Goal: Task Accomplishment & Management: Manage account settings

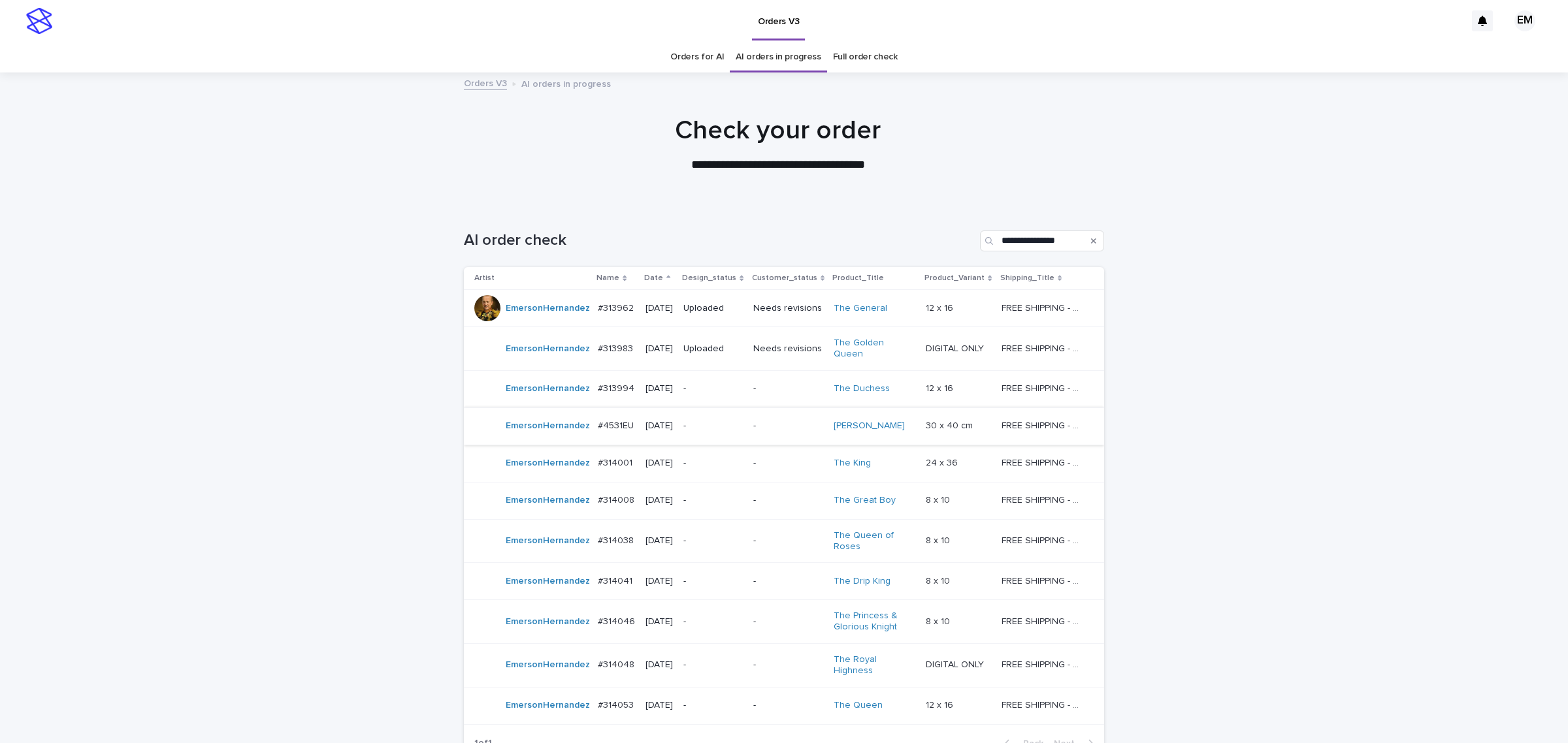
scroll to position [108, 0]
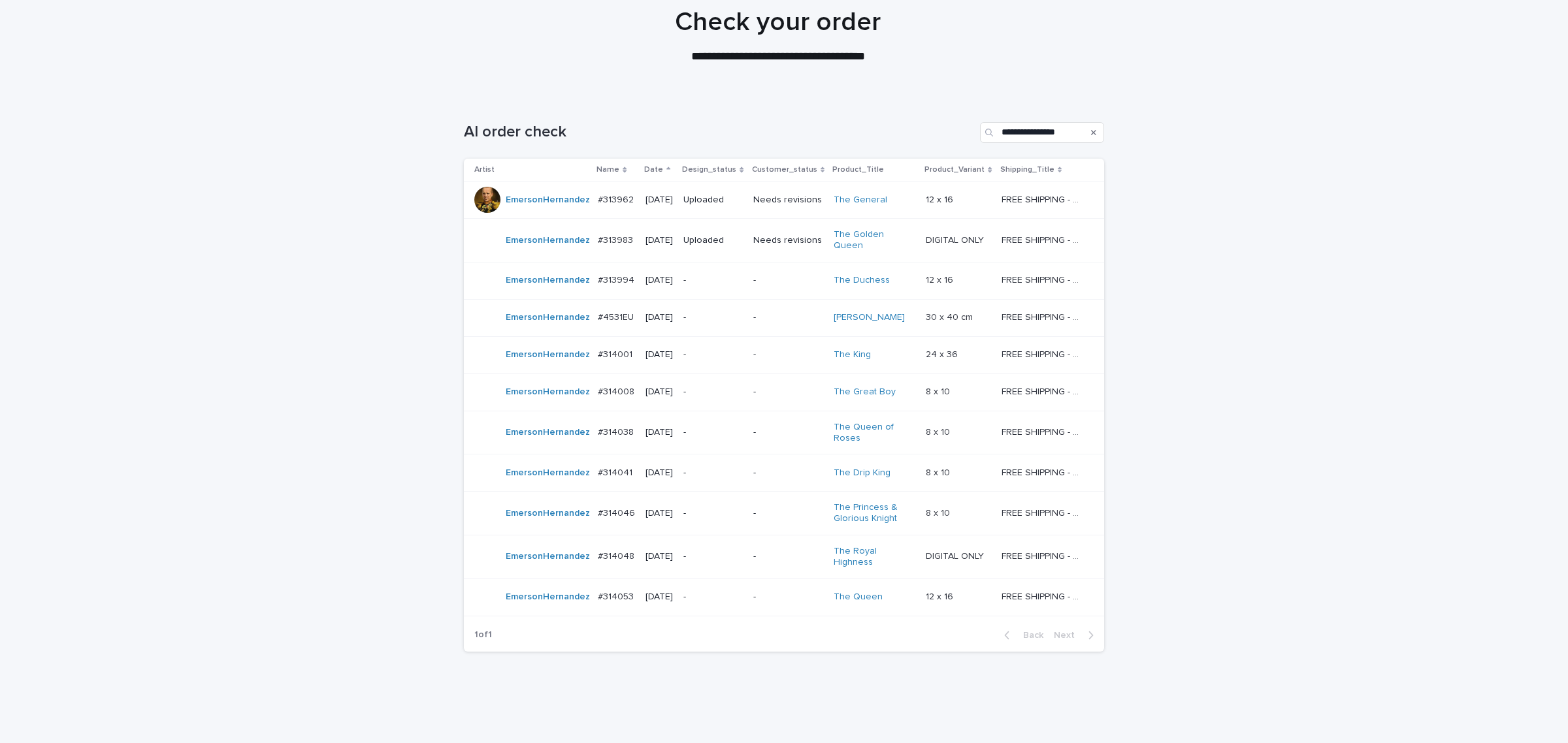
click at [733, 349] on p "-" at bounding box center [712, 355] width 58 height 11
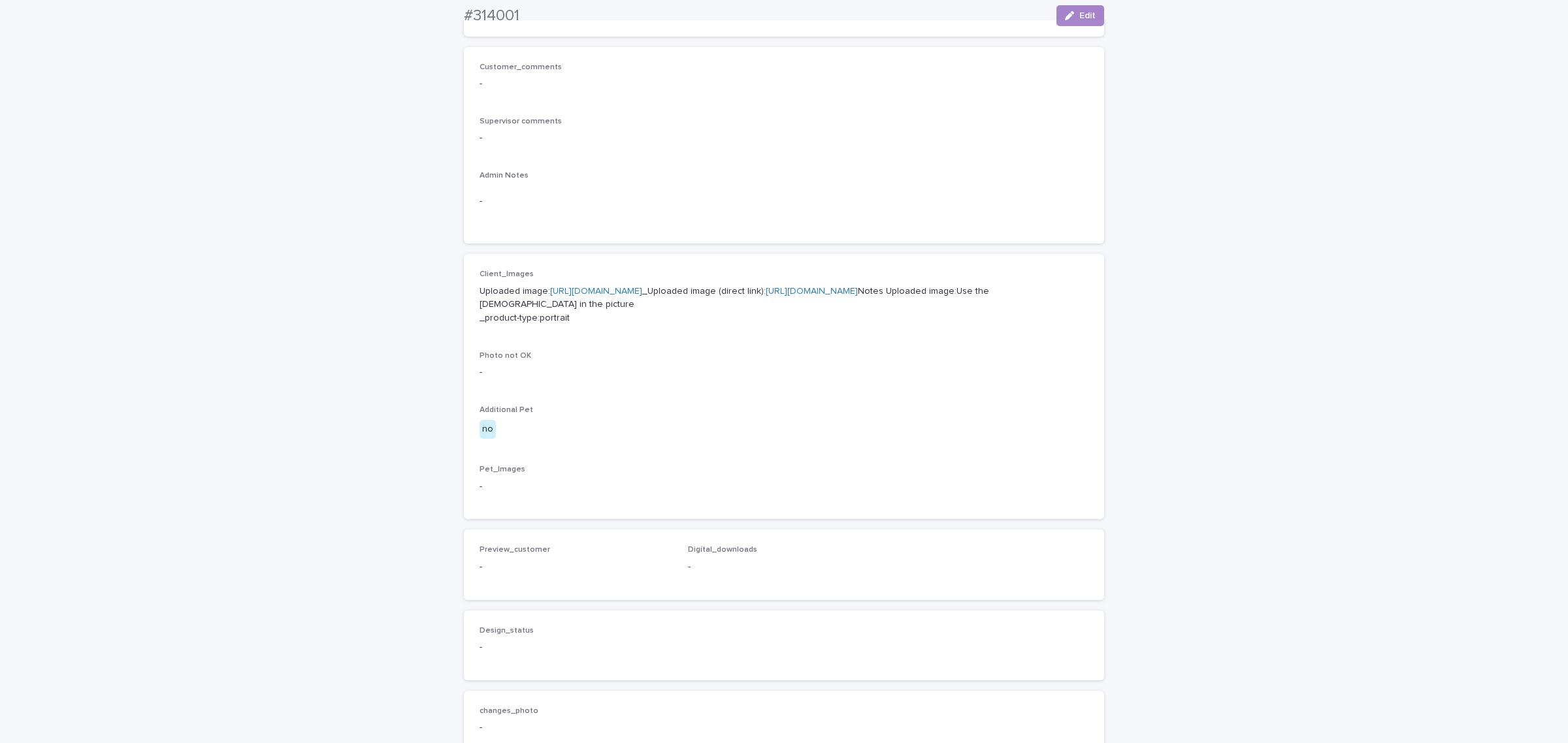
scroll to position [623, 0]
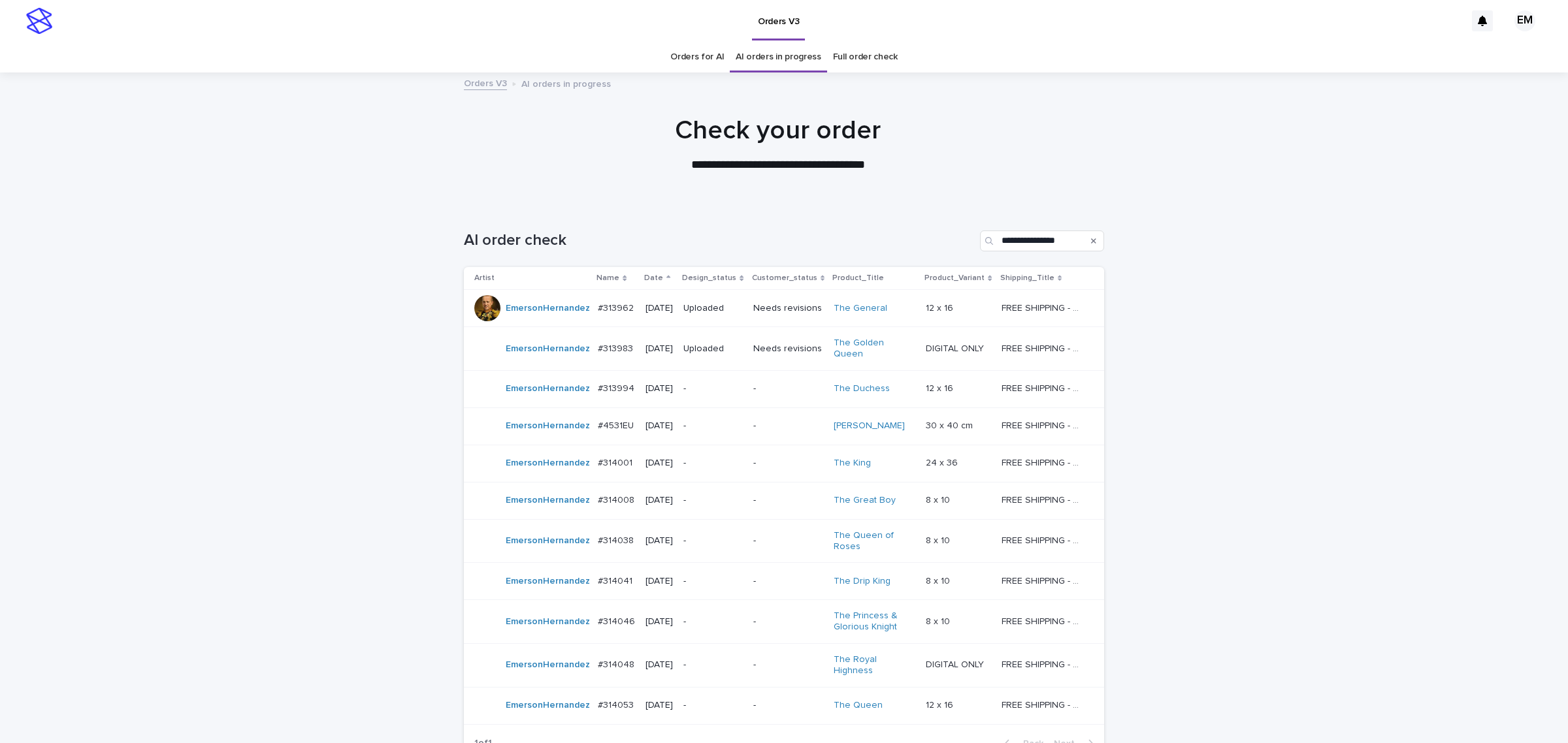
click at [766, 383] on p "-" at bounding box center [787, 389] width 70 height 11
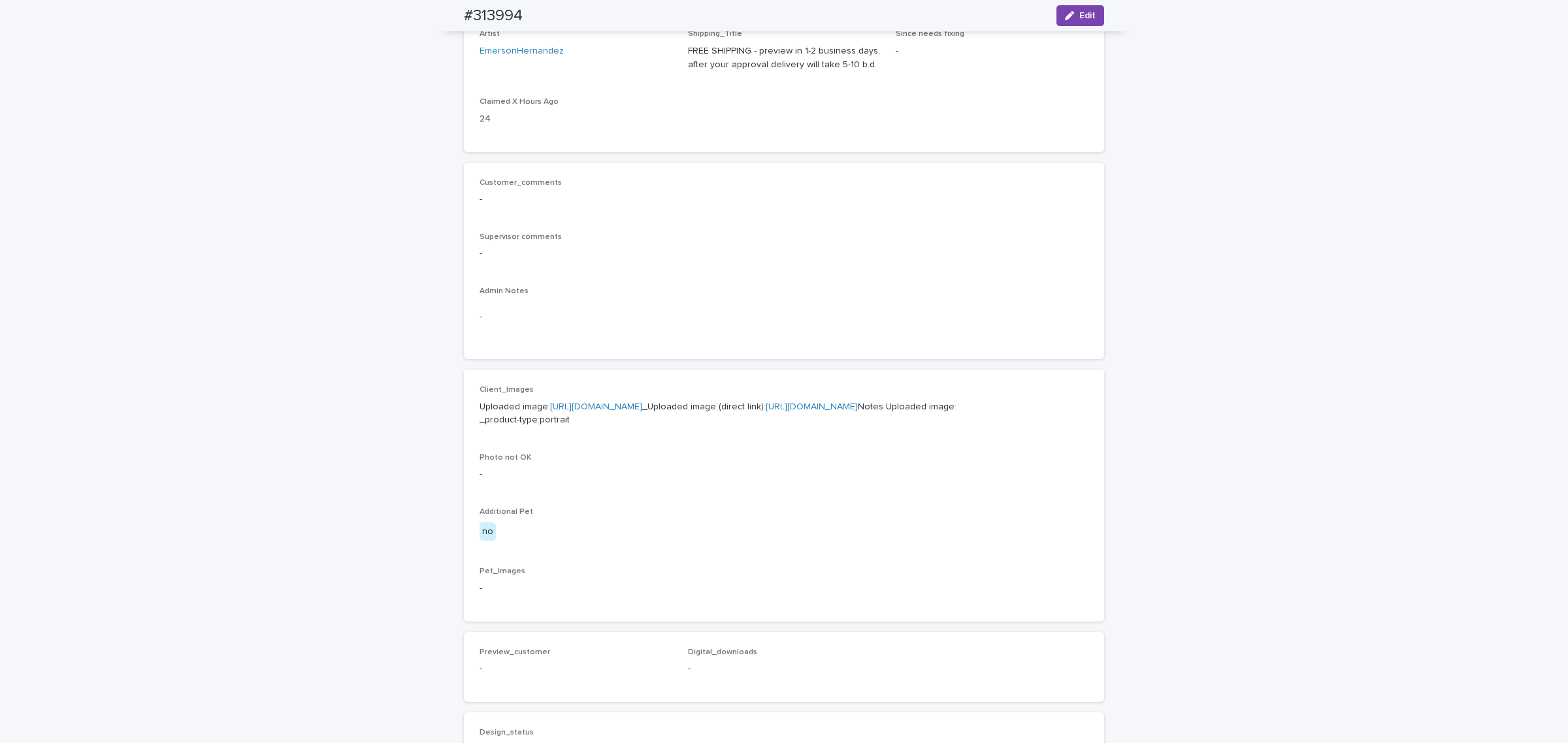
scroll to position [25, 0]
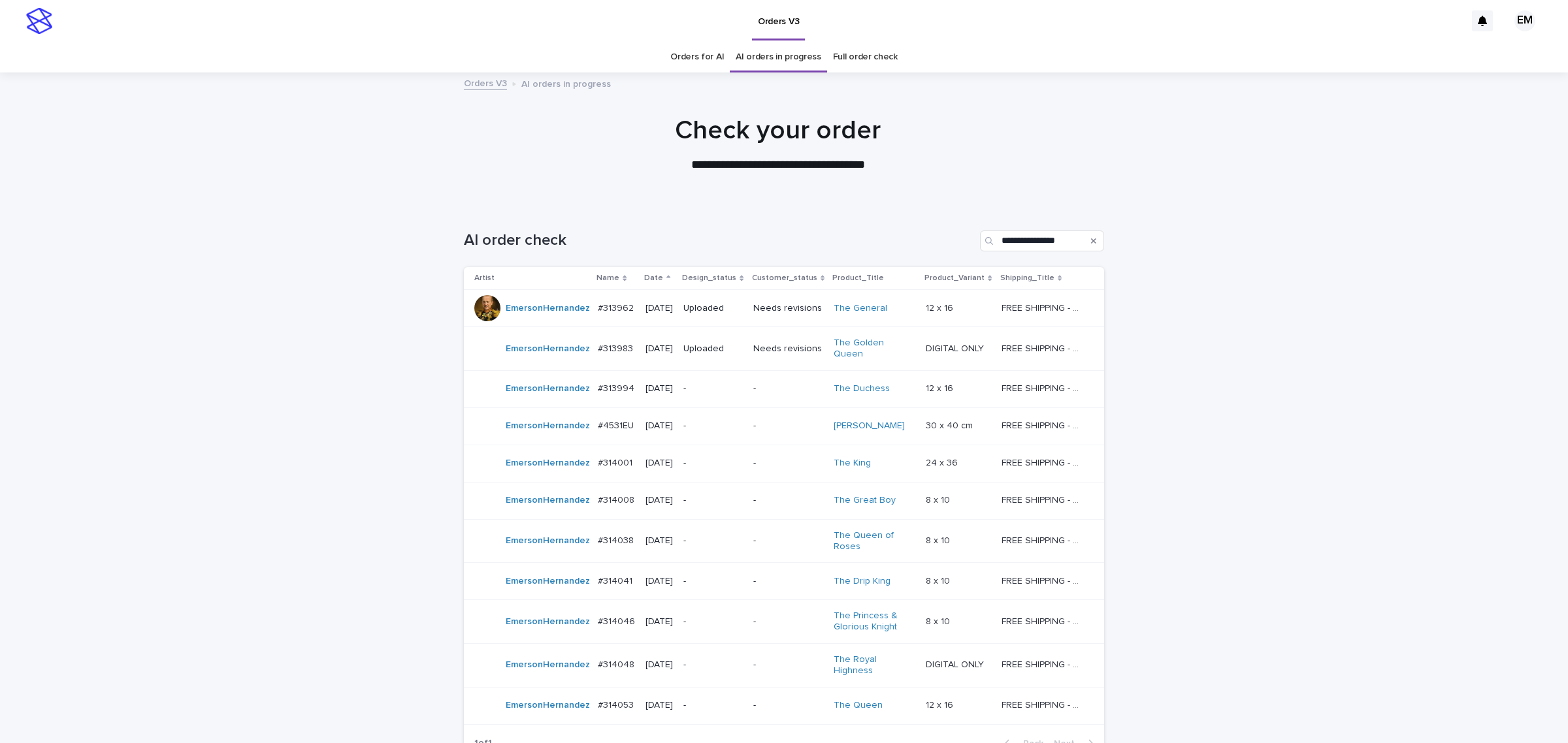
click at [764, 504] on div "-" at bounding box center [787, 501] width 70 height 22
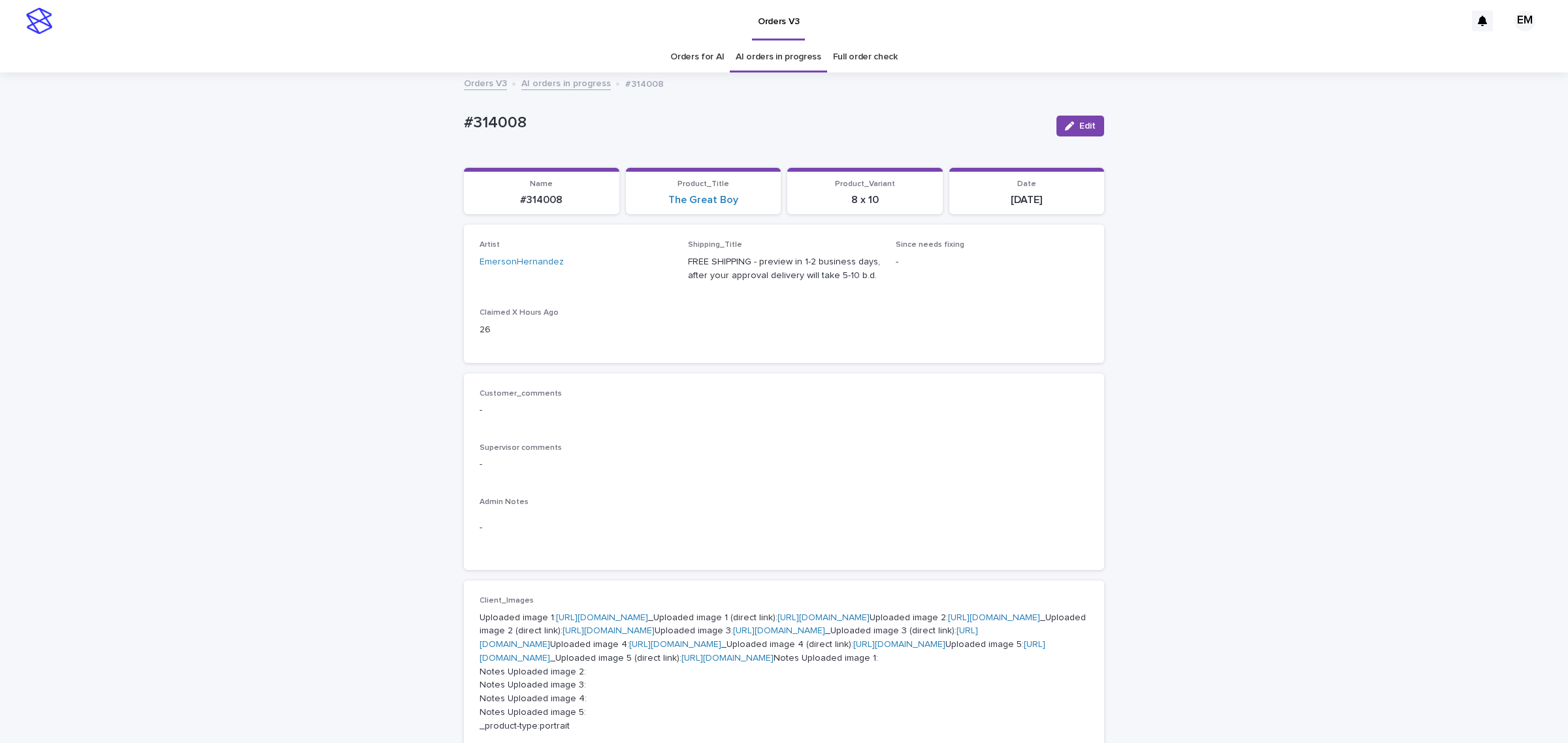
drag, startPoint x: 419, startPoint y: 307, endPoint x: 426, endPoint y: 312, distance: 8.6
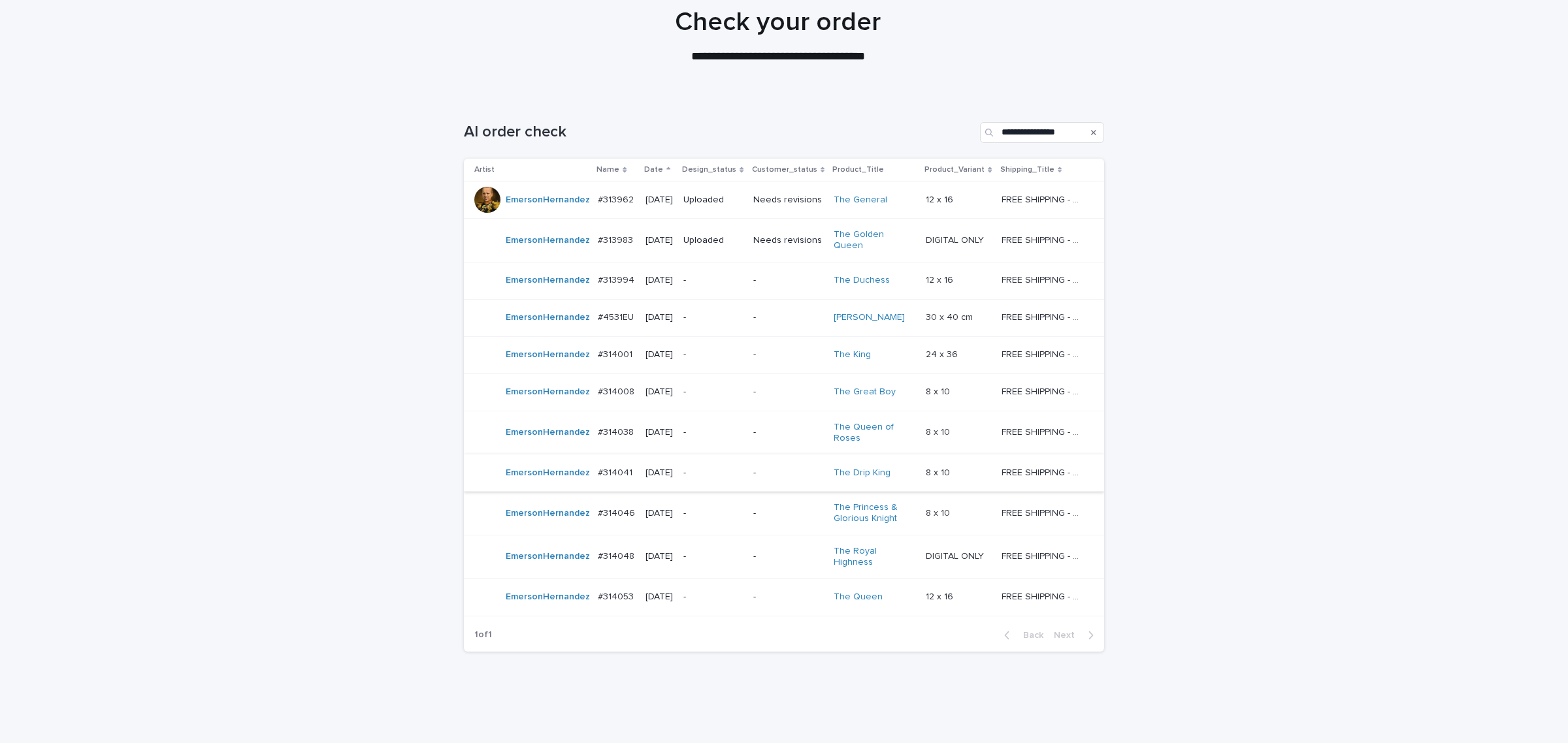
scroll to position [137, 0]
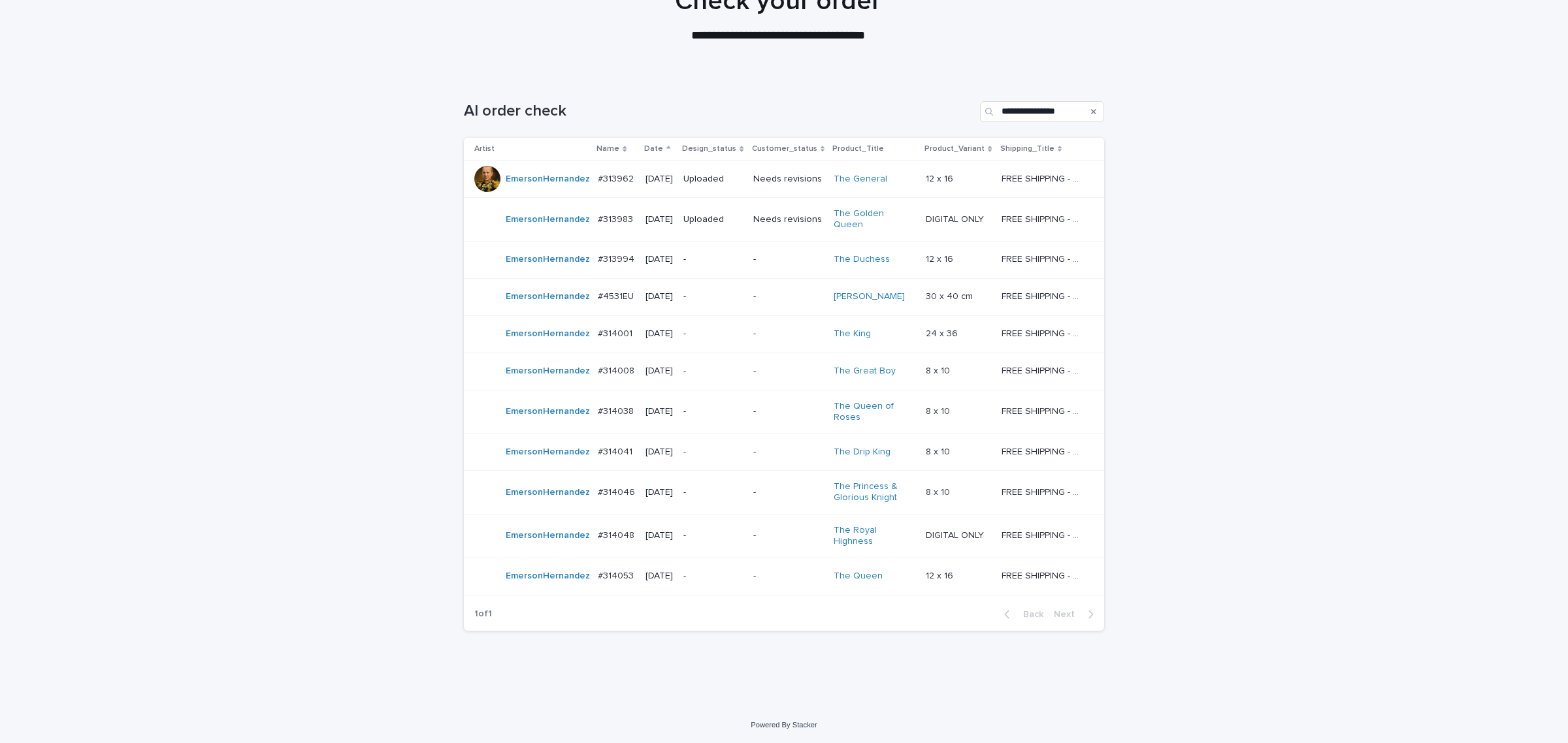
click at [736, 291] on p "-" at bounding box center [712, 297] width 58 height 11
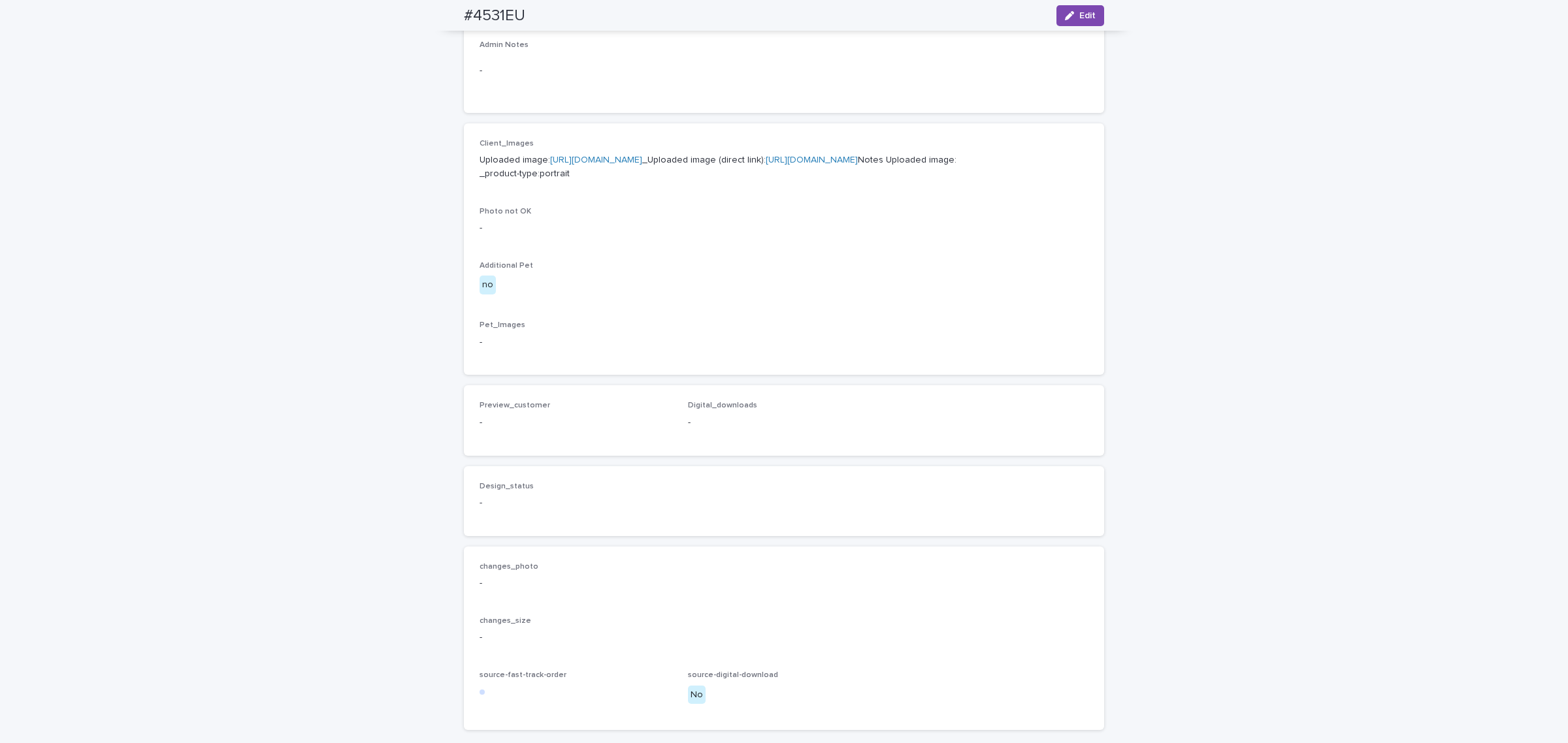
scroll to position [638, 0]
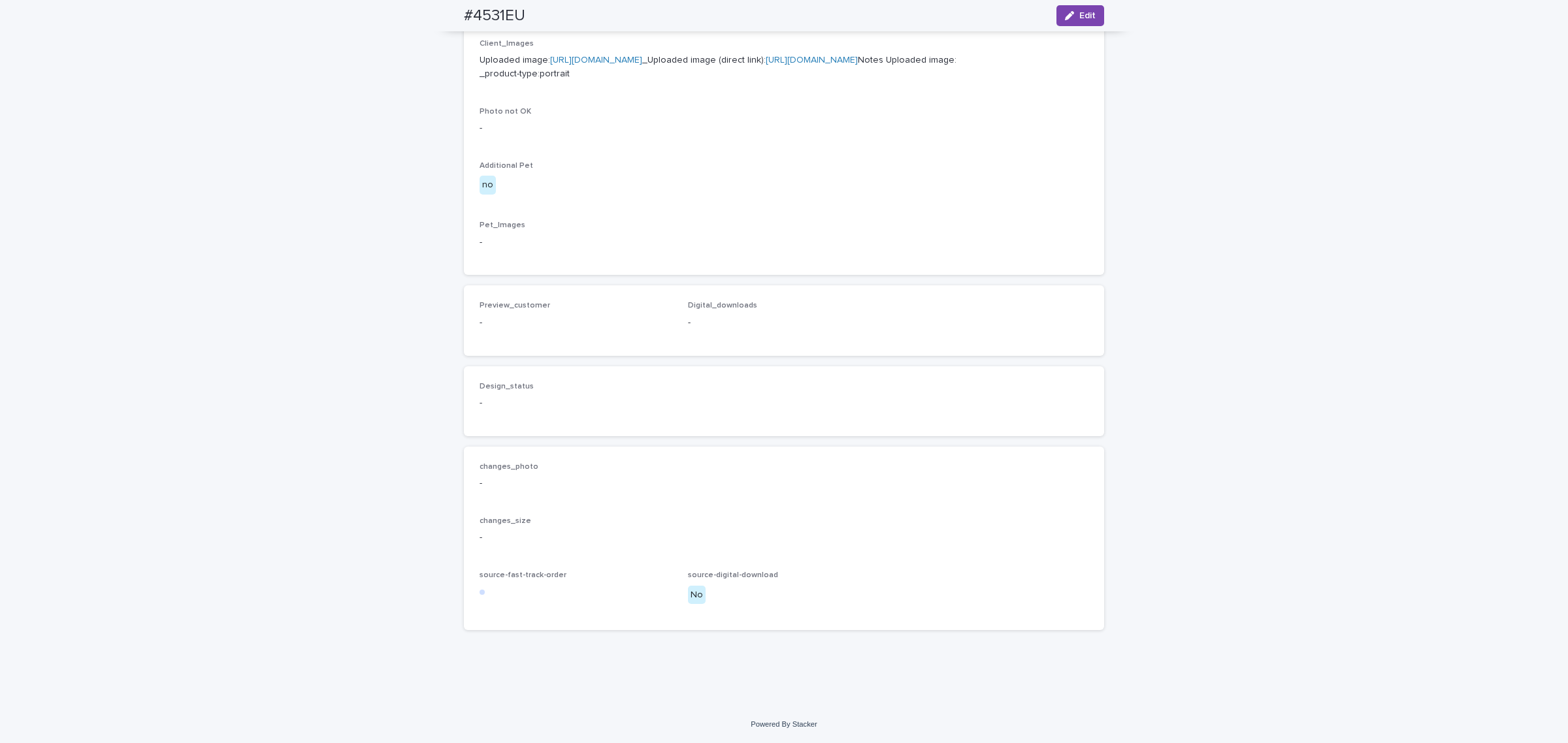
click at [279, 309] on div "Loading... Saving… Loading... Saving… #4531EU Edit #4531EU Edit Sorry, there wa…" at bounding box center [784, 104] width 1568 height 1204
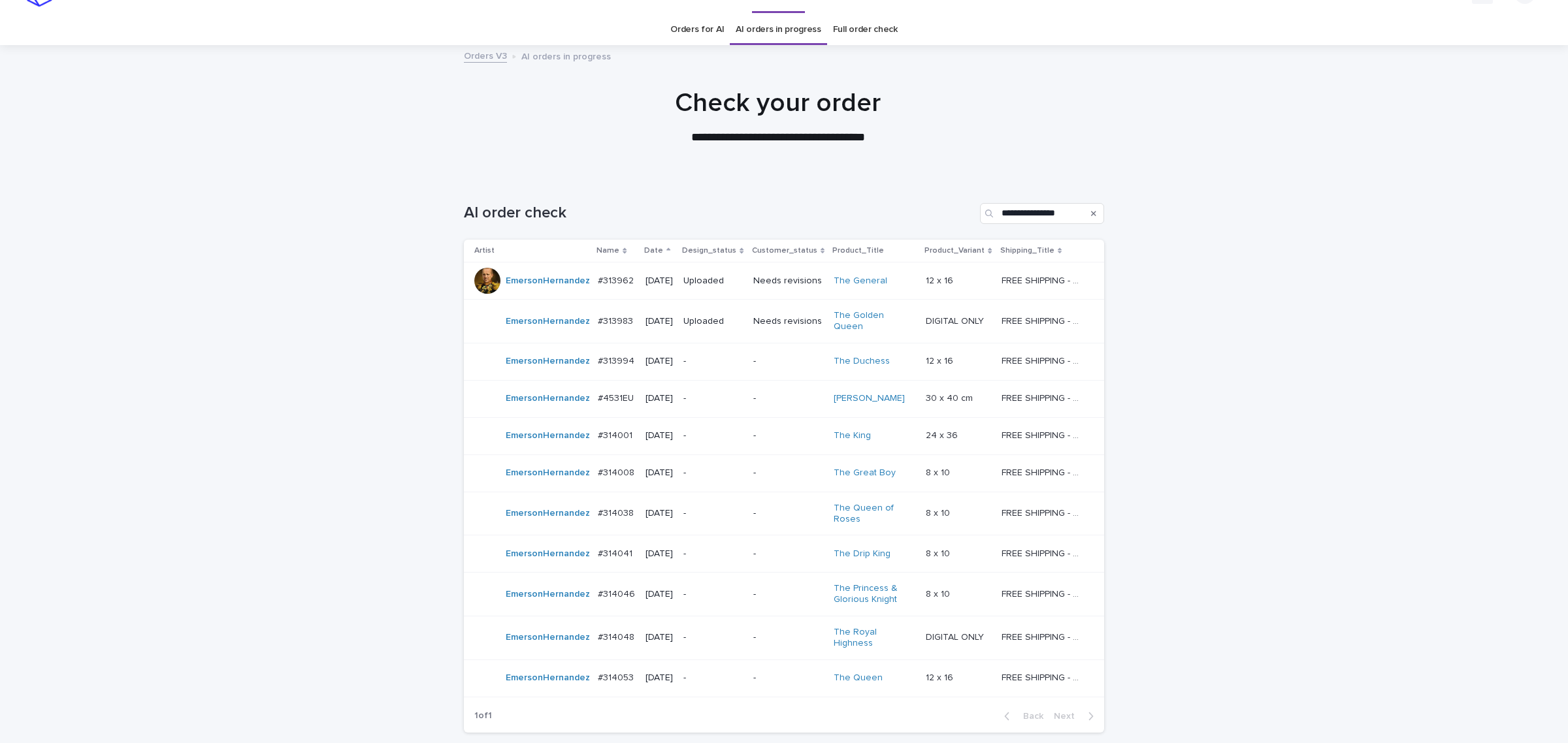
scroll to position [41, 0]
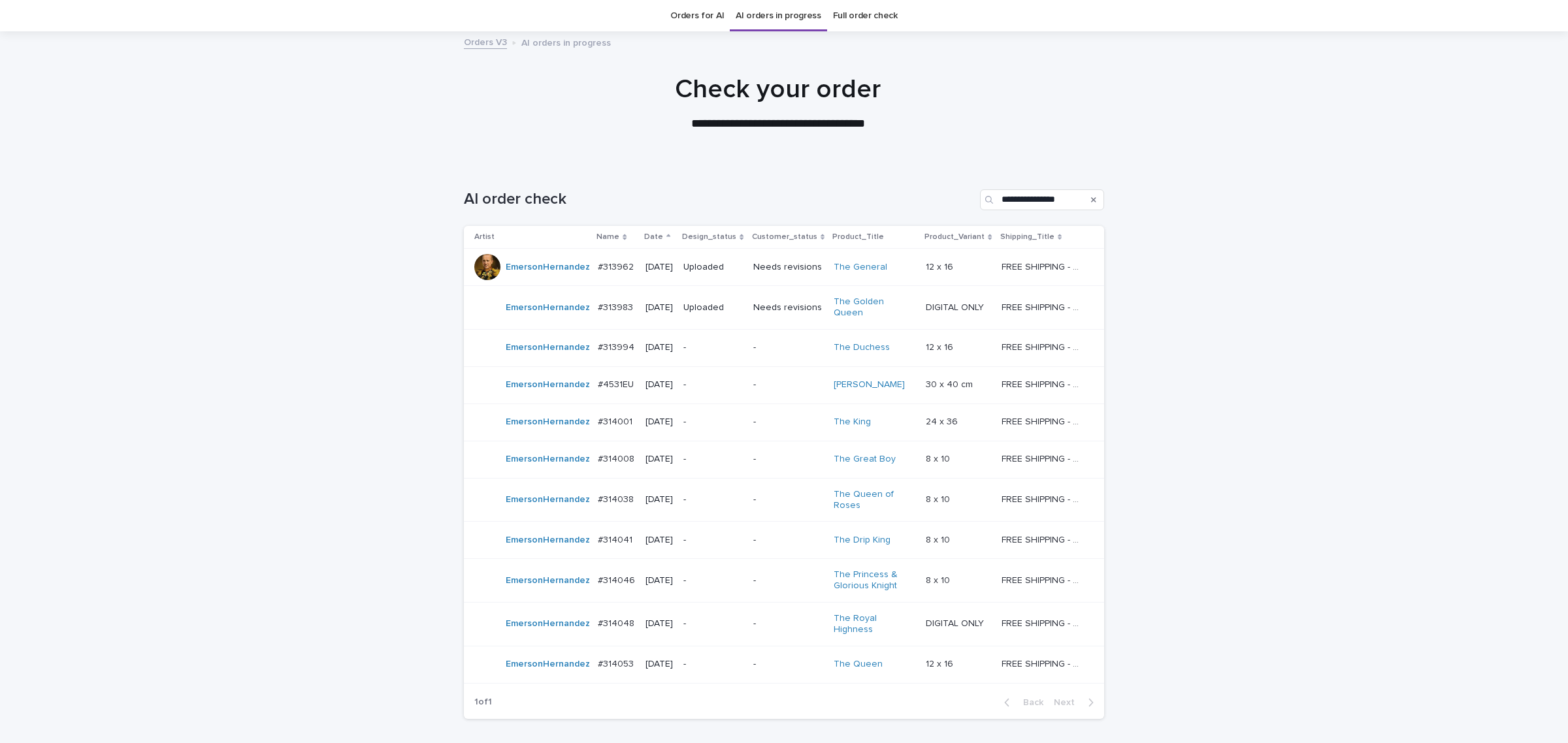
click at [716, 342] on p "-" at bounding box center [712, 348] width 58 height 11
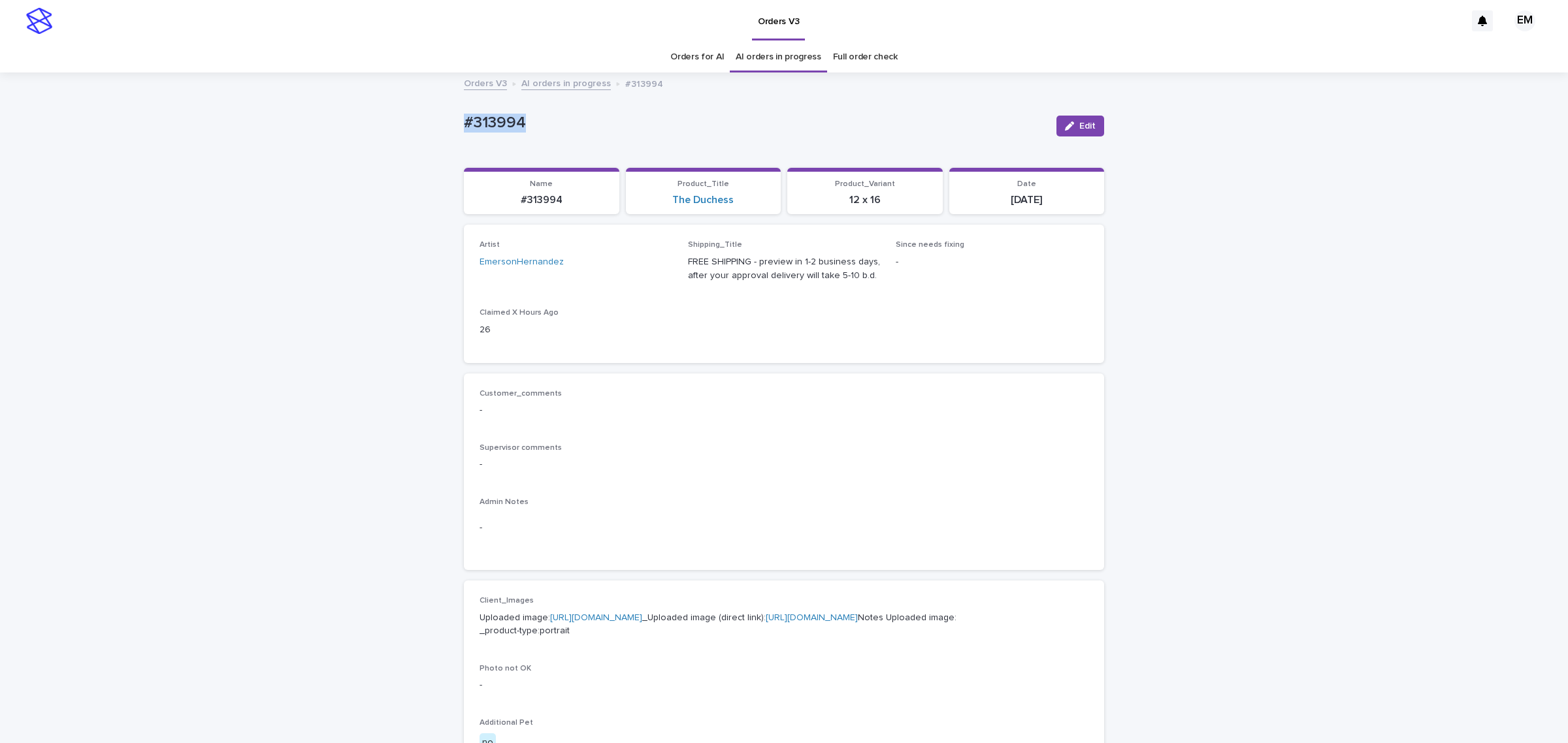
drag, startPoint x: 581, startPoint y: 130, endPoint x: 589, endPoint y: 137, distance: 10.6
click at [422, 139] on div "Loading... Saving… Loading... Saving… #313994 Edit #313994 Edit Sorry, there wa…" at bounding box center [784, 668] width 1568 height 1190
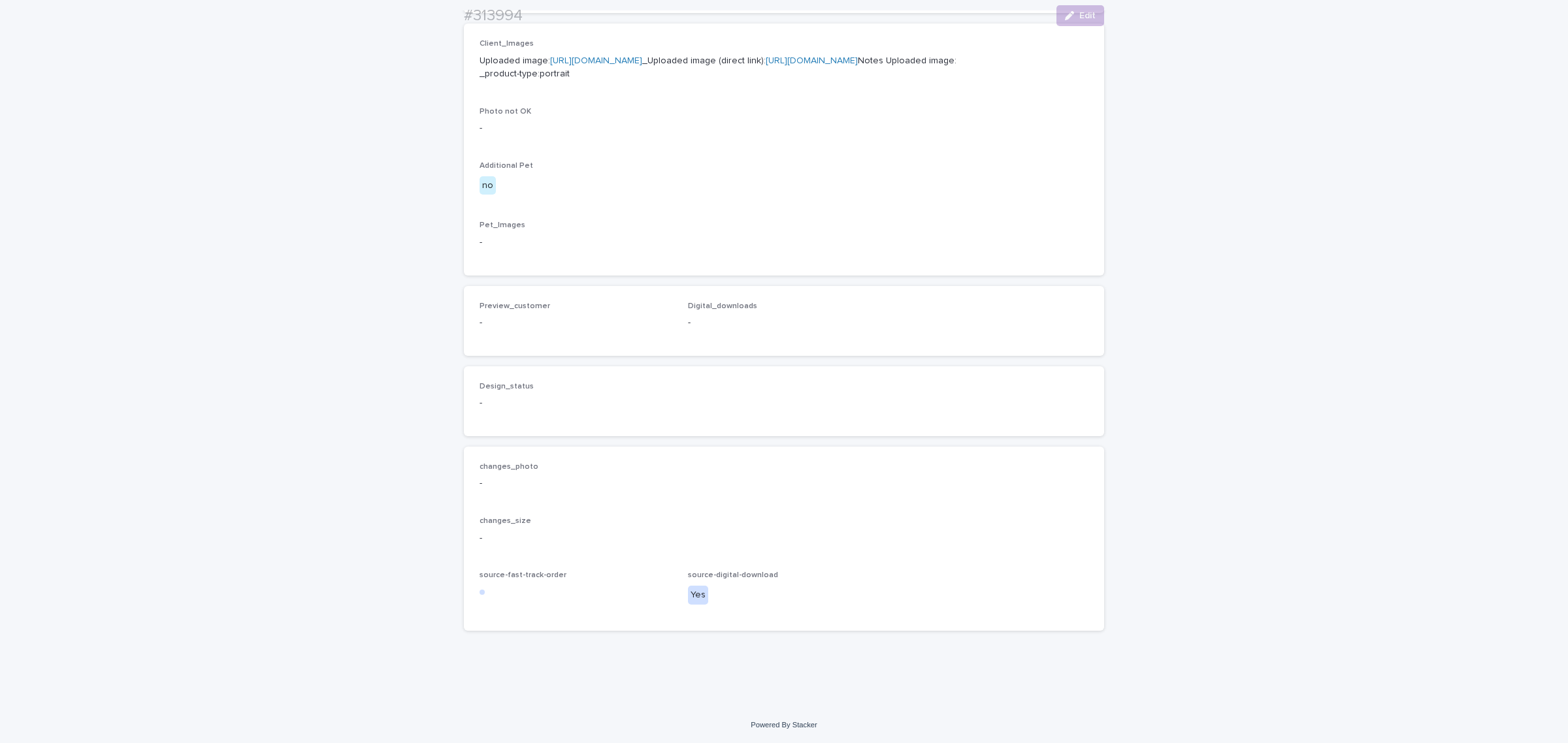
copy p "#313994"
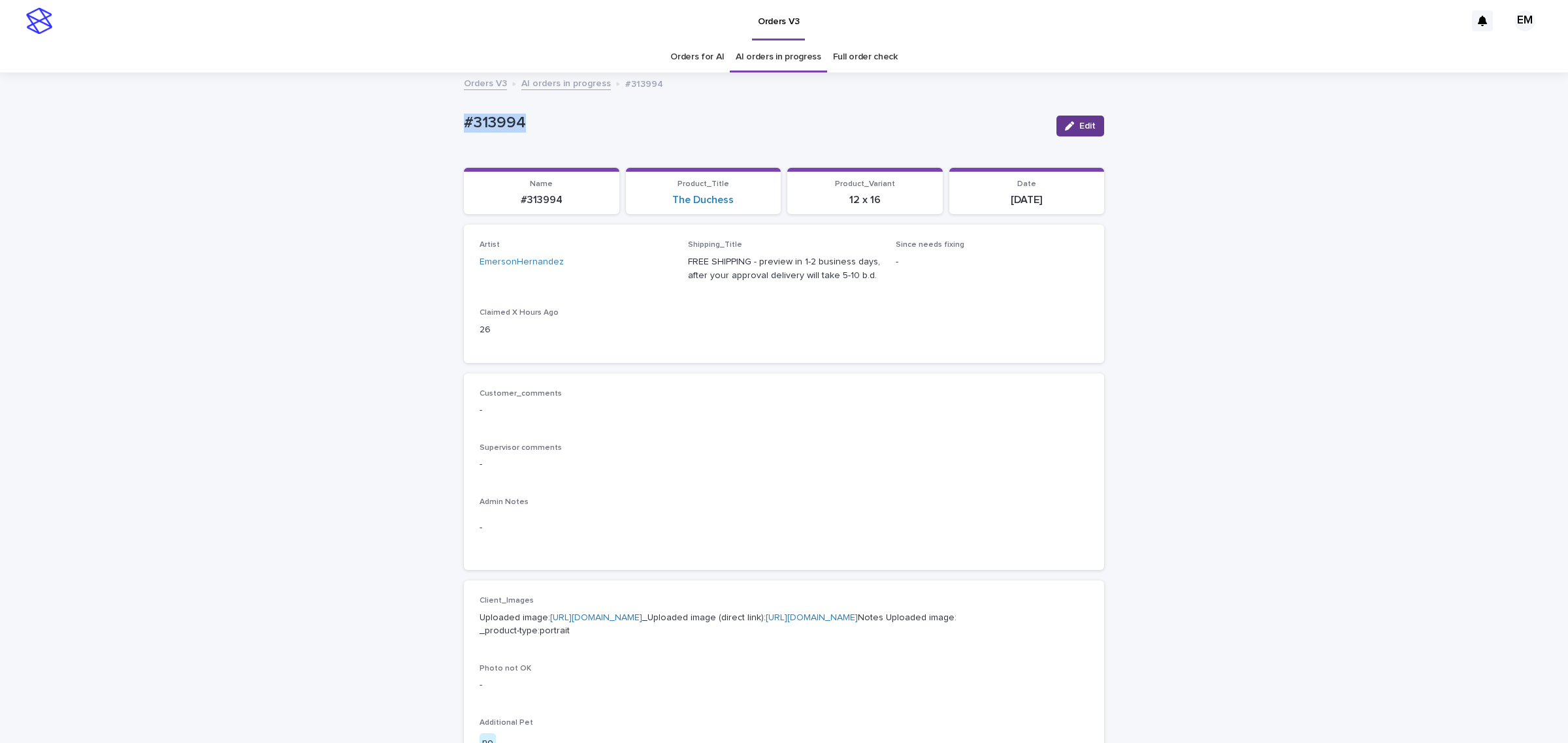
click at [1079, 123] on span "Edit" at bounding box center [1087, 126] width 16 height 10
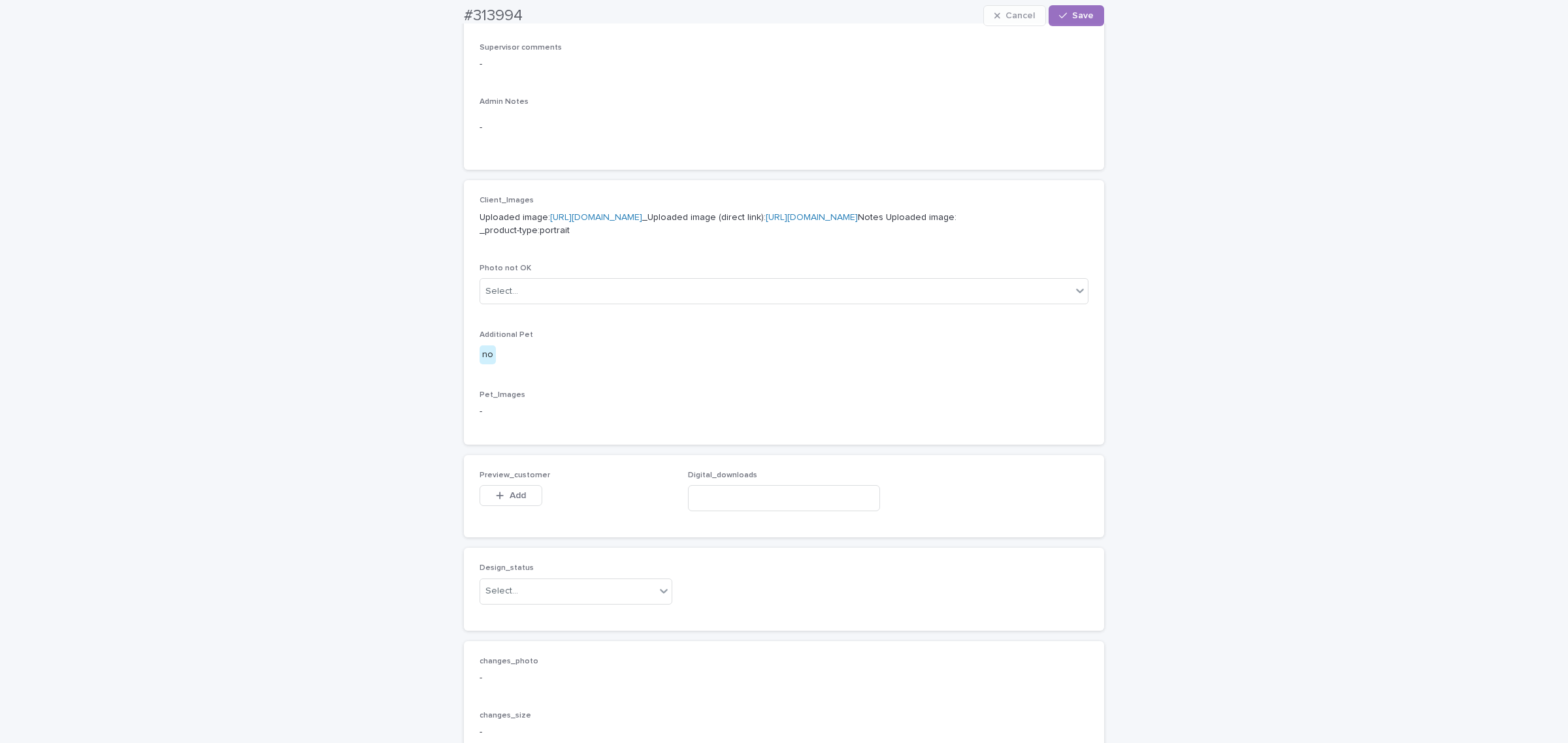
scroll to position [490, 0]
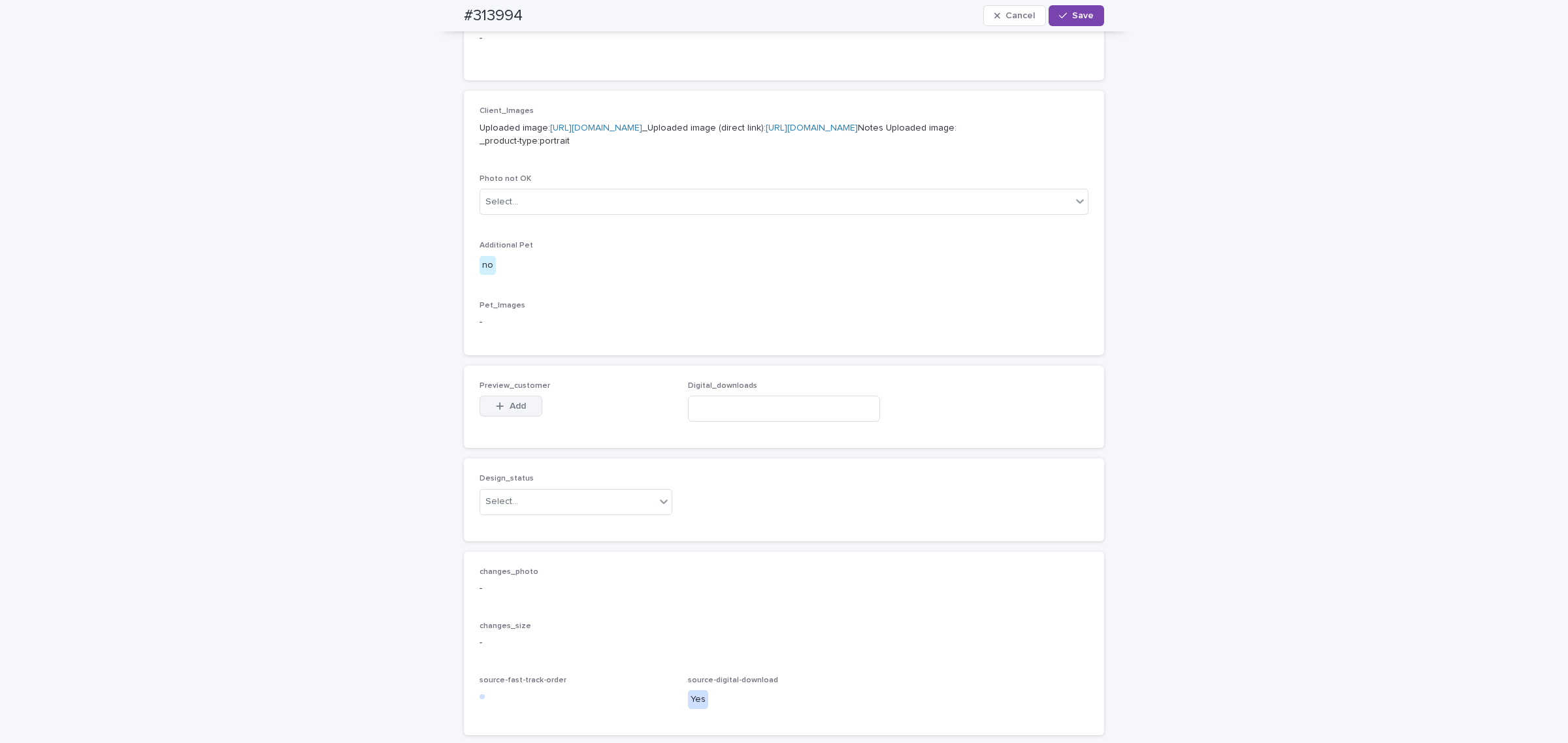
click at [519, 411] on span "Add" at bounding box center [517, 406] width 16 height 10
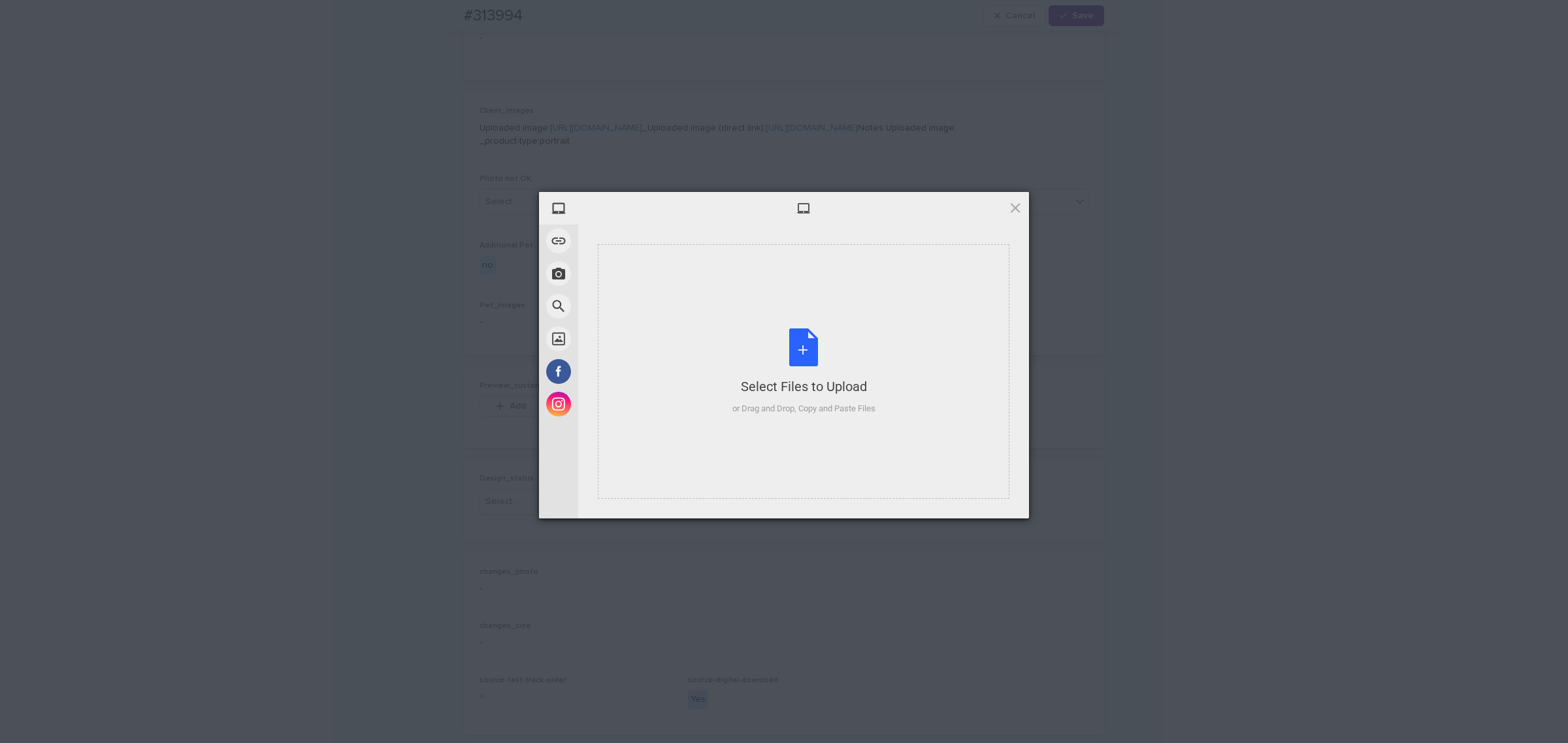
click at [704, 335] on div "Select Files to Upload or Drag and Drop, Copy and Paste Files" at bounding box center [804, 372] width 412 height 255
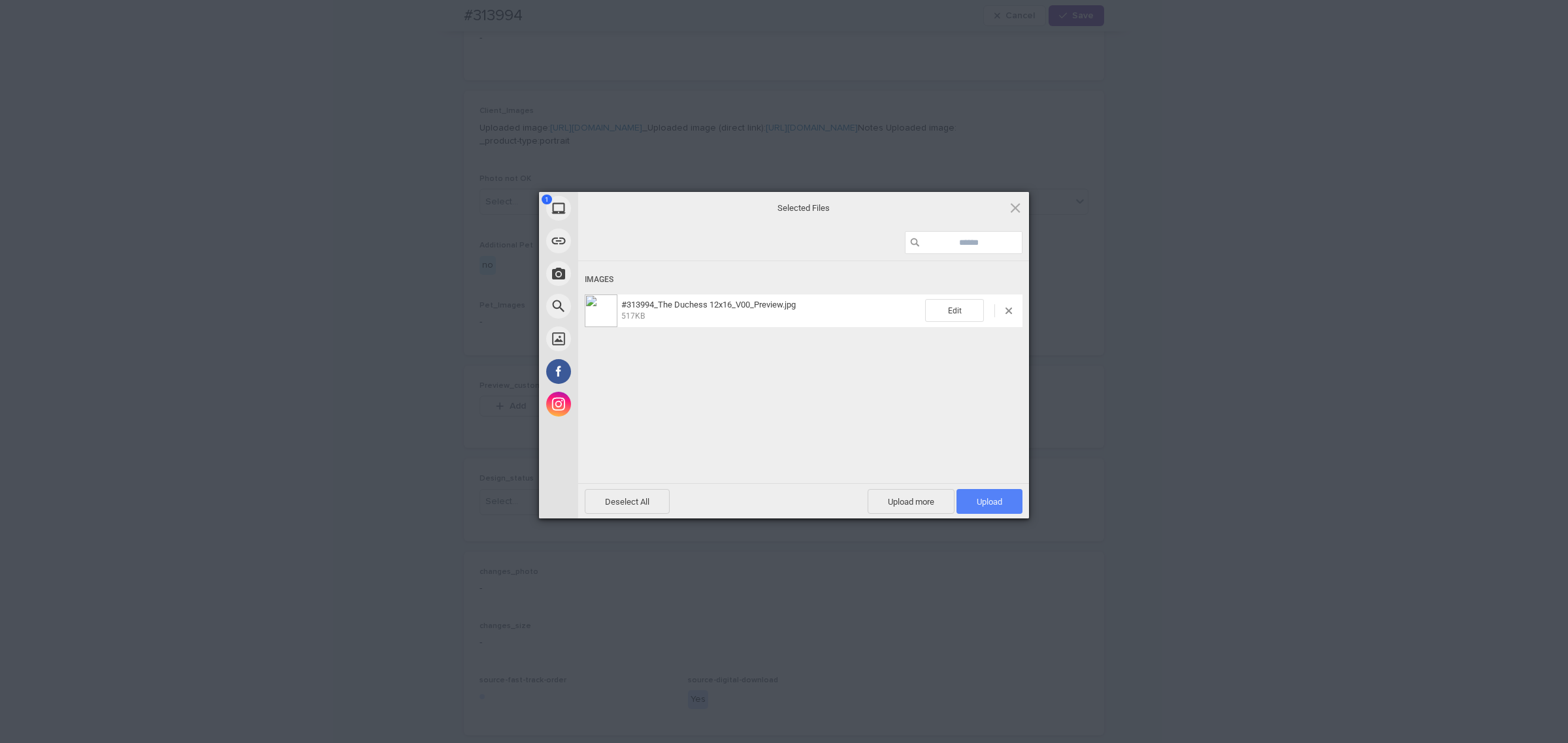
click at [1011, 505] on span "Upload 1" at bounding box center [989, 502] width 66 height 25
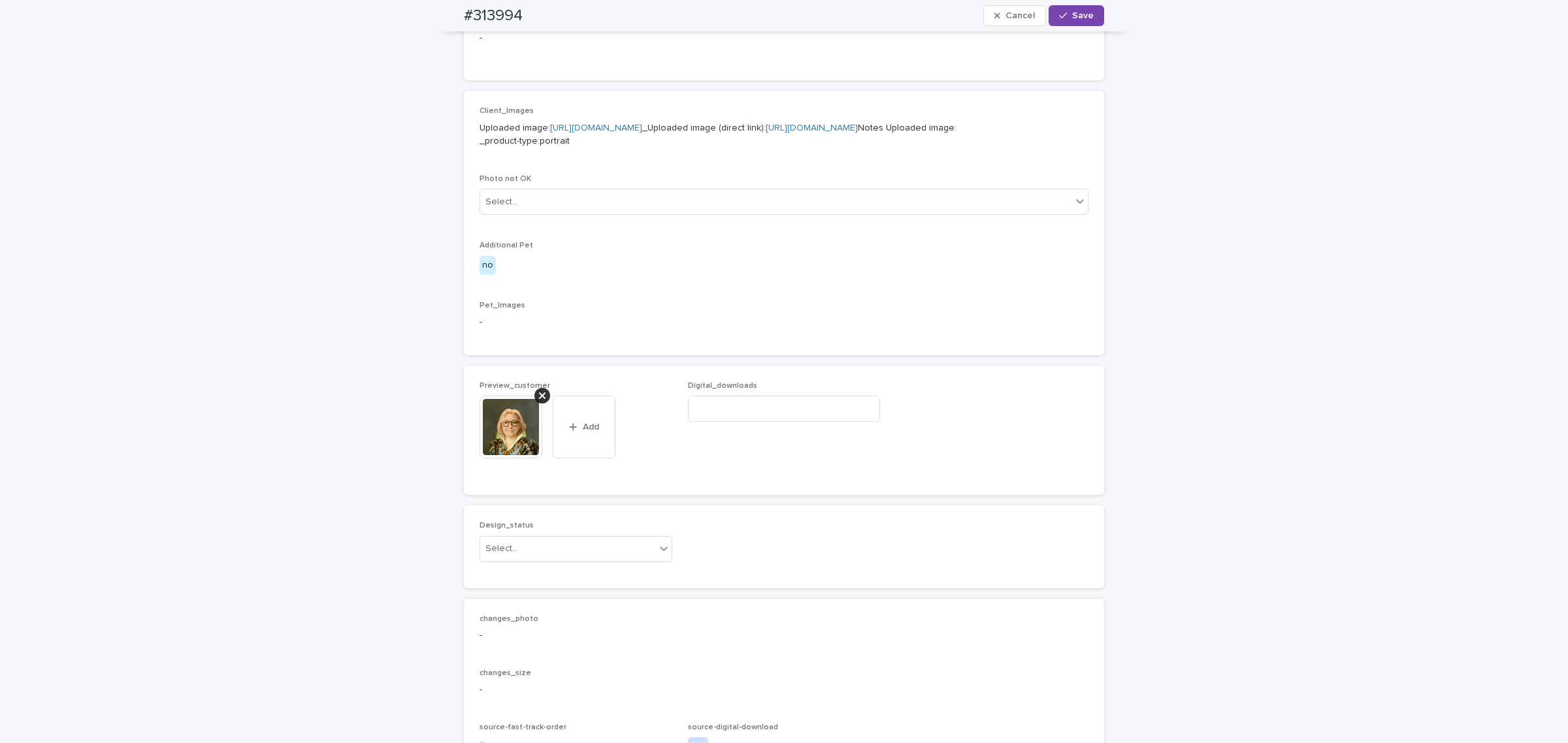
scroll to position [513, 0]
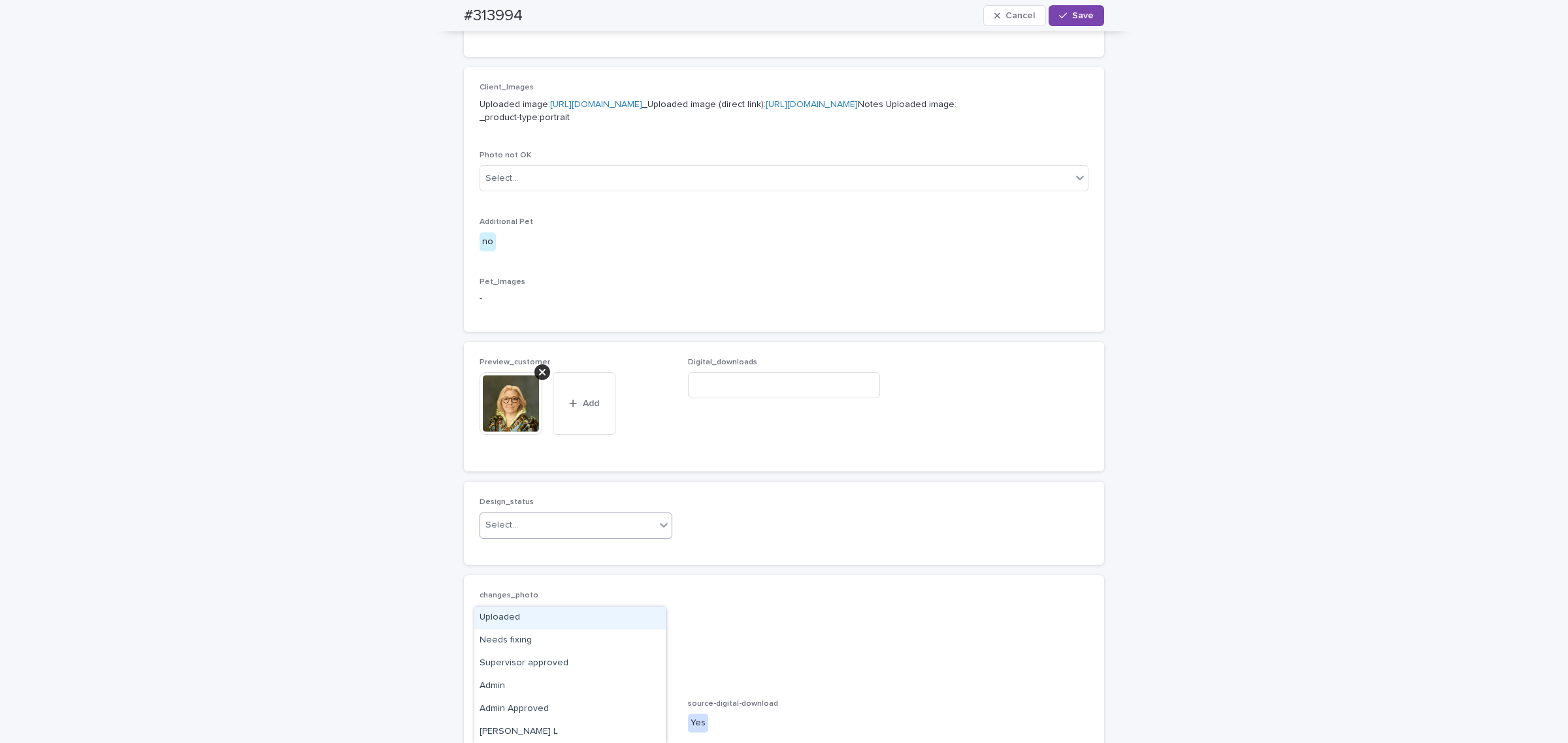
drag, startPoint x: 517, startPoint y: 589, endPoint x: 514, endPoint y: 599, distance: 10.4
click at [517, 536] on div "Select..." at bounding box center [567, 525] width 175 height 22
click at [511, 625] on div "Uploaded" at bounding box center [570, 619] width 192 height 23
click at [784, 398] on input at bounding box center [784, 385] width 193 height 26
paste input "**********"
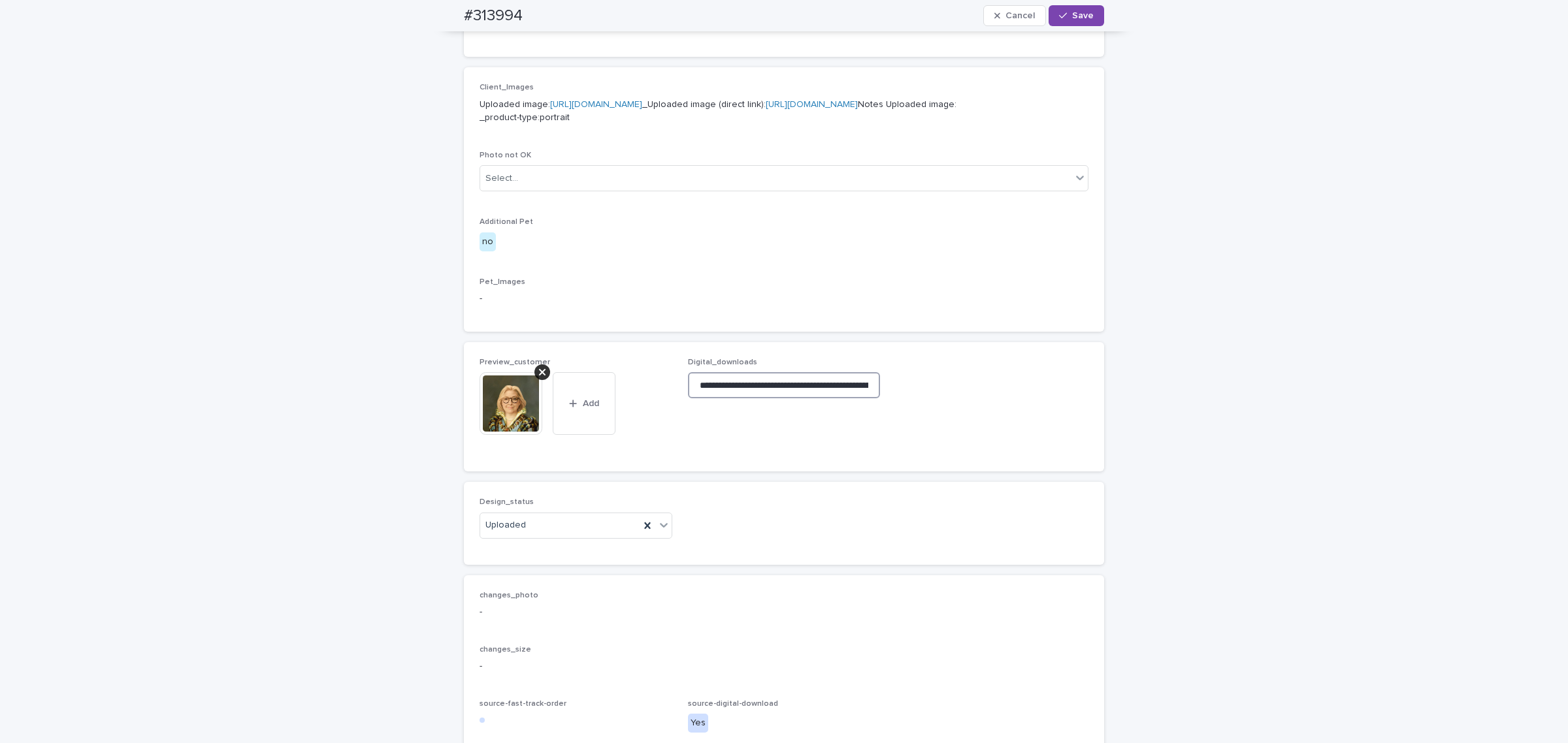
scroll to position [0, 210]
type input "**********"
click at [1076, 18] on span "Save" at bounding box center [1082, 16] width 22 height 10
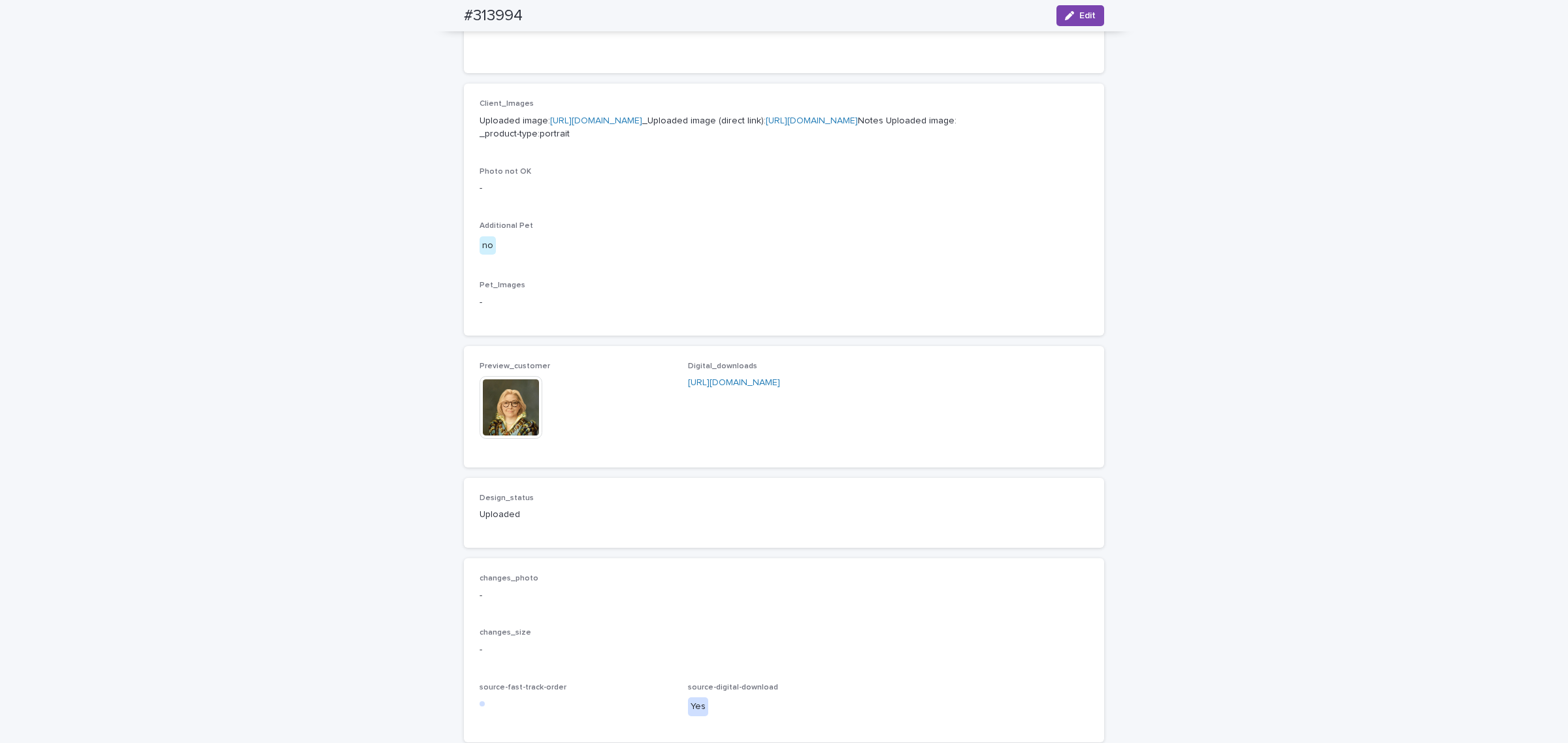
drag, startPoint x: 673, startPoint y: 440, endPoint x: 683, endPoint y: 451, distance: 14.9
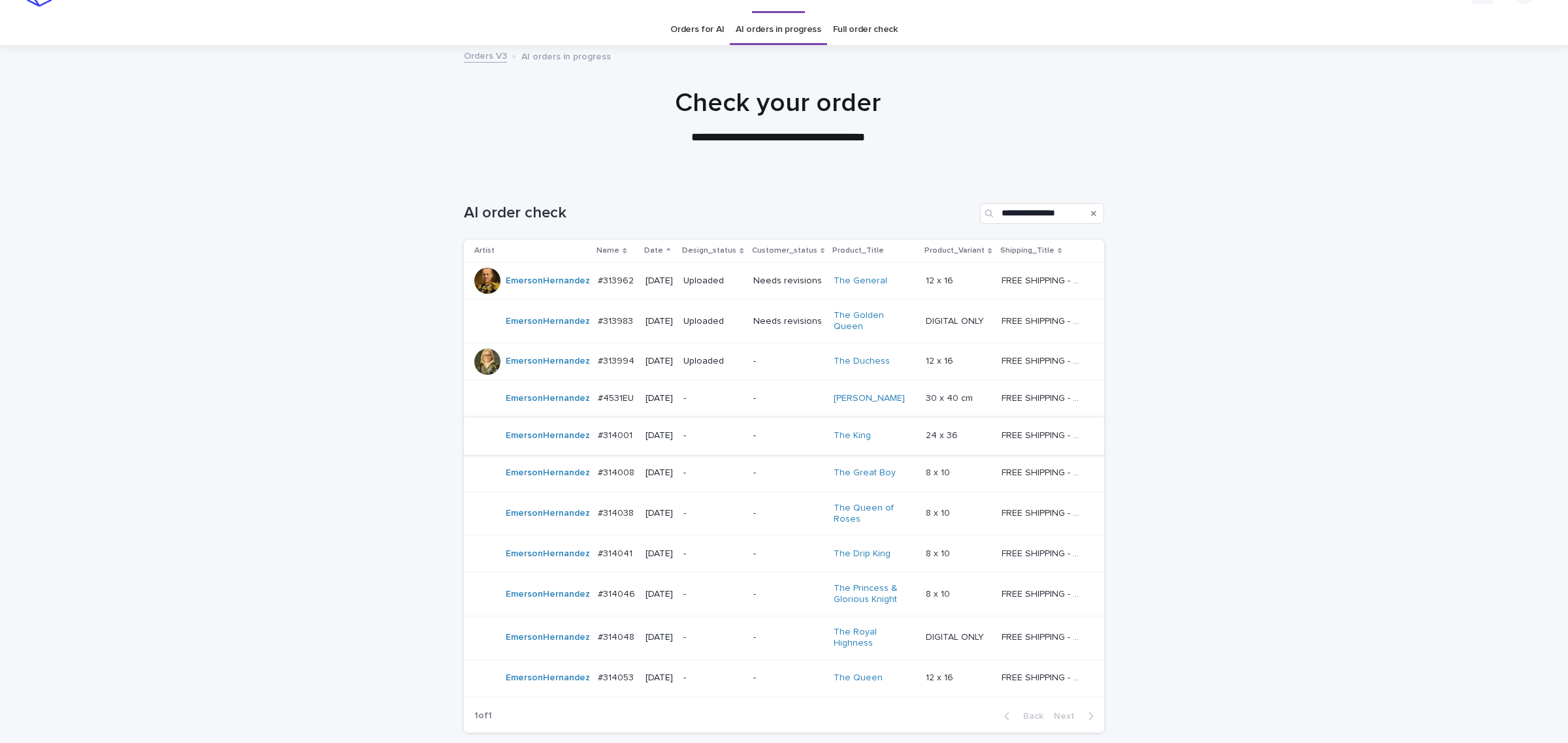
scroll to position [41, 0]
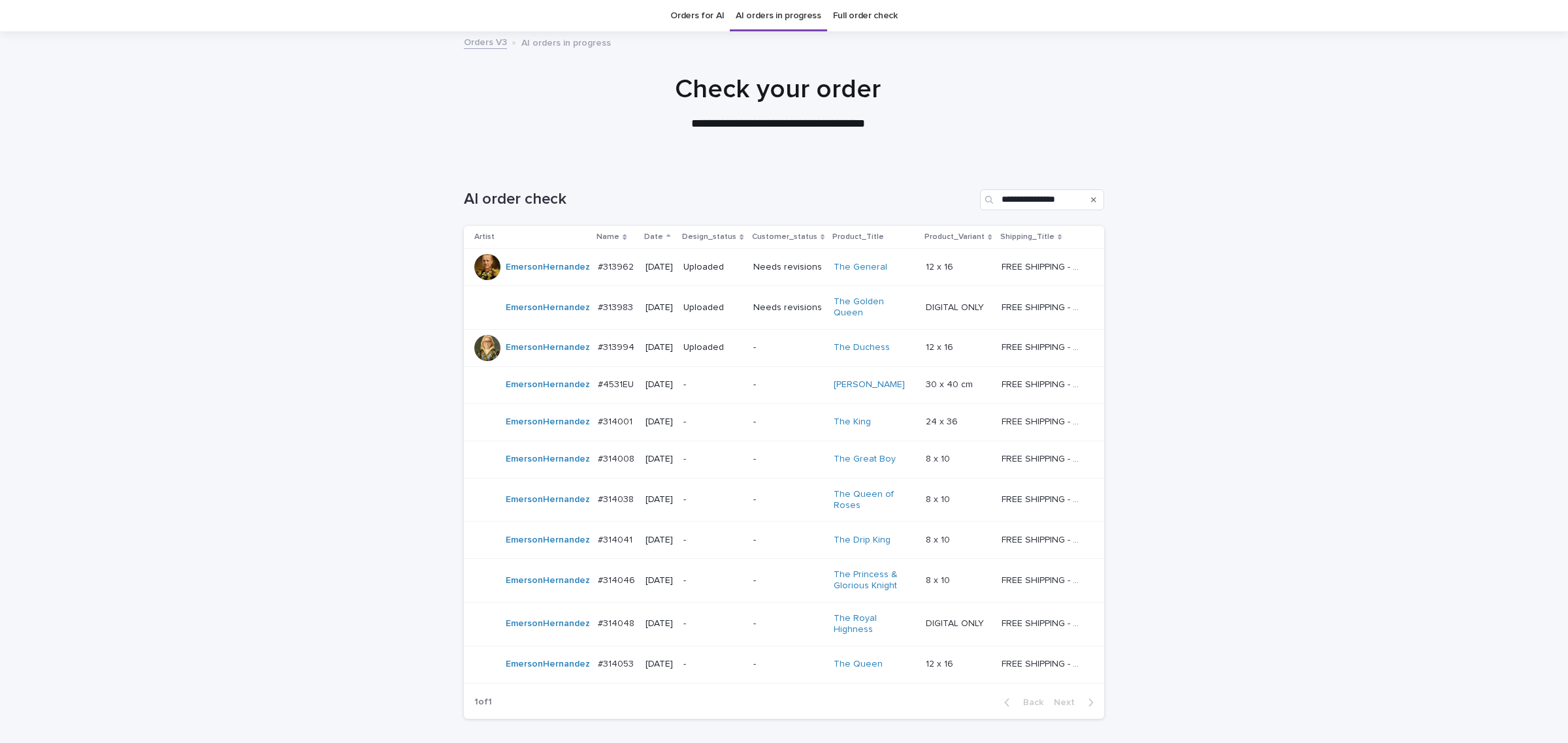
click at [735, 379] on p "-" at bounding box center [712, 385] width 58 height 11
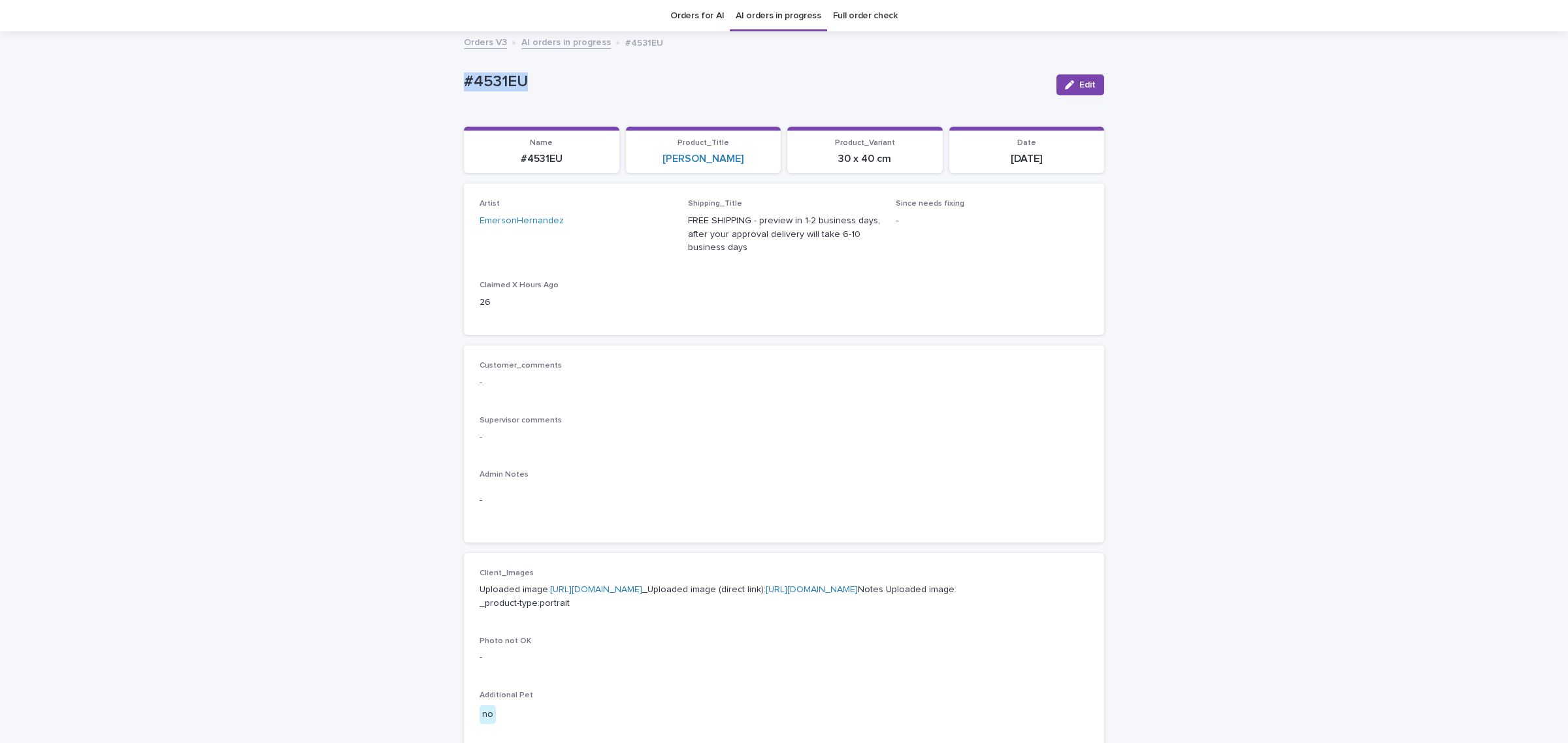
drag, startPoint x: 546, startPoint y: 79, endPoint x: 321, endPoint y: 97, distance: 225.7
click at [317, 92] on div "Loading... Saving… Loading... Saving… #4531EU Edit #4531EU Edit Sorry, there wa…" at bounding box center [784, 634] width 1568 height 1204
copy p "#4531EU"
click at [1070, 79] on button "Edit" at bounding box center [1080, 85] width 48 height 21
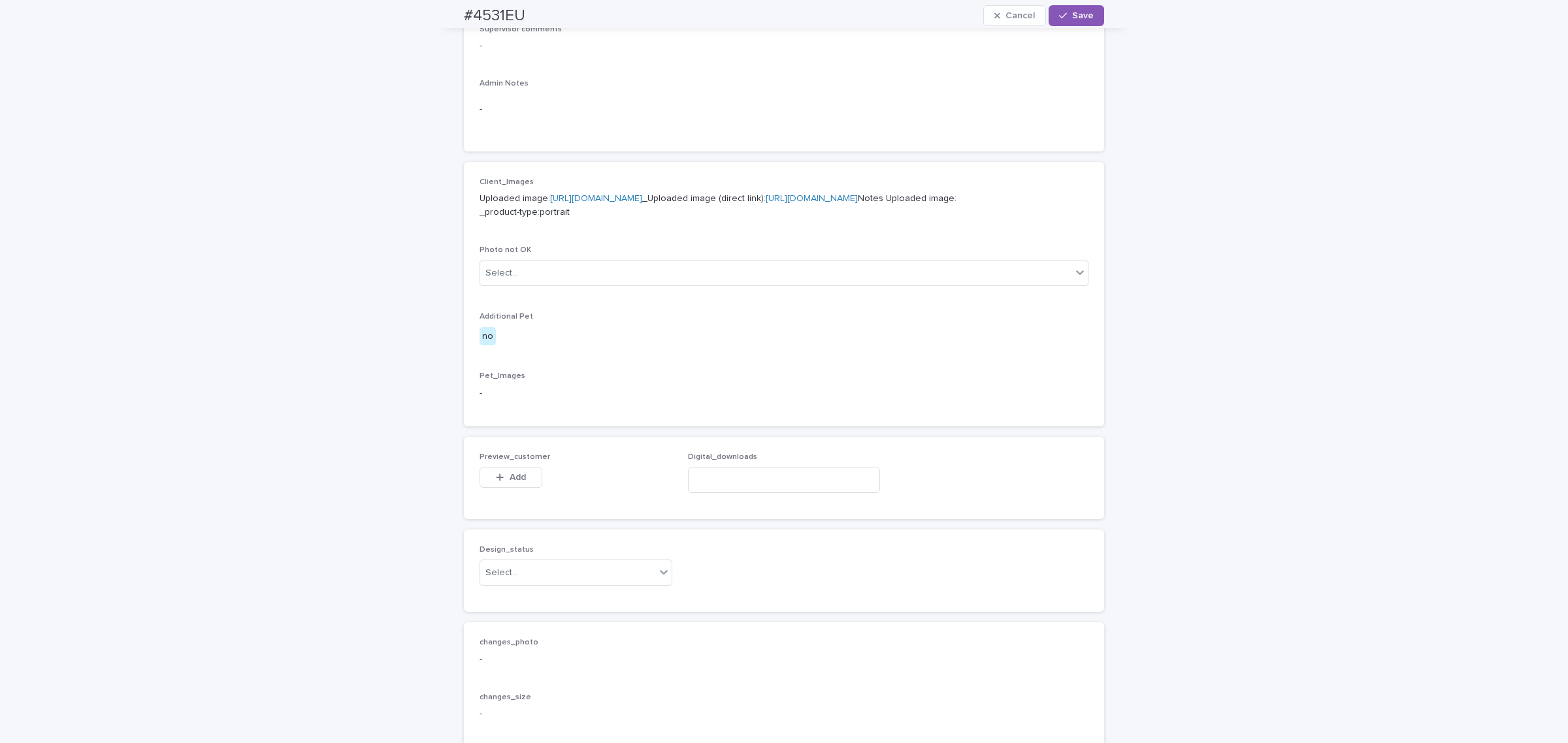
scroll to position [477, 0]
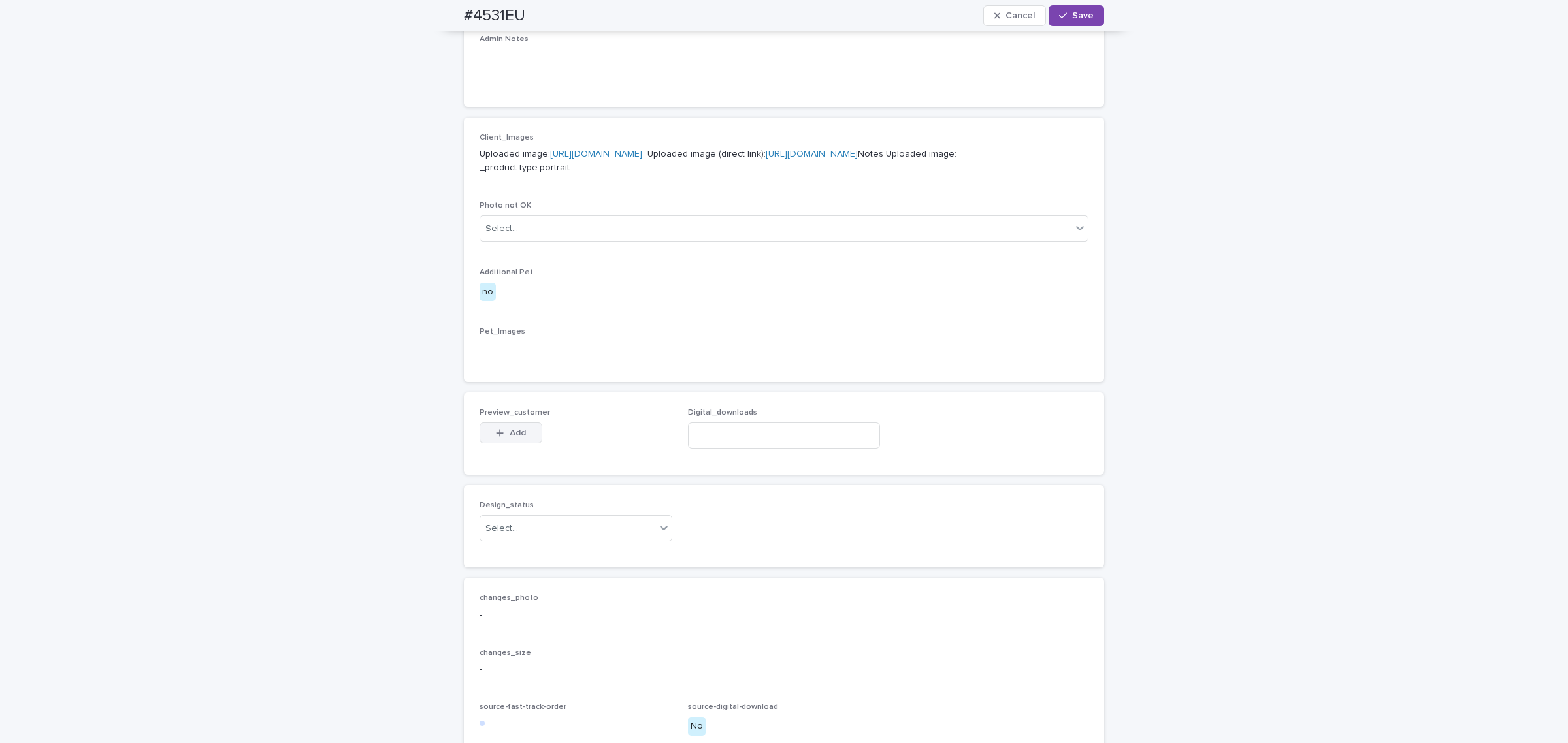
click at [511, 443] on button "Add" at bounding box center [511, 433] width 62 height 21
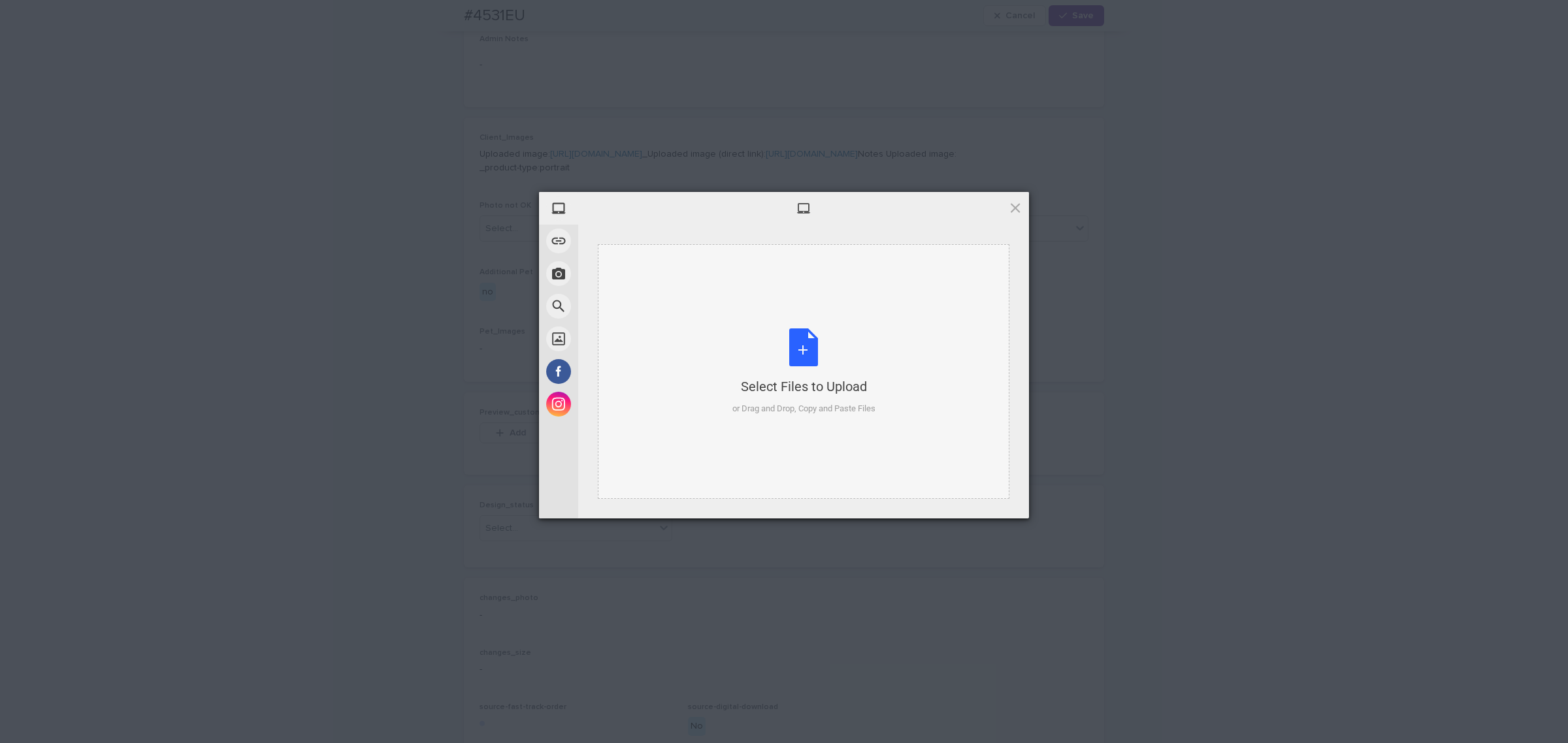
click at [739, 367] on div "Select Files to Upload or Drag and Drop, Copy and Paste Files" at bounding box center [804, 372] width 143 height 87
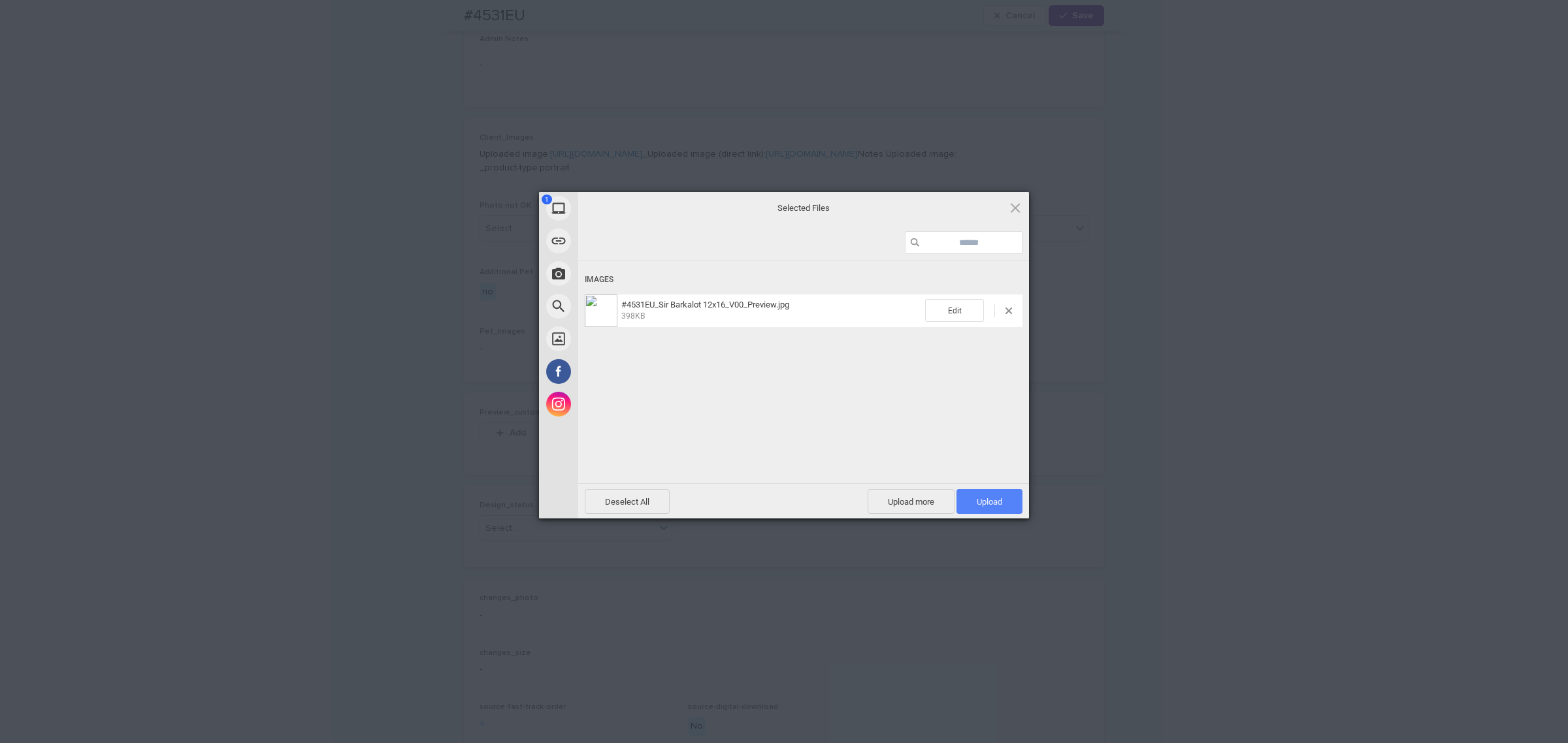
drag, startPoint x: 978, startPoint y: 502, endPoint x: 775, endPoint y: 214, distance: 352.4
click at [977, 502] on span "Upload 1" at bounding box center [989, 502] width 26 height 10
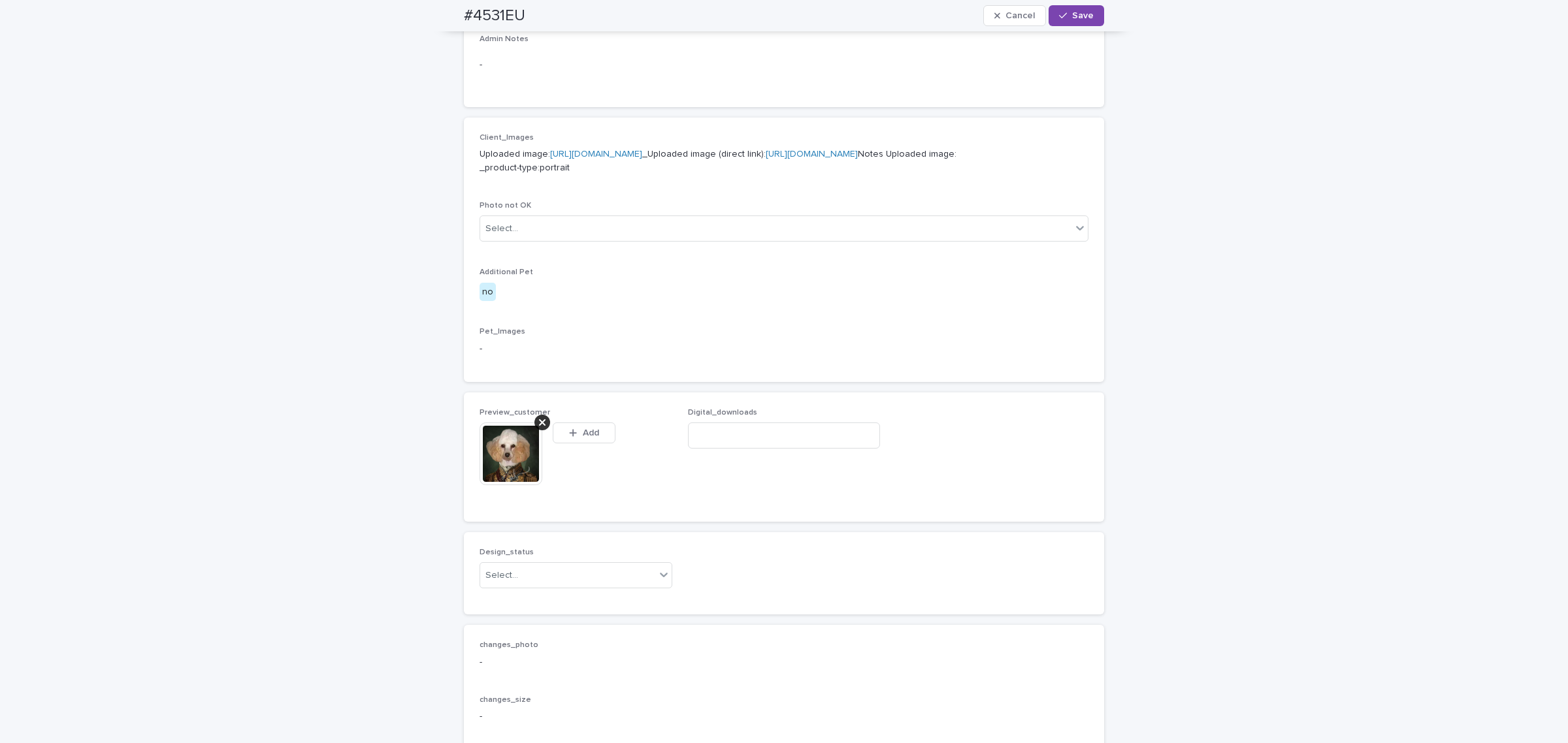
scroll to position [500, 0]
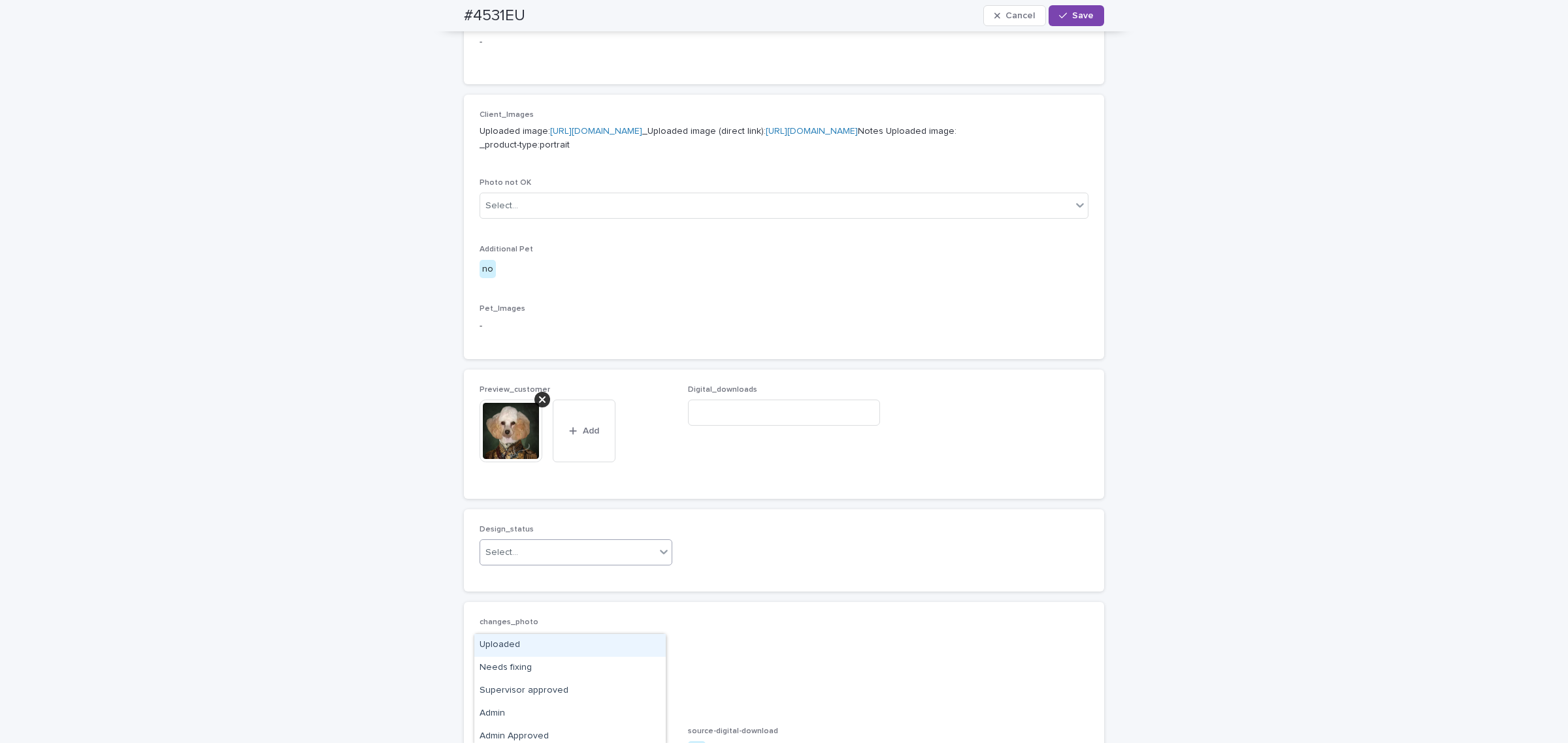
click at [556, 564] on div "Select..." at bounding box center [567, 552] width 175 height 22
click at [530, 642] on div "Uploaded" at bounding box center [570, 645] width 192 height 23
click at [1059, 17] on icon "button" at bounding box center [1063, 16] width 8 height 6
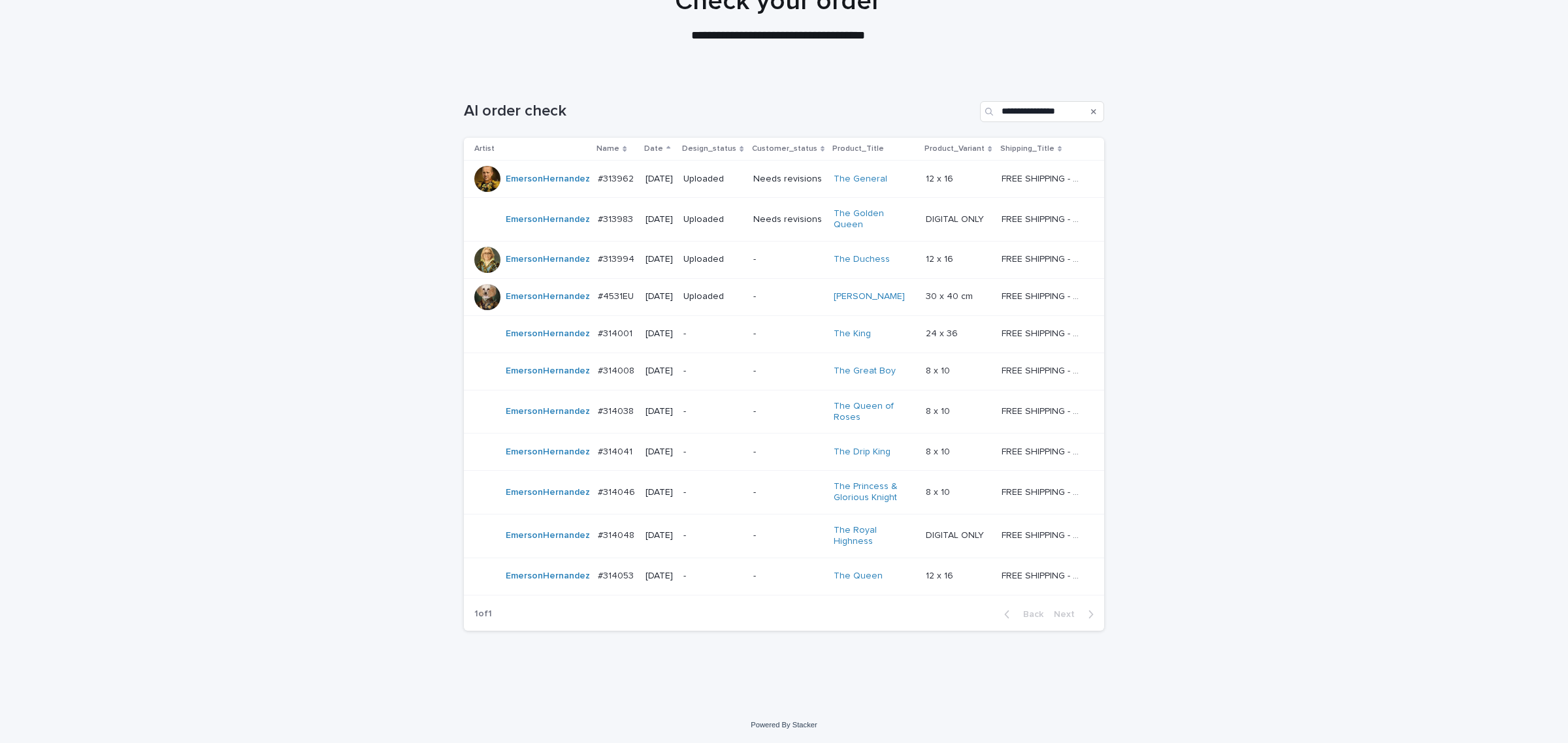
scroll to position [41, 0]
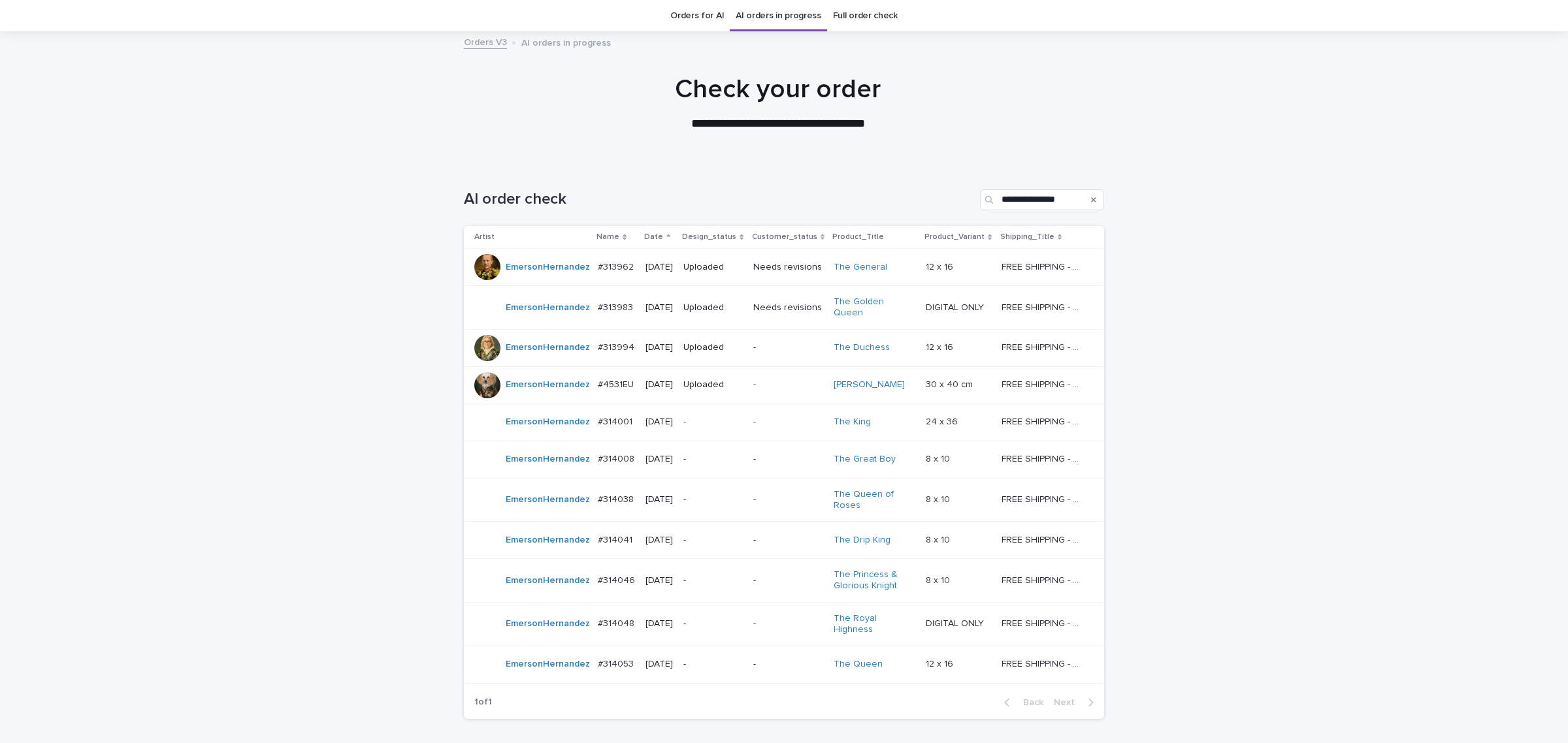
click at [720, 417] on p "-" at bounding box center [712, 422] width 58 height 11
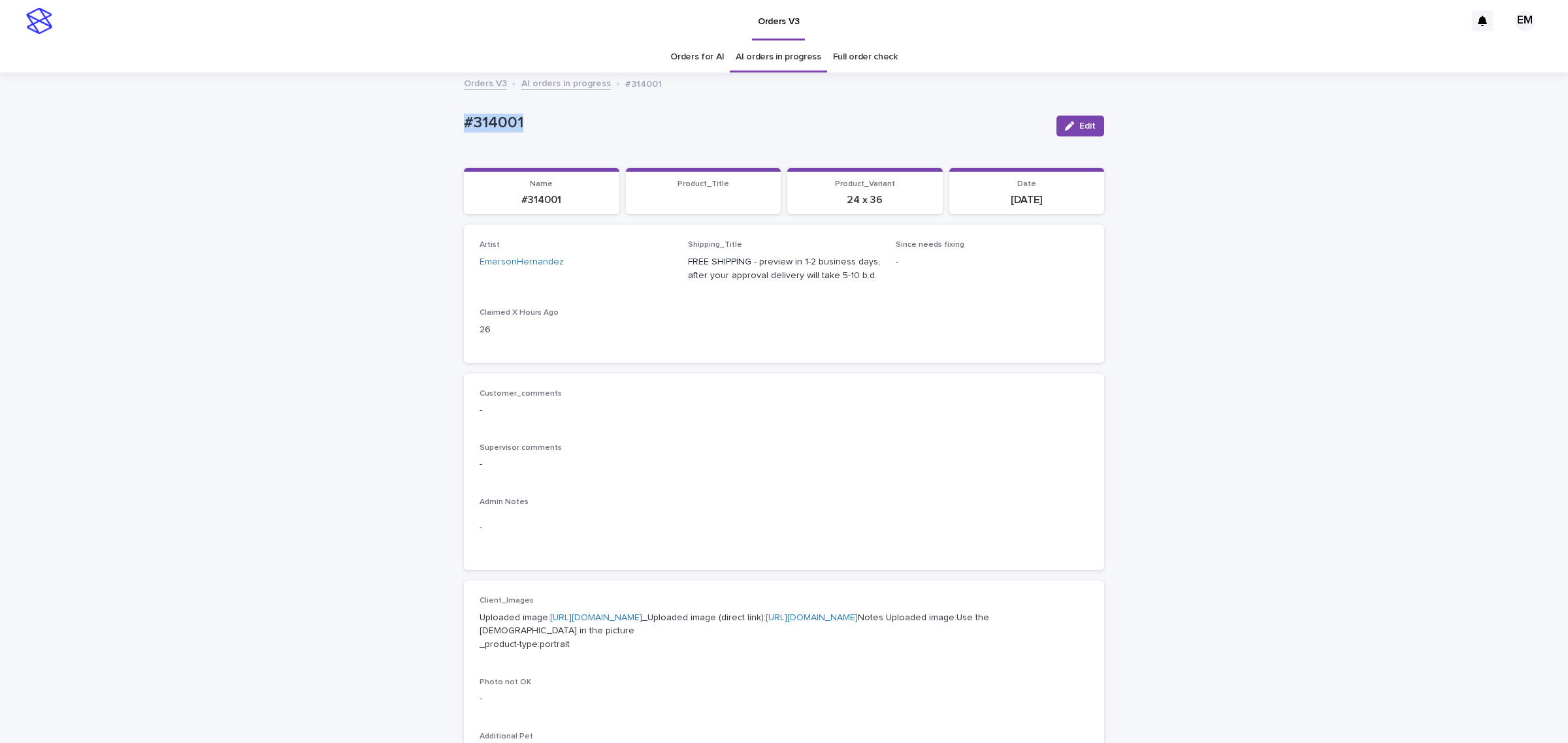
drag, startPoint x: 439, startPoint y: 128, endPoint x: 403, endPoint y: 126, distance: 36.1
click at [403, 126] on div "Loading... Saving… Loading... Saving… #314001 Edit #314001 Edit Sorry, there wa…" at bounding box center [784, 675] width 1568 height 1204
copy p "#314001"
click at [1069, 132] on button "Edit" at bounding box center [1080, 126] width 48 height 21
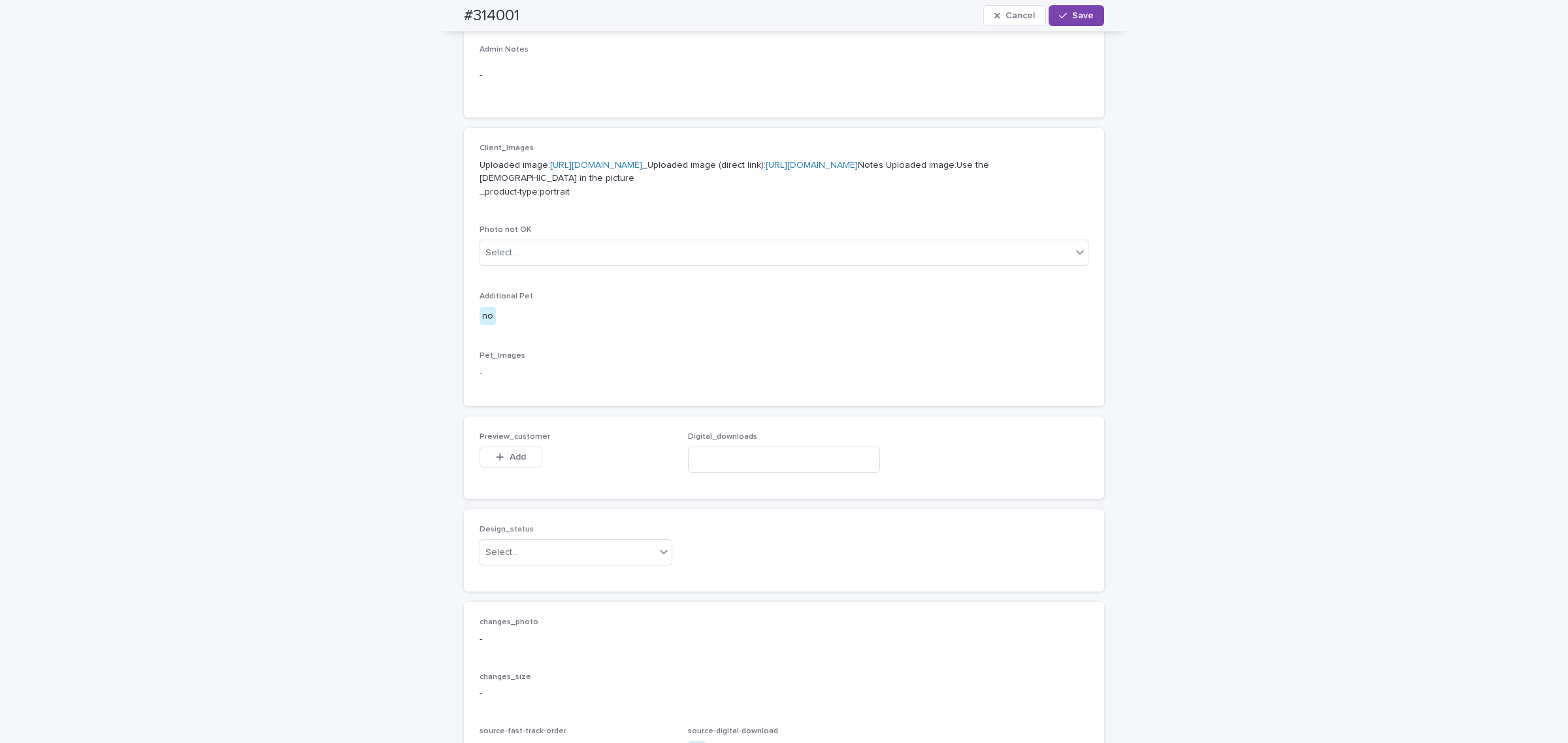
scroll to position [490, 0]
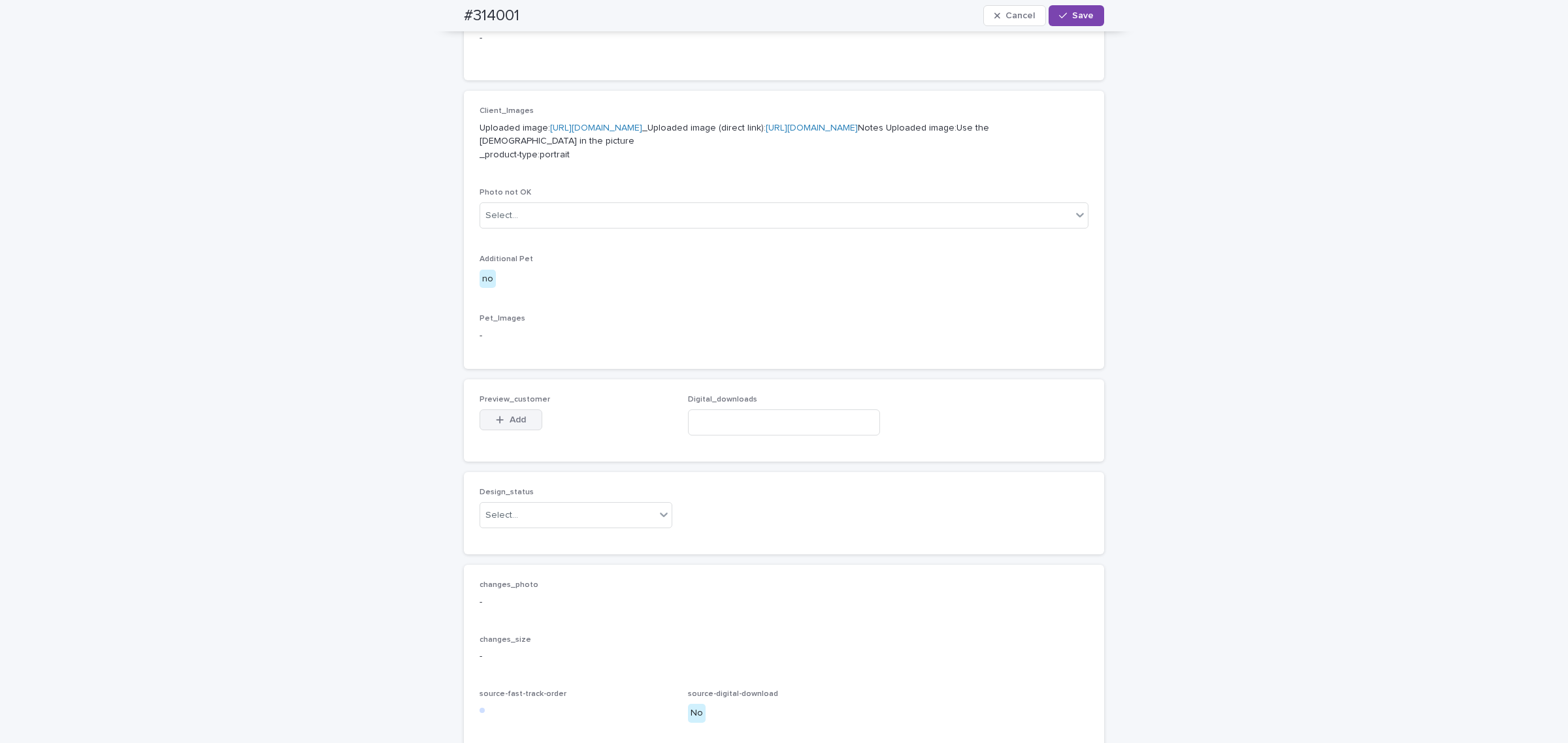
click at [517, 424] on span "Add" at bounding box center [517, 420] width 16 height 10
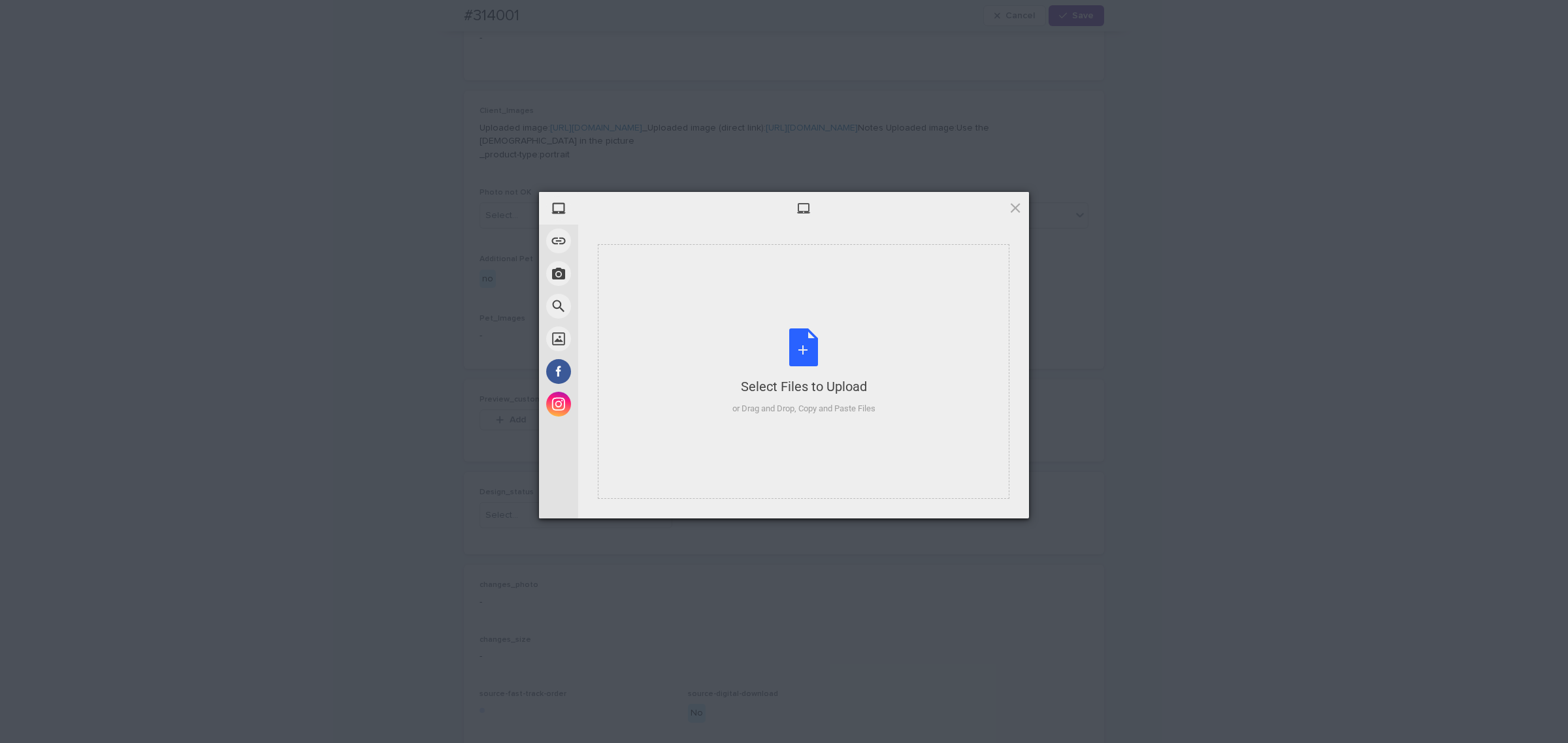
click at [739, 367] on div "Select Files to Upload or Drag and Drop, Copy and Paste Files" at bounding box center [804, 372] width 143 height 87
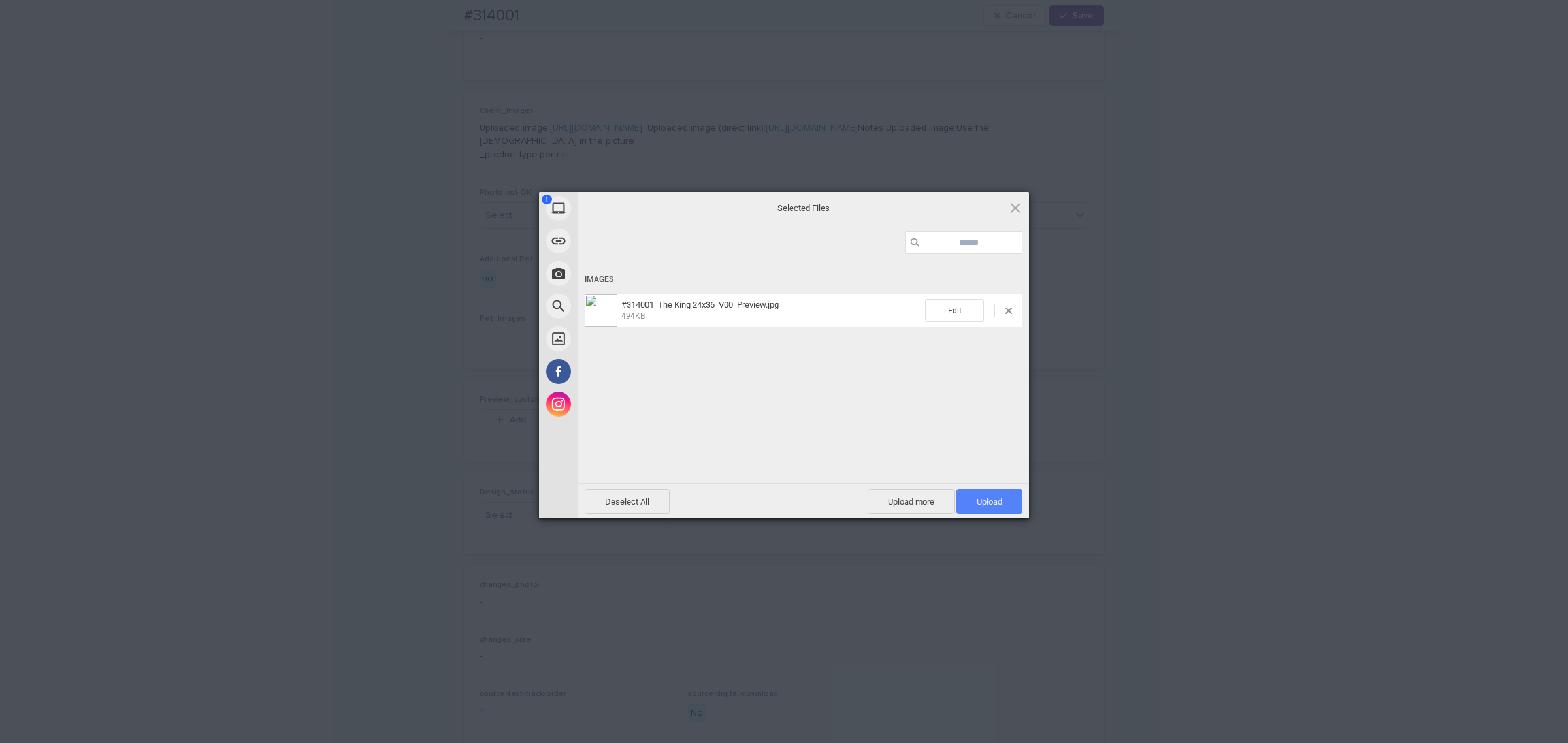
click at [988, 497] on span "Upload 1" at bounding box center [989, 502] width 26 height 10
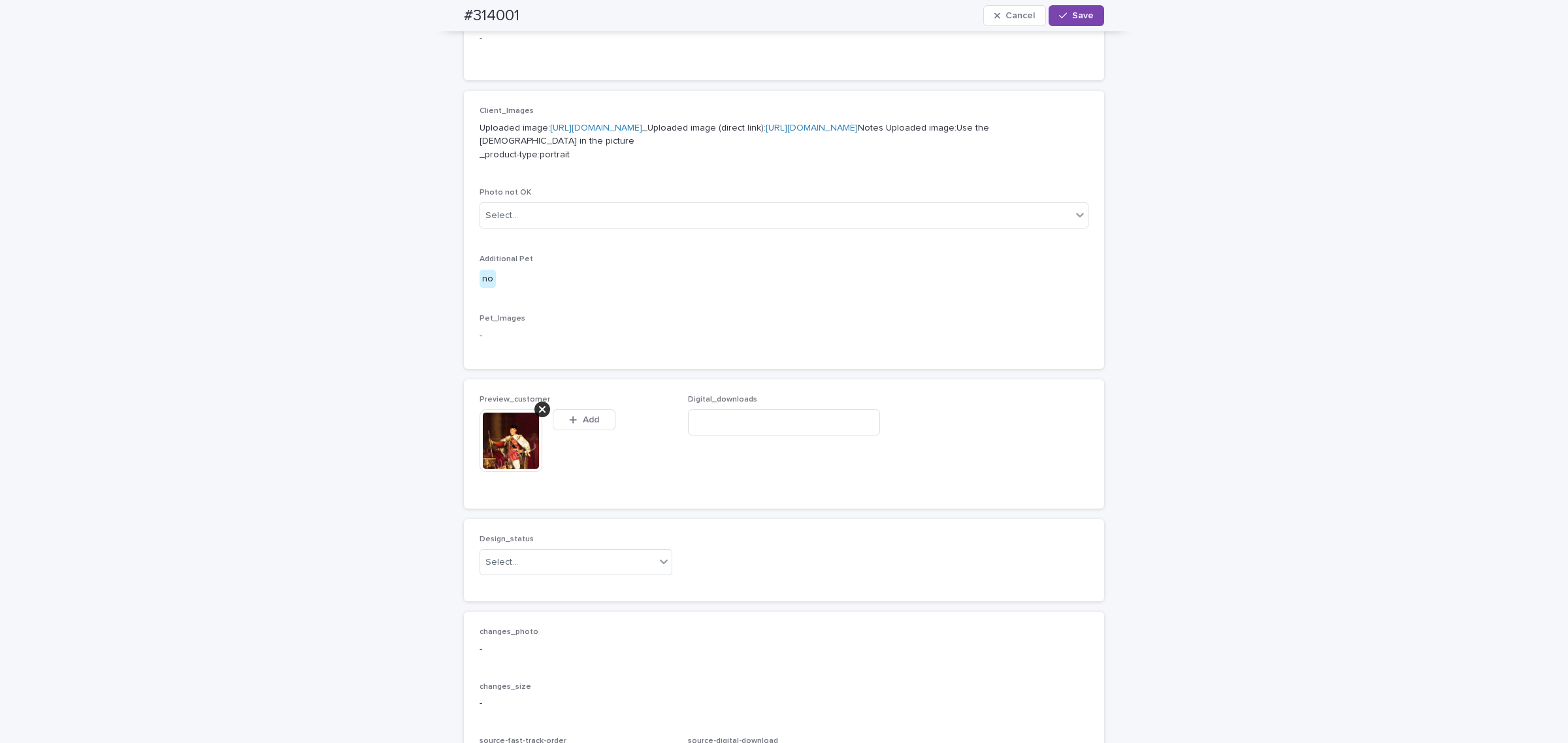
scroll to position [513, 0]
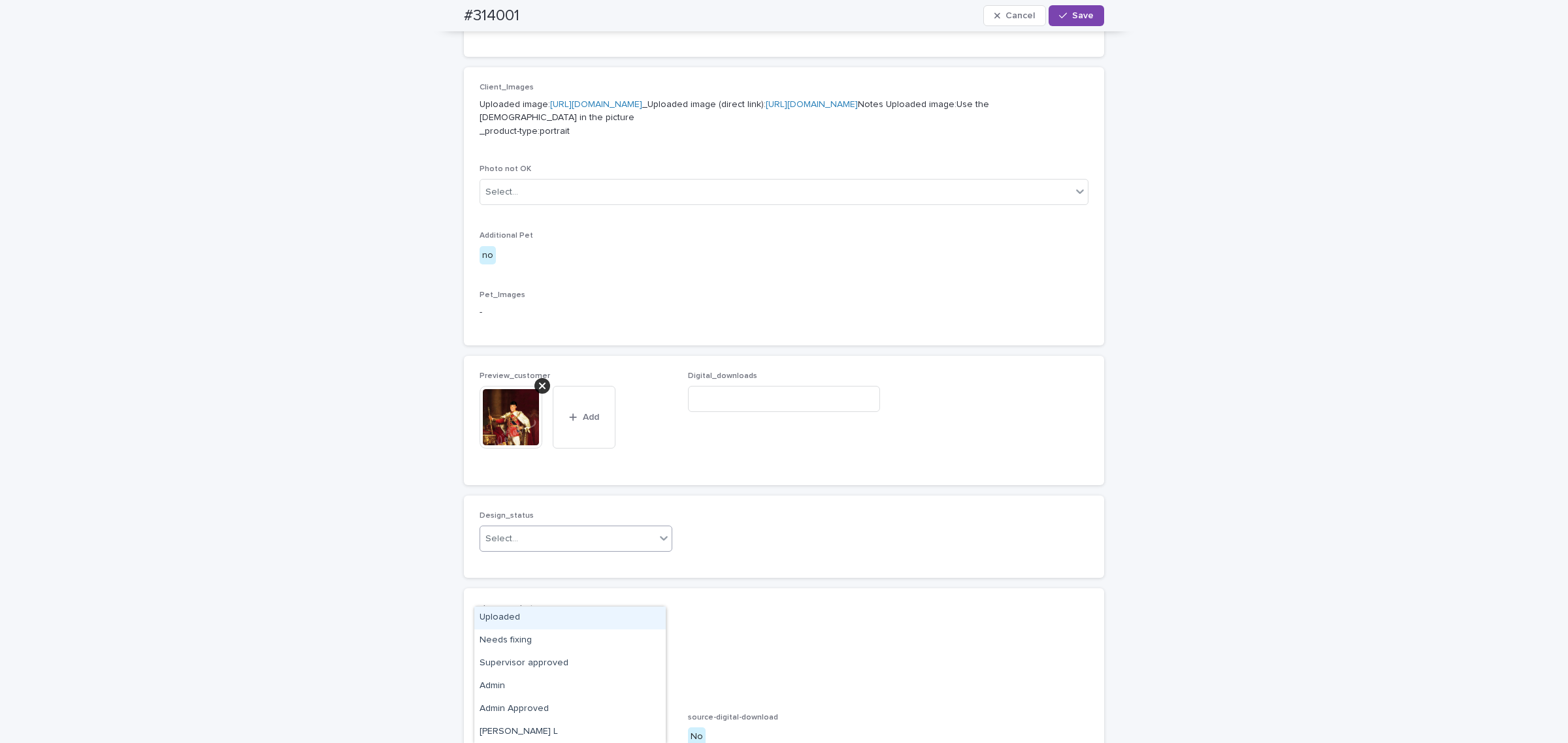
drag, startPoint x: 546, startPoint y: 589, endPoint x: 535, endPoint y: 609, distance: 22.8
click at [546, 550] on div "Select..." at bounding box center [567, 539] width 175 height 22
click at [534, 618] on div "Uploaded" at bounding box center [570, 619] width 192 height 23
drag, startPoint x: 1065, startPoint y: 17, endPoint x: 874, endPoint y: 11, distance: 191.1
click at [1065, 17] on div "button" at bounding box center [1066, 16] width 13 height 10
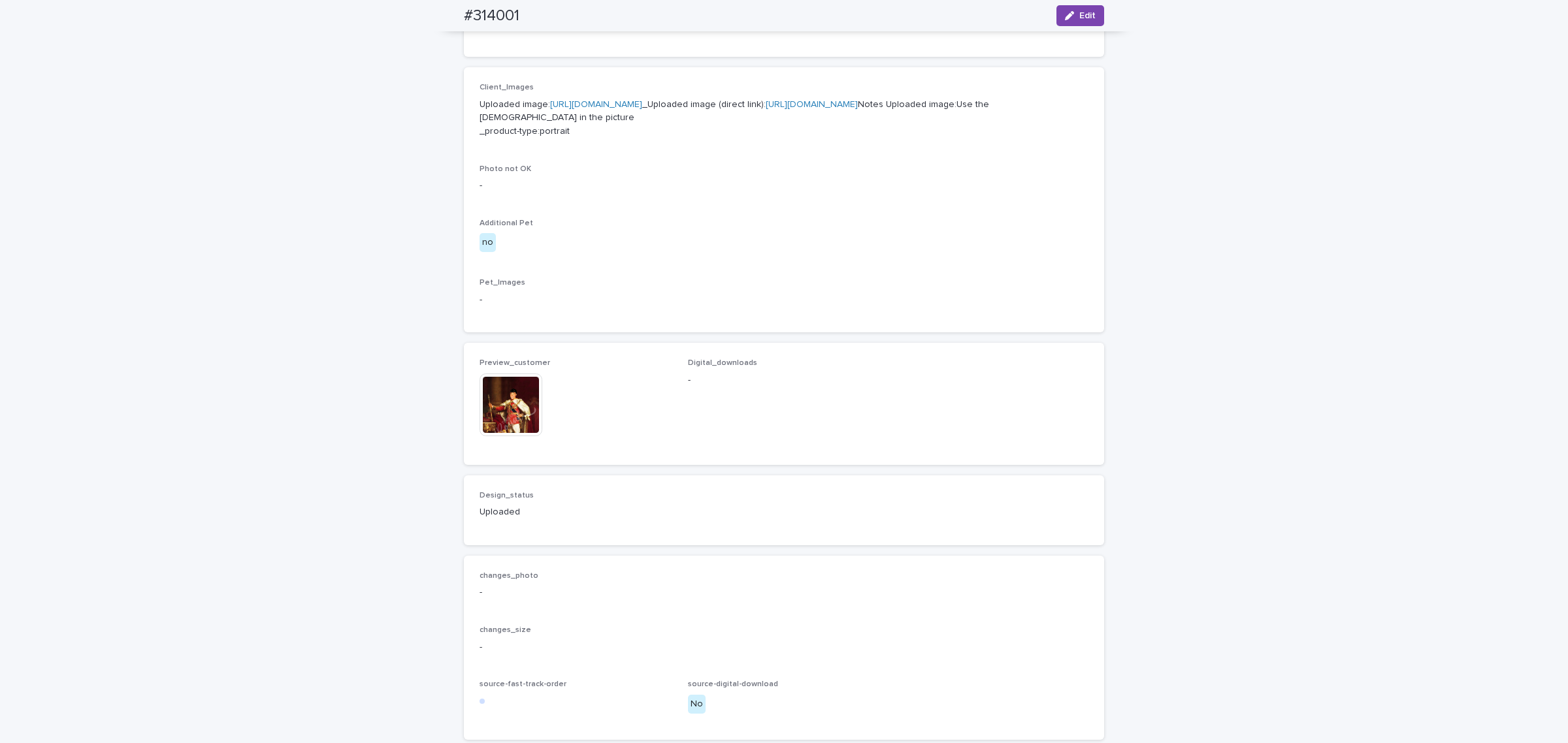
scroll to position [497, 0]
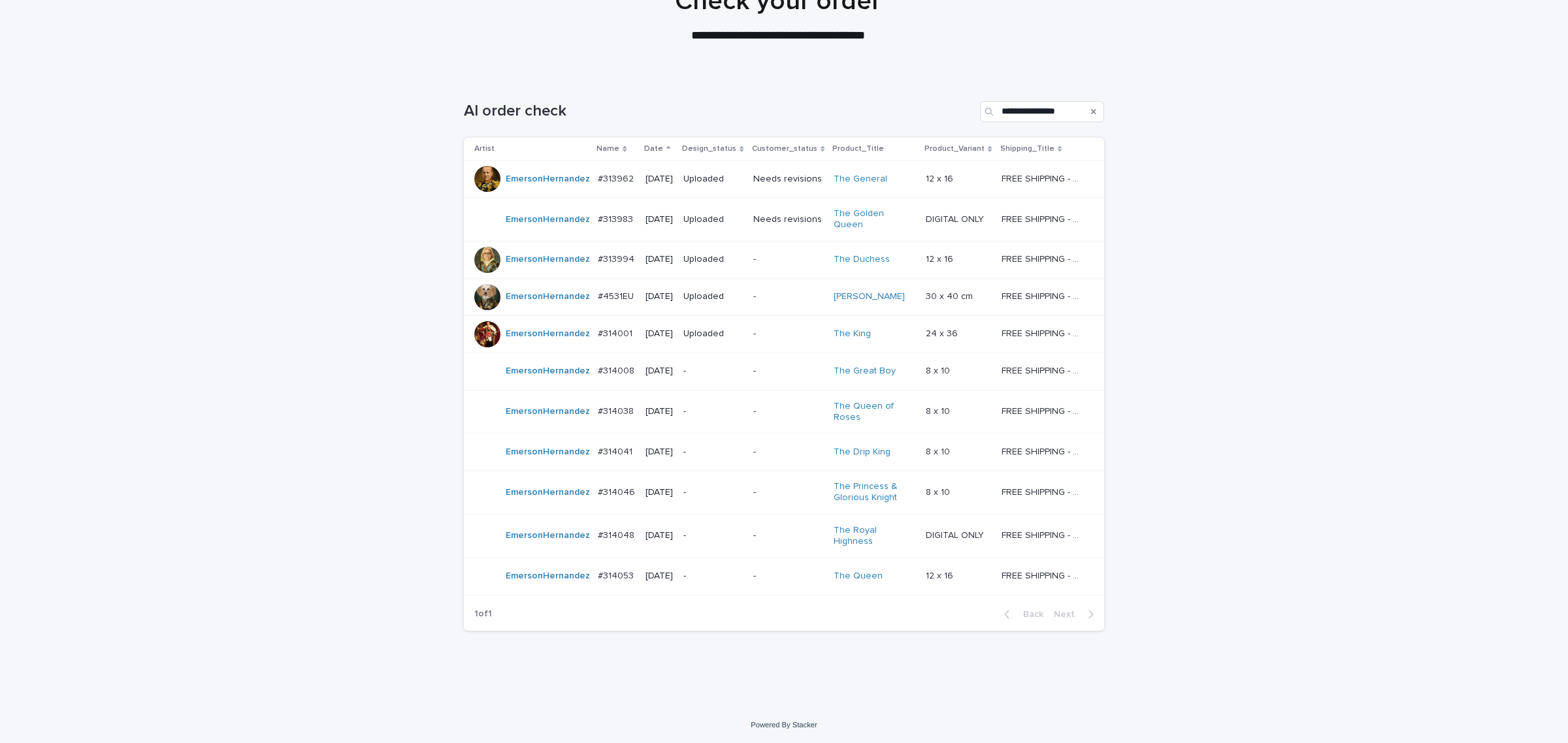
click at [725, 366] on p "-" at bounding box center [712, 372] width 58 height 11
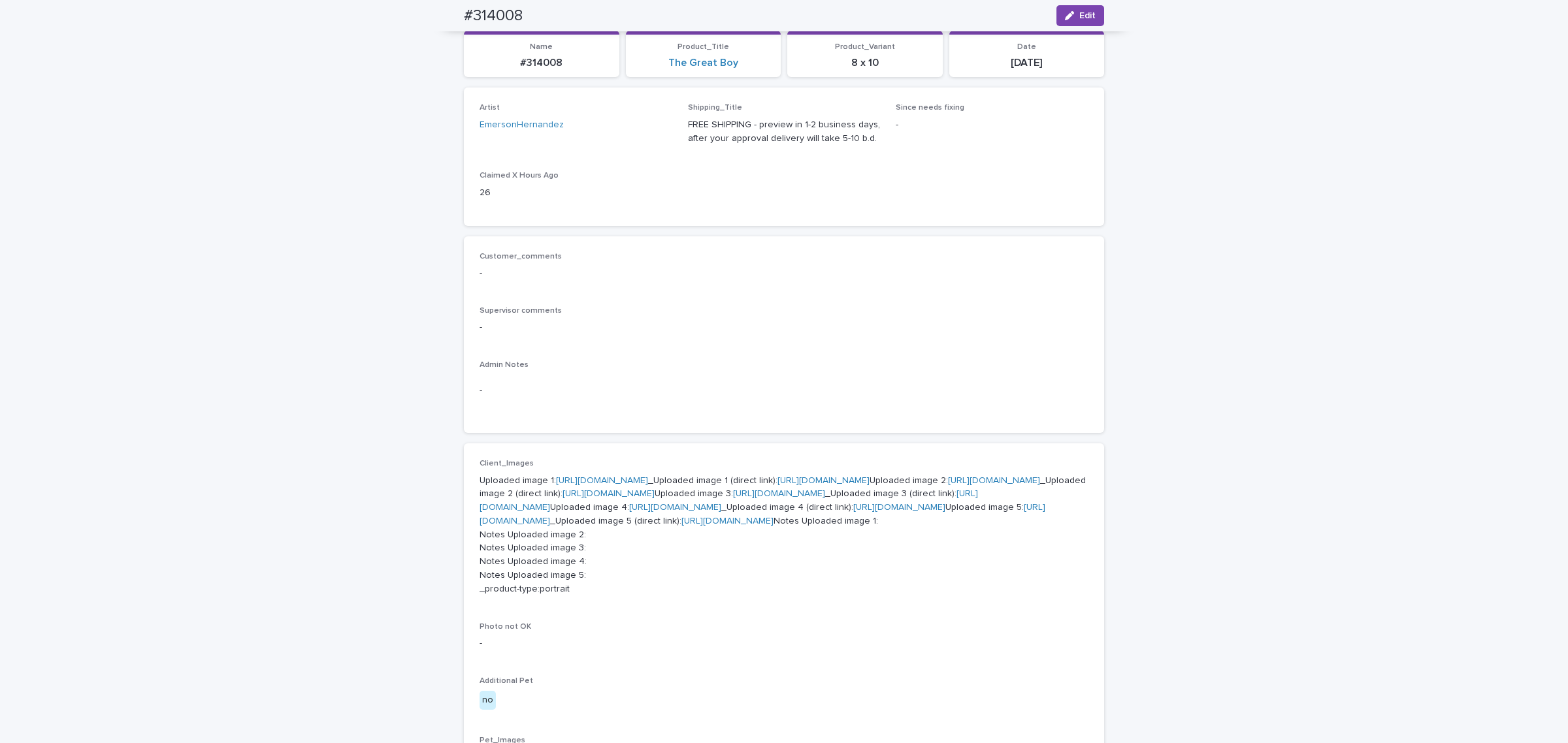
scroll to position [41, 0]
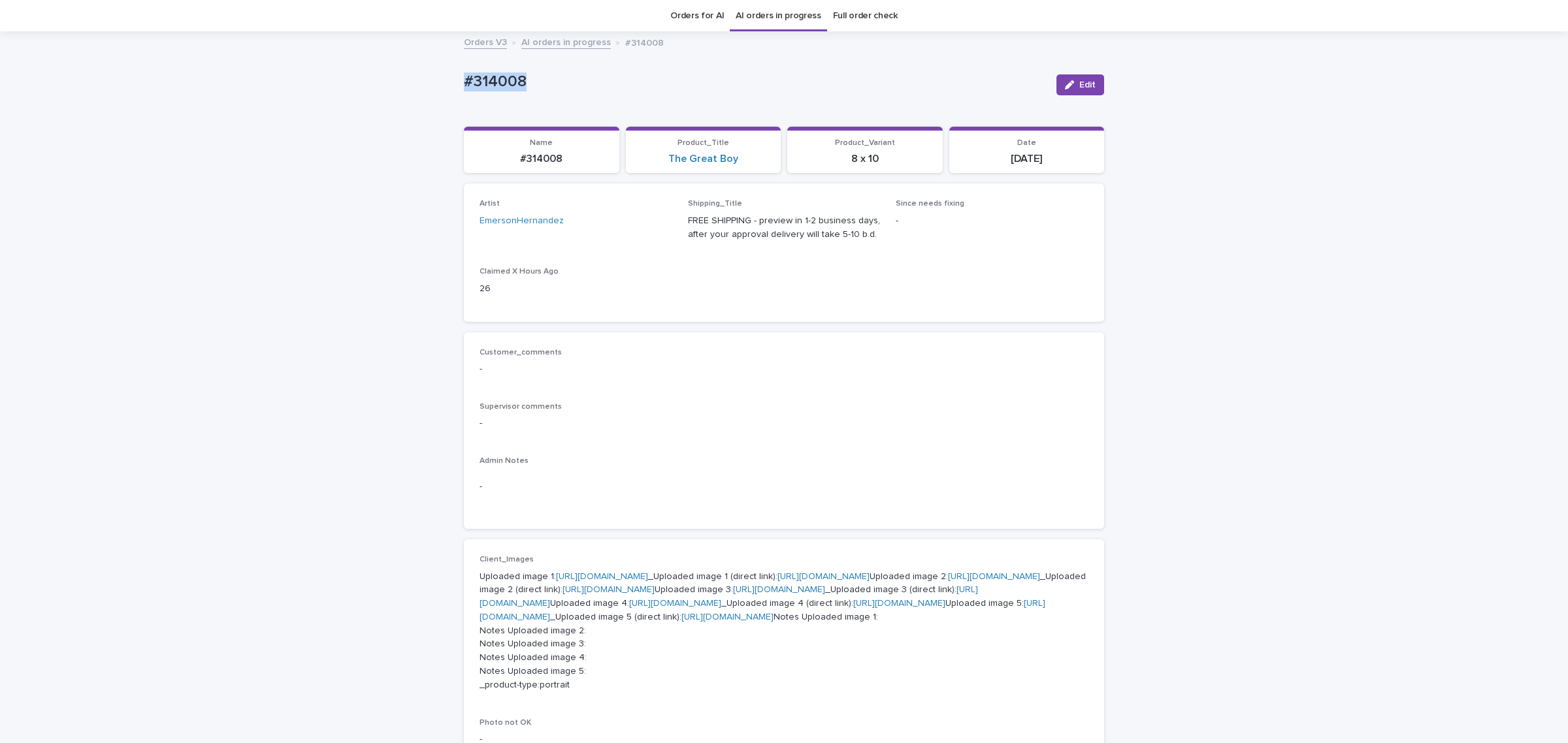
drag, startPoint x: 487, startPoint y: 90, endPoint x: 340, endPoint y: 81, distance: 147.3
click at [341, 81] on div "Loading... Saving… Loading... Saving… #314008 Edit #314008 Edit Sorry, there wa…" at bounding box center [784, 675] width 1568 height 1285
copy p "#314008"
click at [1079, 86] on span "Edit" at bounding box center [1087, 85] width 16 height 10
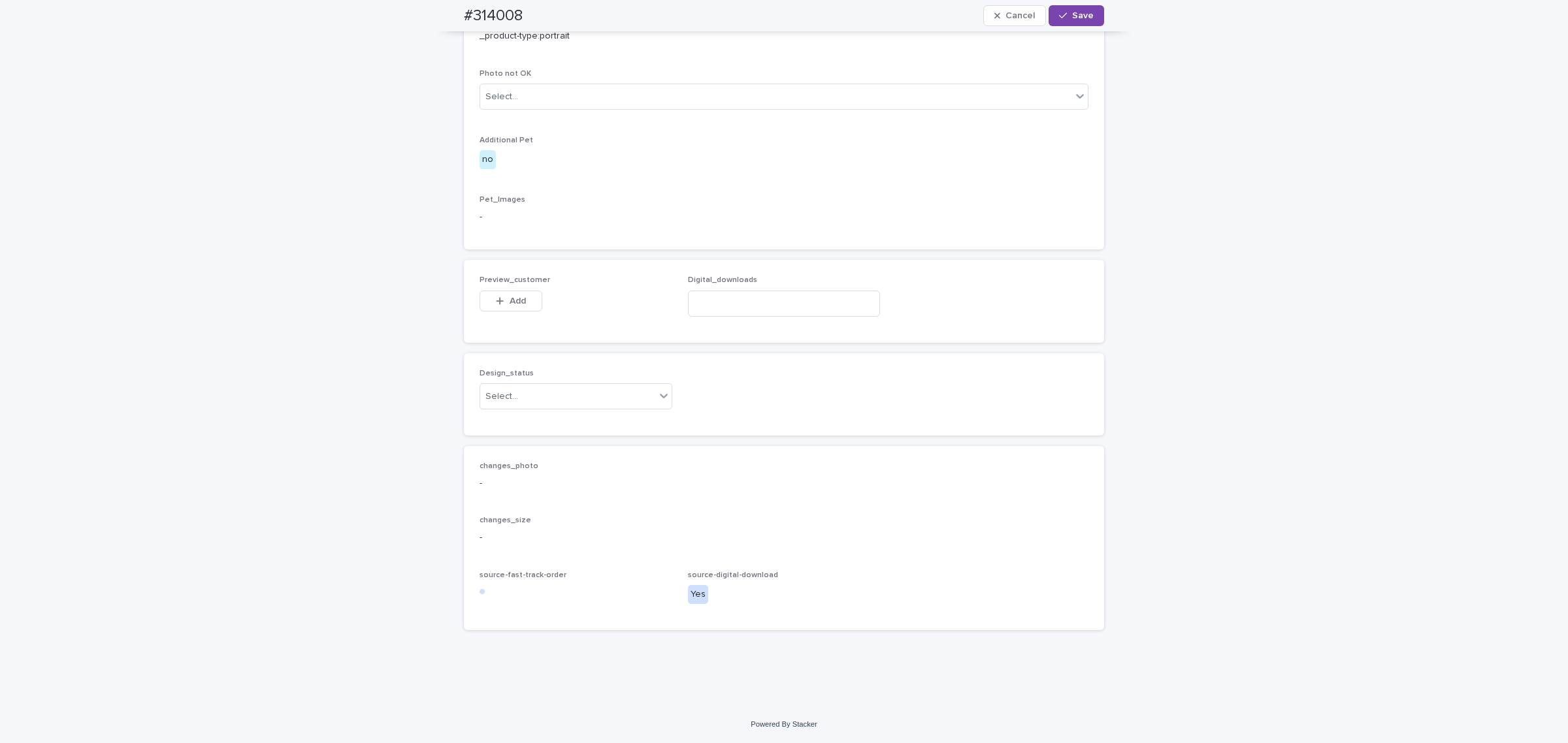
scroll to position [858, 0]
click at [511, 311] on button "Add" at bounding box center [511, 302] width 62 height 21
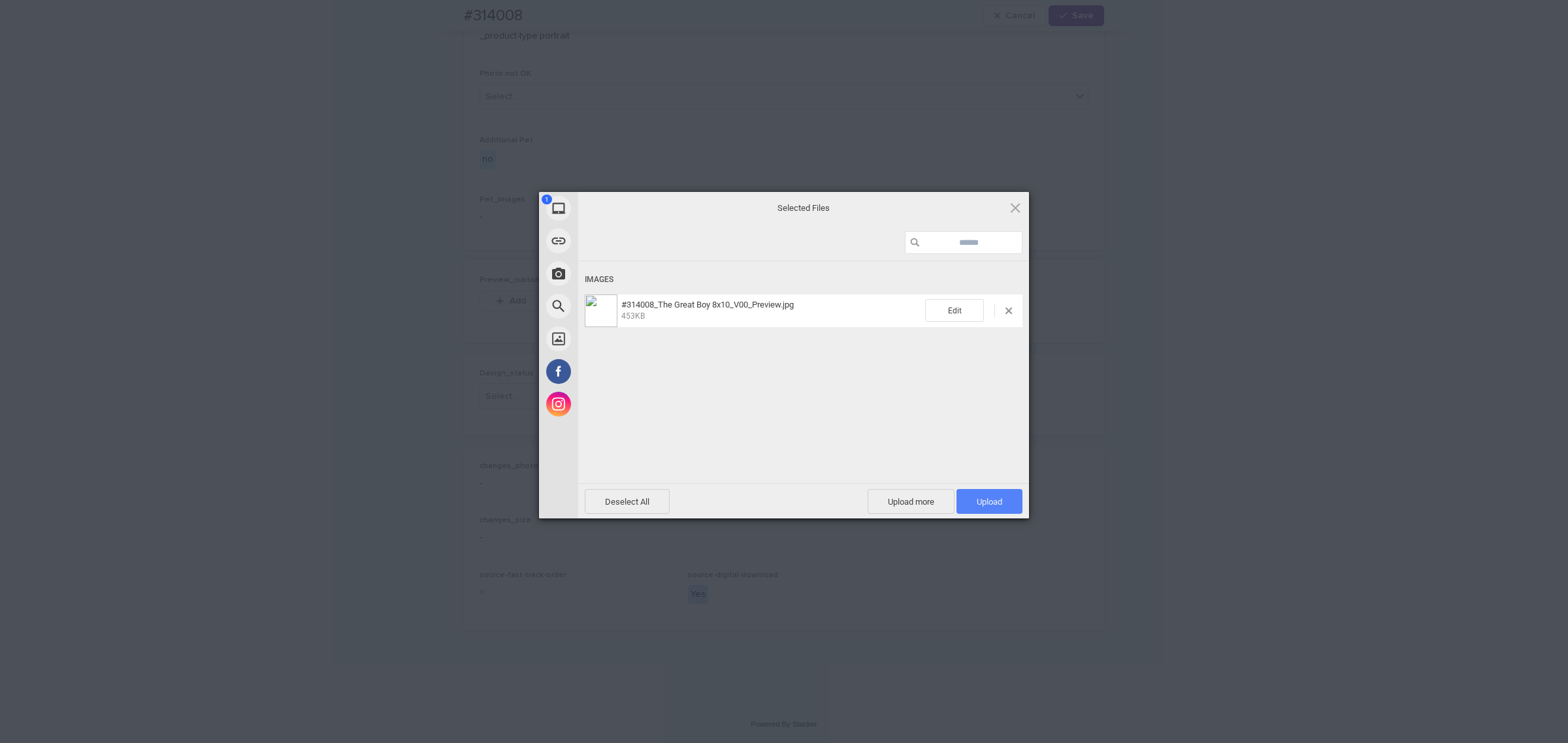
click at [998, 497] on span "Upload 1" at bounding box center [989, 502] width 26 height 10
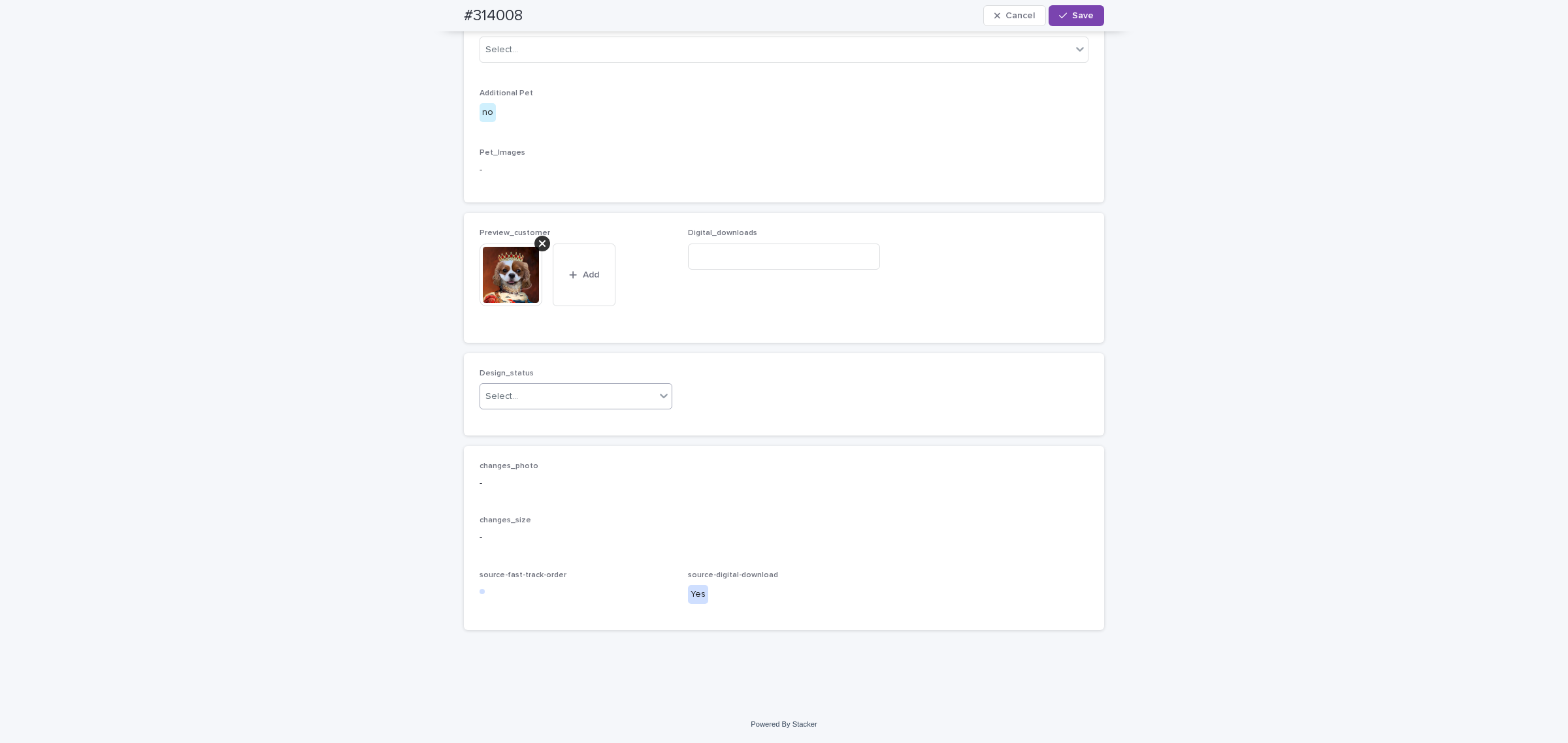
click at [592, 408] on div "Select..." at bounding box center [567, 396] width 175 height 22
click at [560, 608] on div "Uploaded" at bounding box center [570, 600] width 192 height 23
click at [811, 326] on span "Digital_downloads" at bounding box center [784, 278] width 193 height 98
click at [815, 270] on input at bounding box center [784, 256] width 193 height 26
paste input "**********"
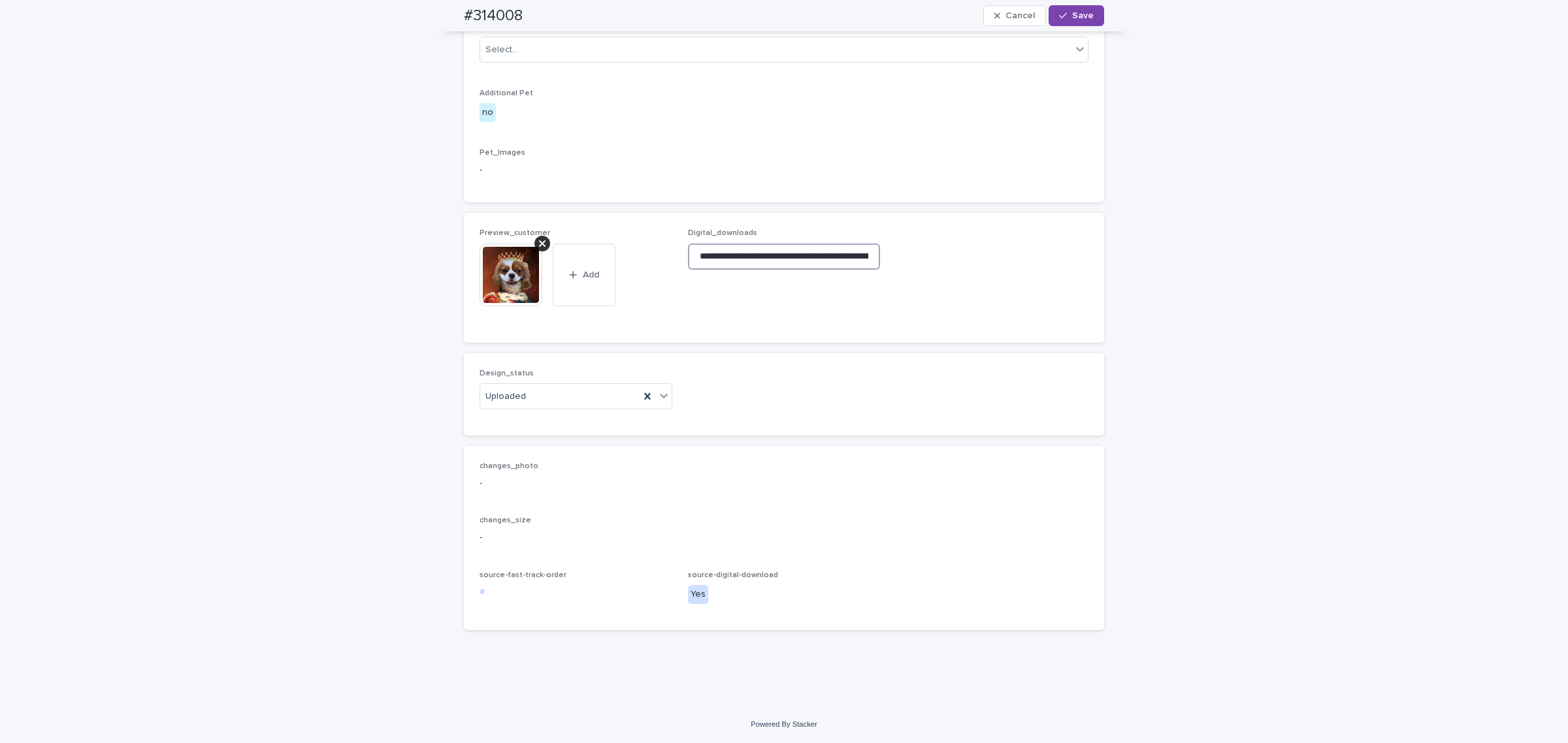
scroll to position [0, 210]
type input "**********"
drag, startPoint x: 1081, startPoint y: 11, endPoint x: 905, endPoint y: 1, distance: 176.3
click at [1081, 11] on span "Save" at bounding box center [1082, 16] width 22 height 10
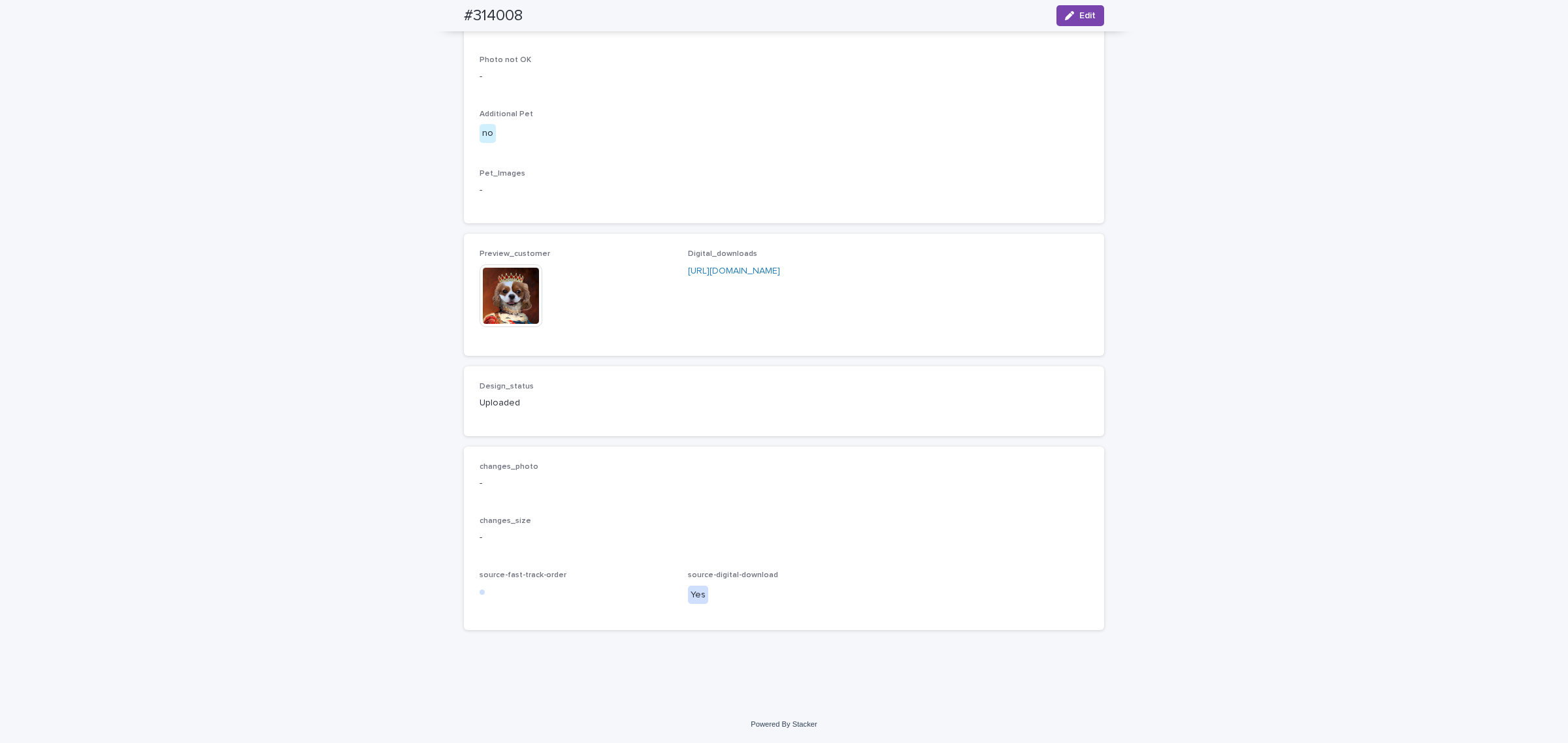
scroll to position [841, 0]
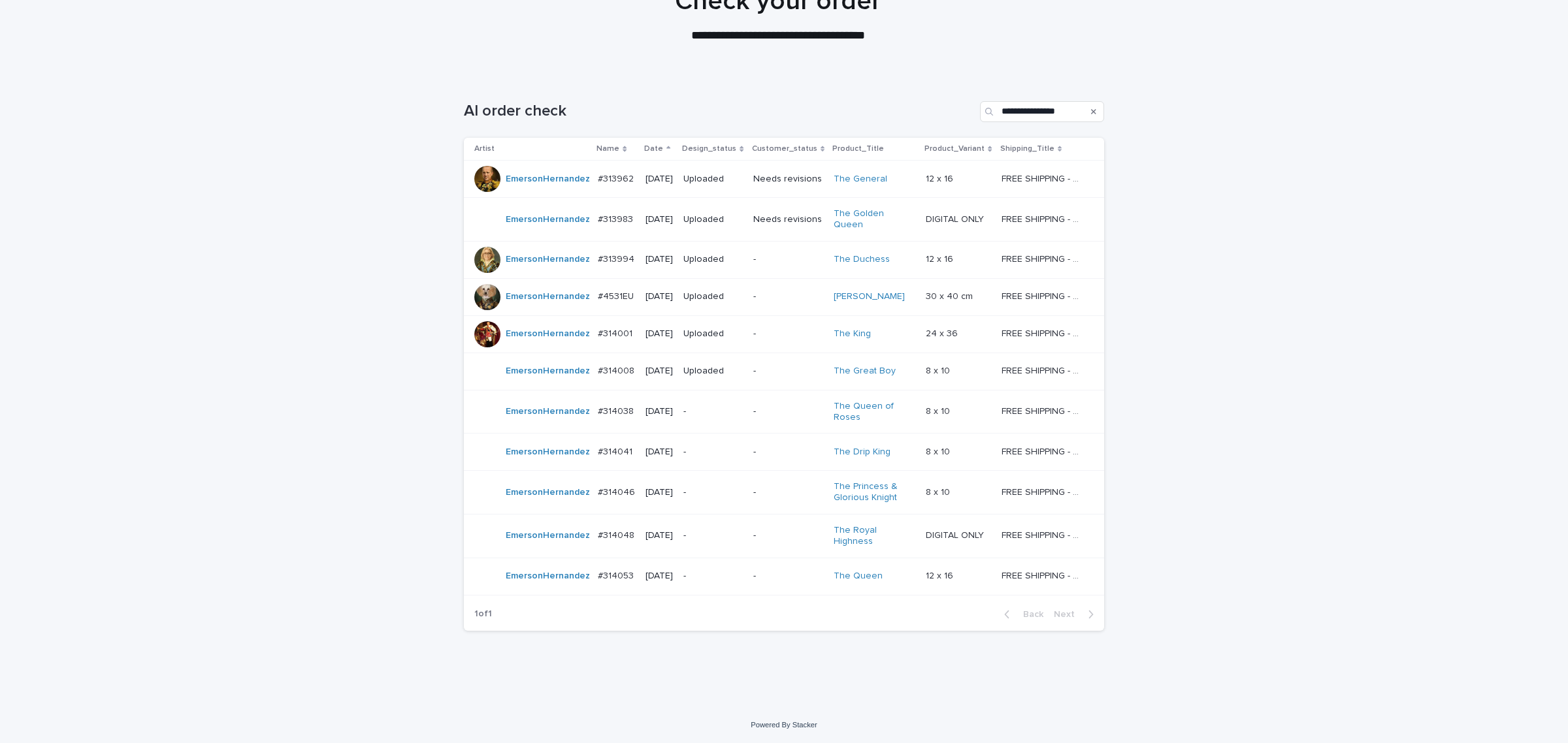
scroll to position [41, 0]
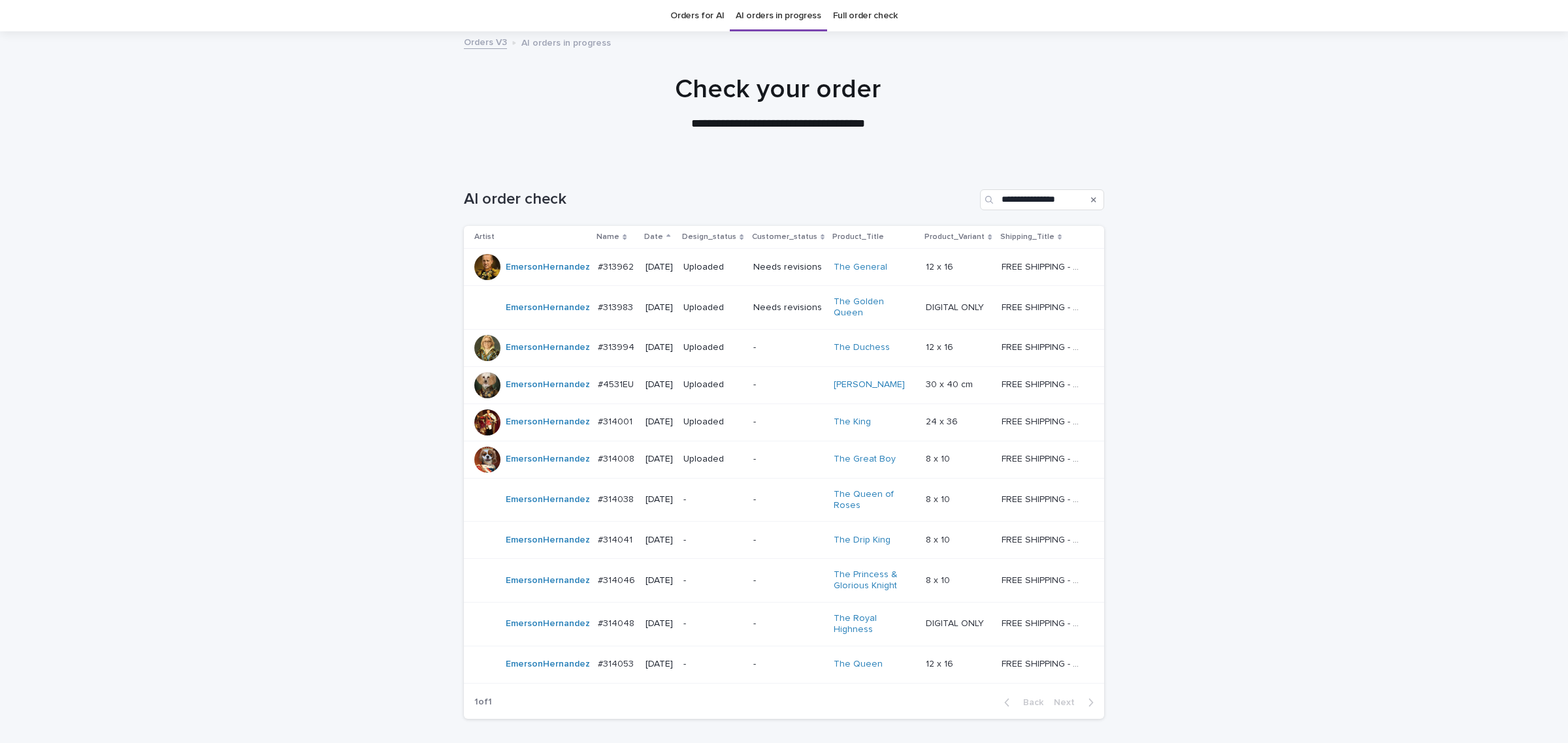
click at [726, 496] on p "-" at bounding box center [712, 500] width 58 height 11
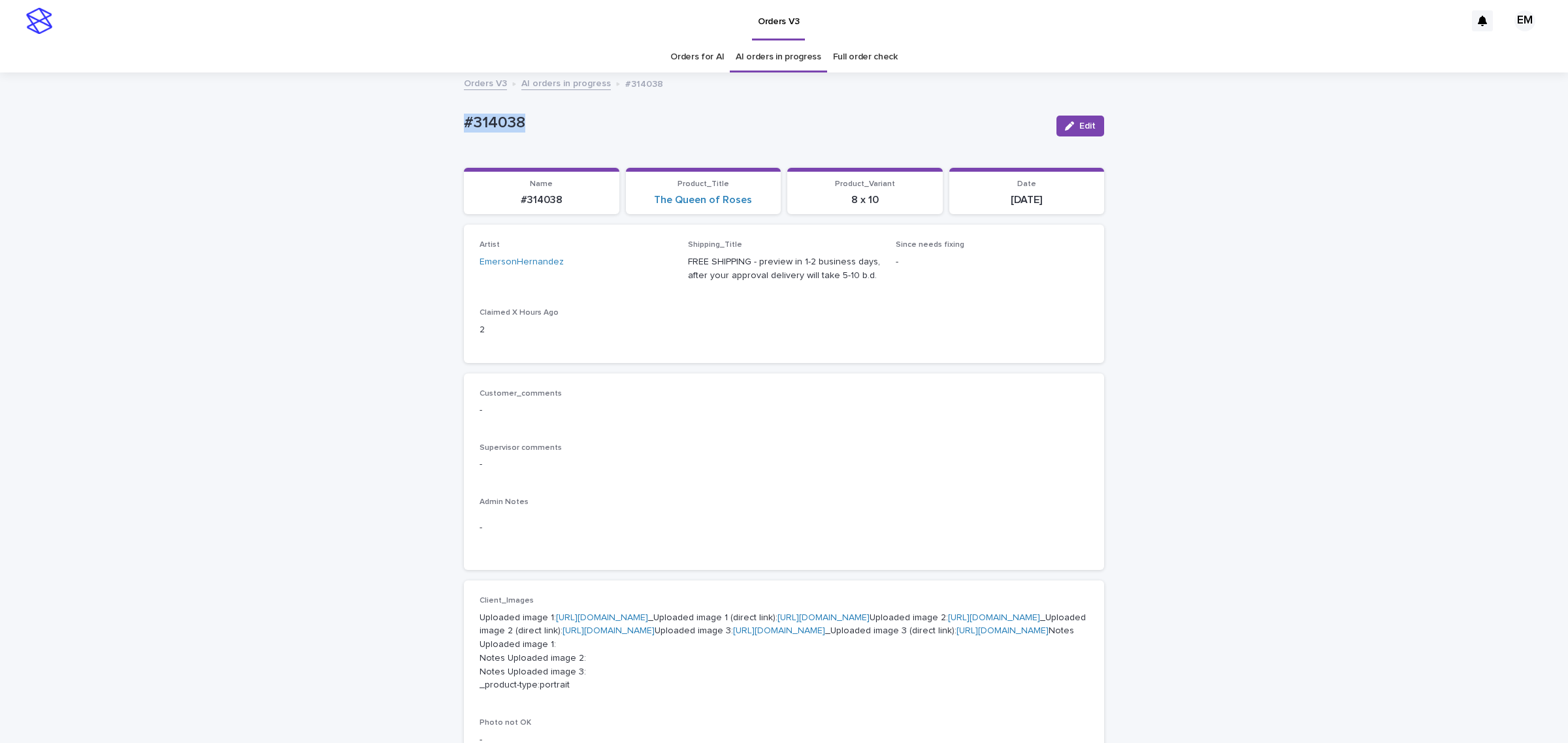
drag, startPoint x: 607, startPoint y: 132, endPoint x: 377, endPoint y: 121, distance: 230.3
click at [377, 121] on div "Loading... Saving… Loading... Saving… #314038 Edit #314038 Edit Sorry, there wa…" at bounding box center [784, 695] width 1568 height 1244
copy p "#314038"
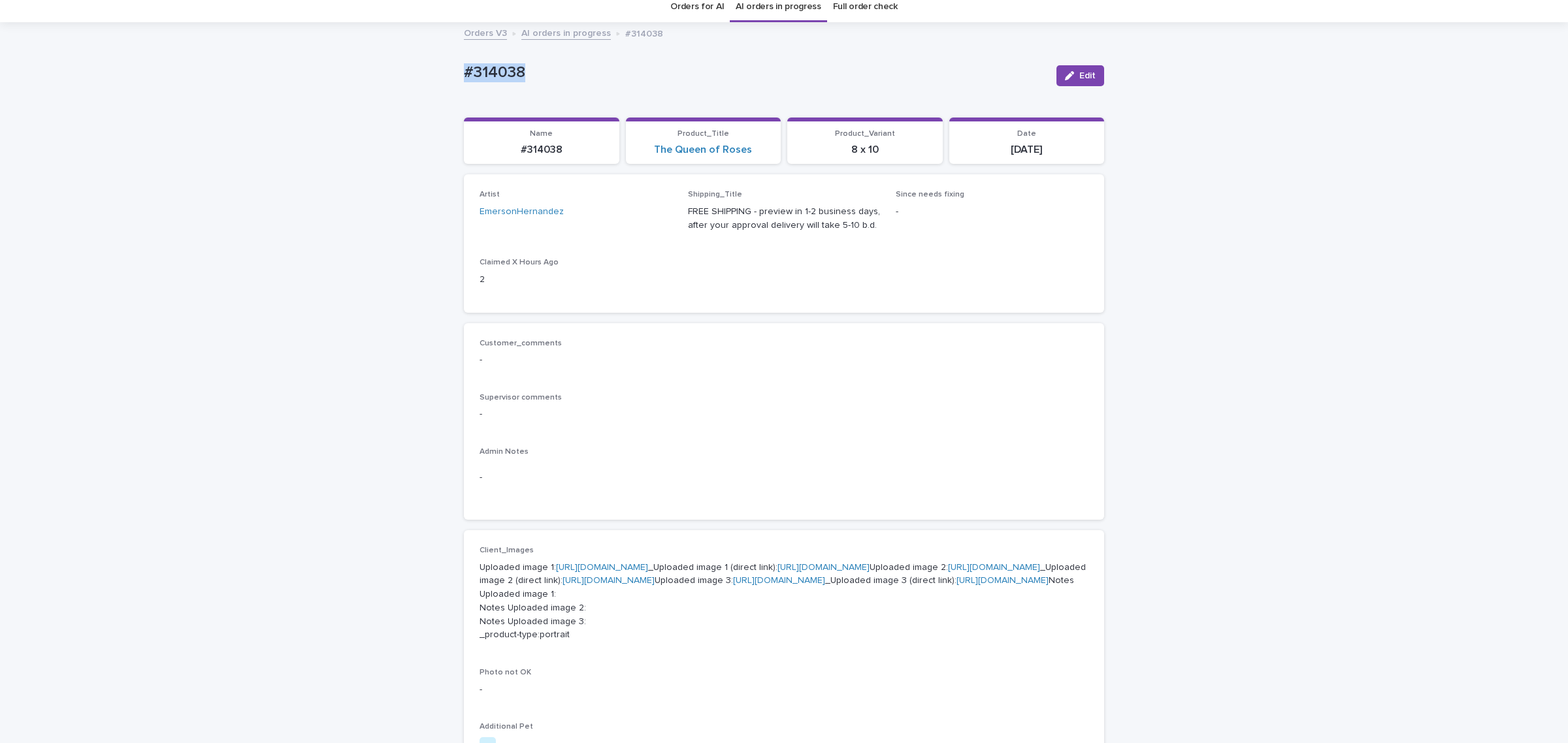
scroll to position [164, 0]
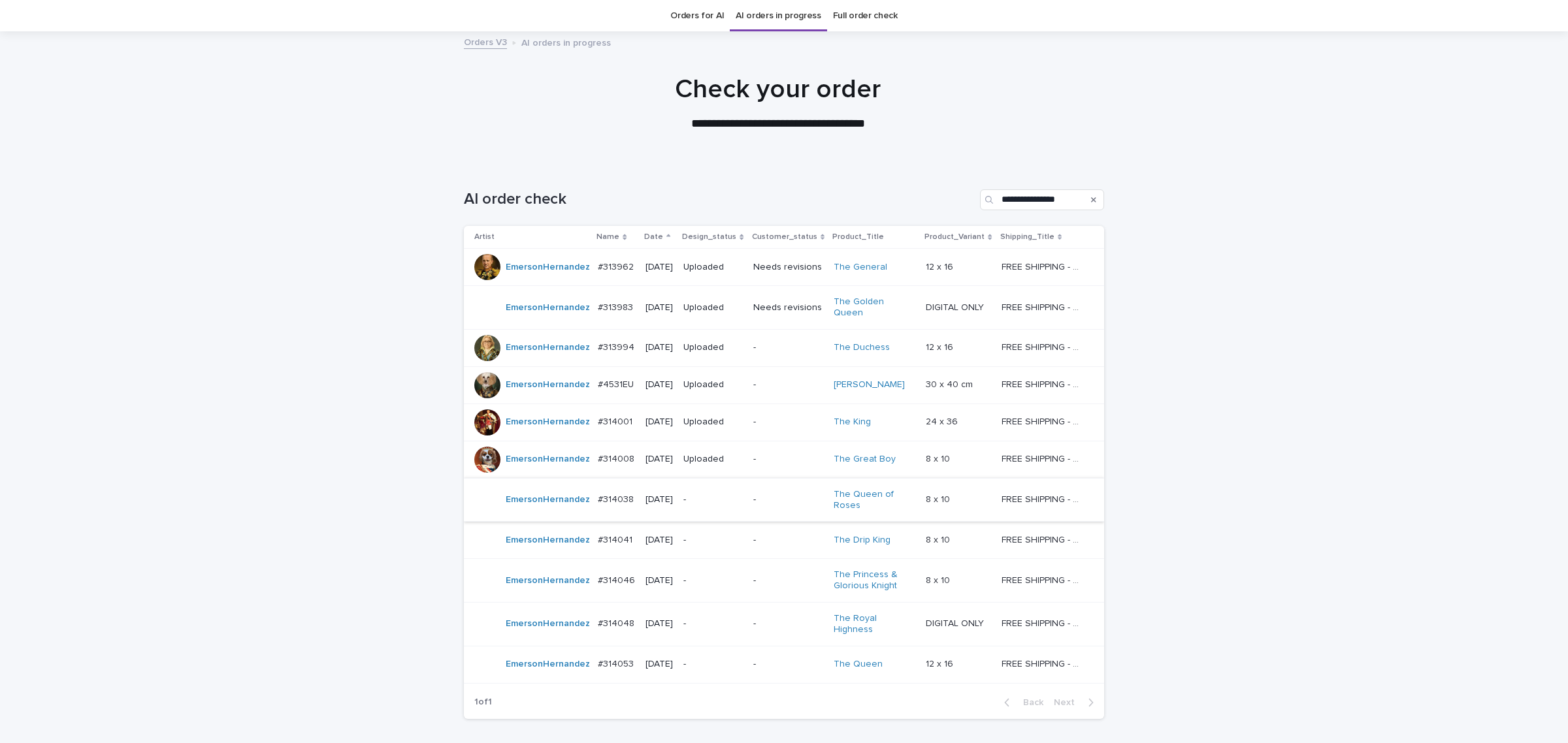
scroll to position [137, 0]
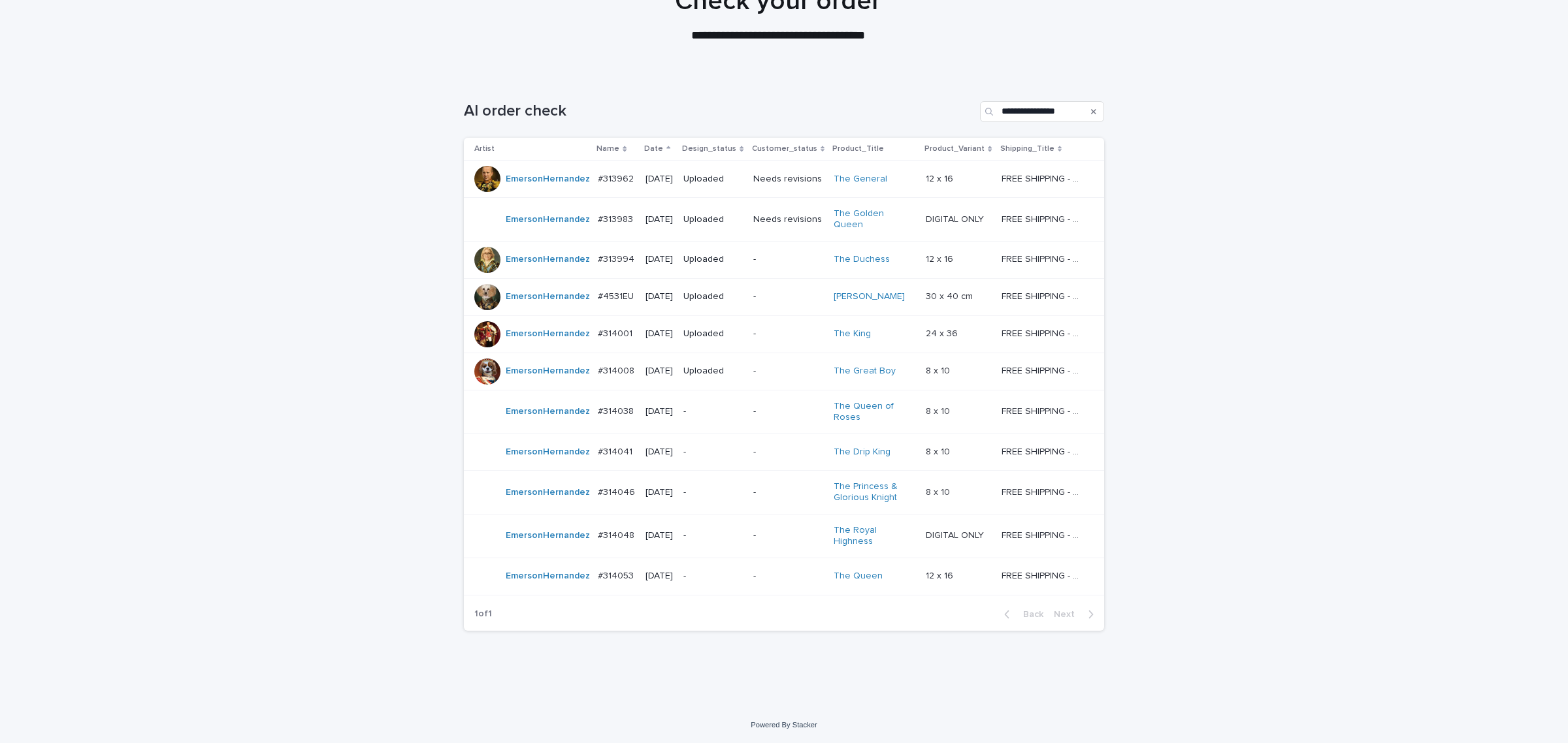
click at [739, 444] on div "-" at bounding box center [712, 451] width 58 height 13
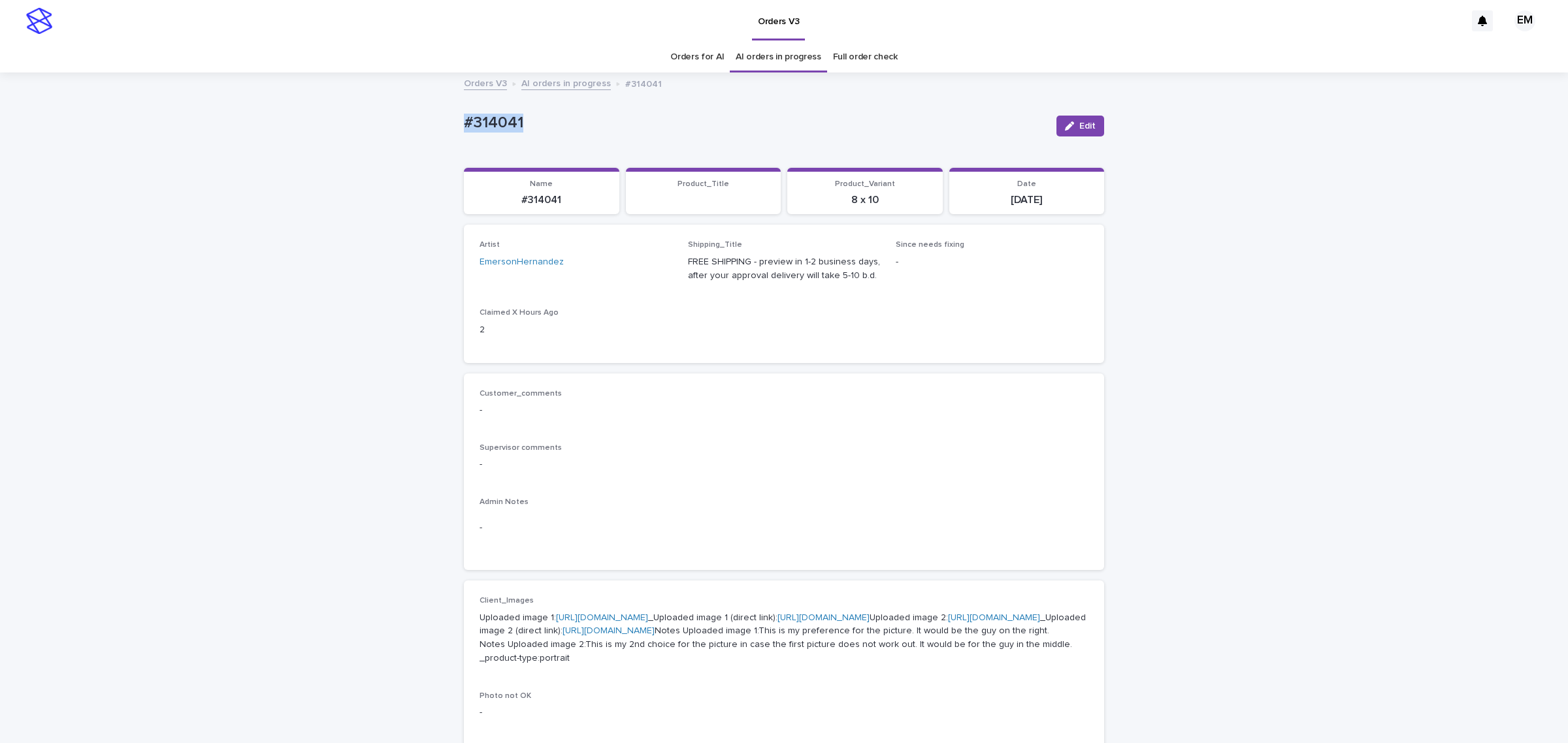
drag, startPoint x: 510, startPoint y: 115, endPoint x: 322, endPoint y: 135, distance: 189.1
click at [324, 128] on div "Loading... Saving… Loading... Saving… #314041 Edit #314041 Edit Sorry, there wa…" at bounding box center [784, 682] width 1568 height 1217
copy p "#314041"
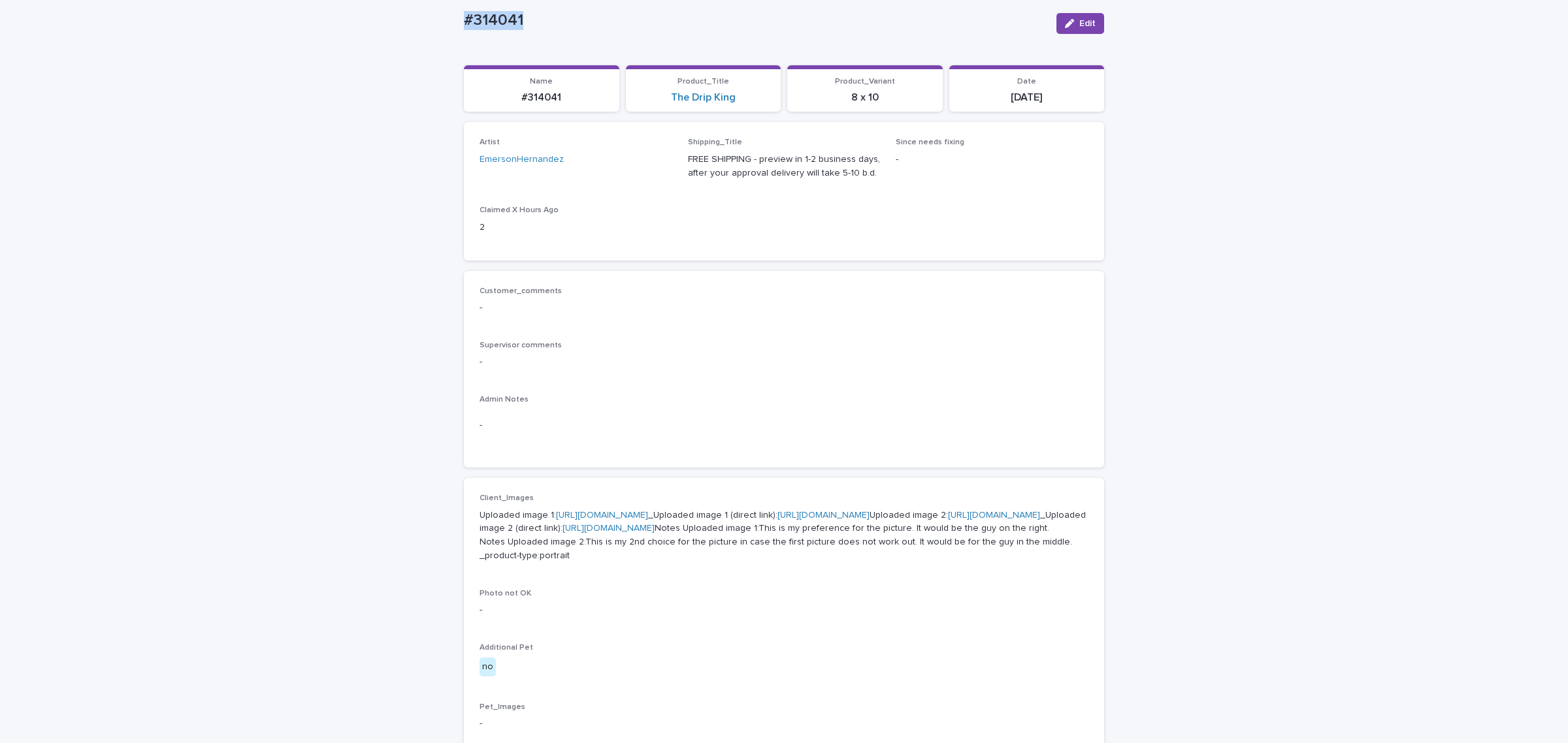
scroll to position [108, 0]
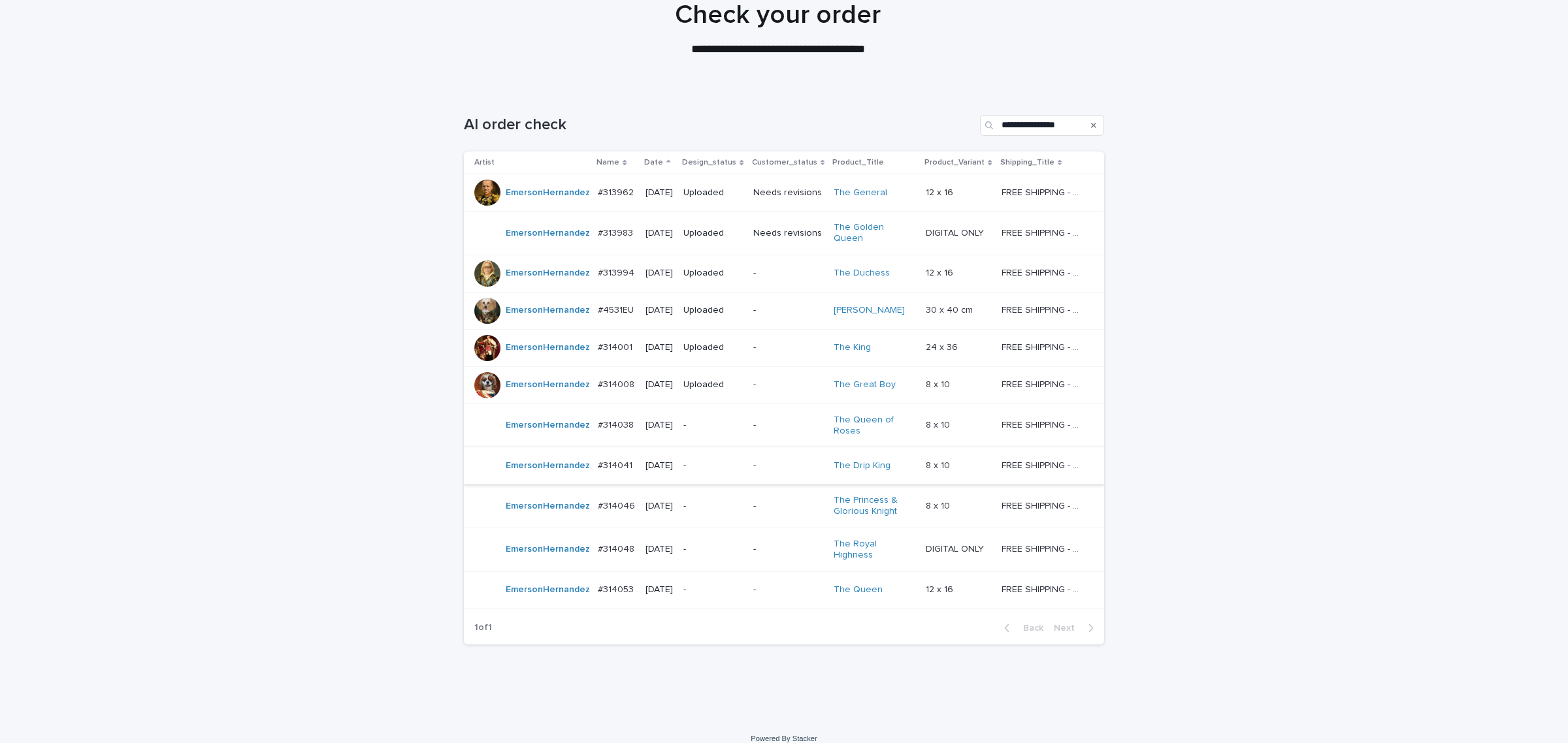
scroll to position [137, 0]
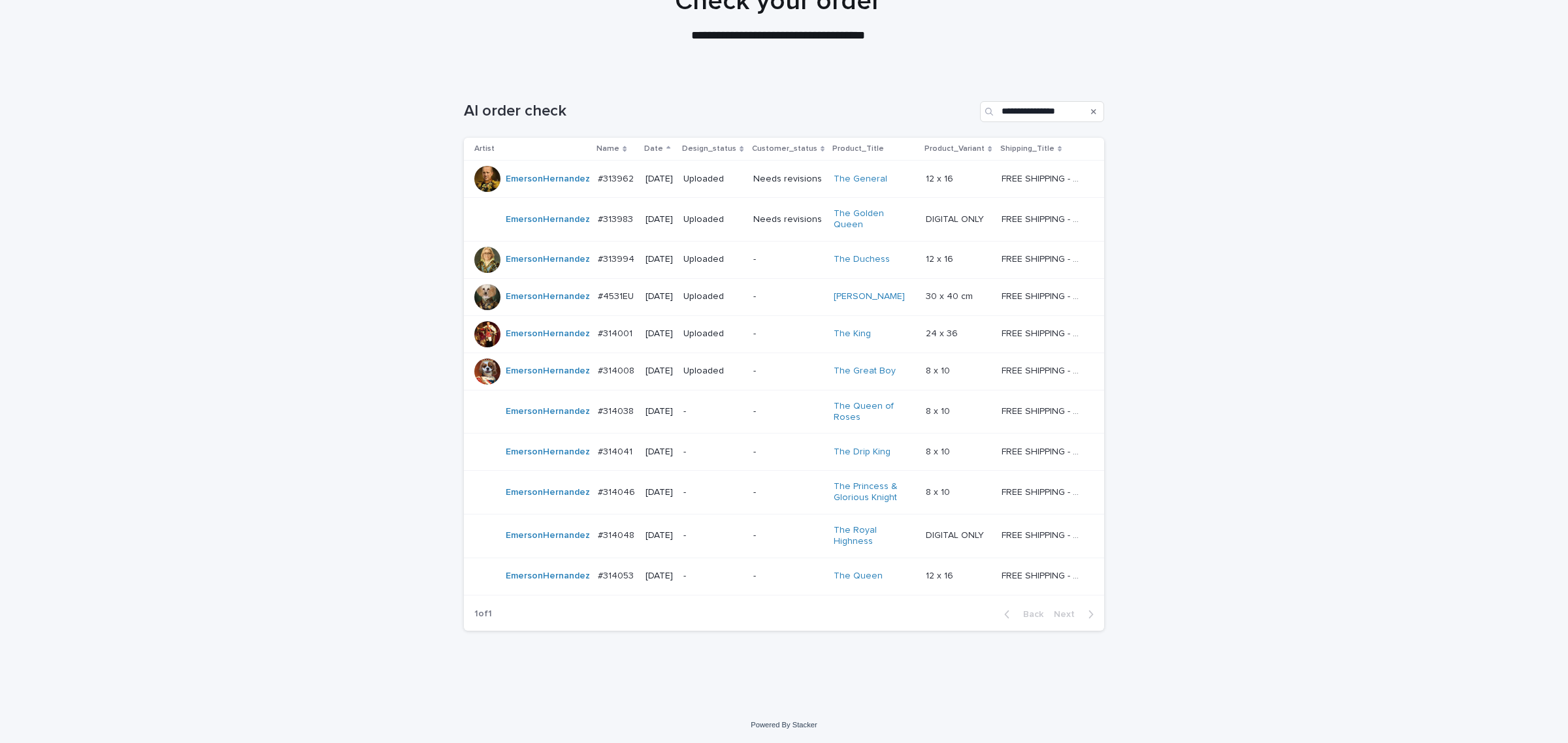
click at [708, 487] on p "-" at bounding box center [712, 493] width 58 height 11
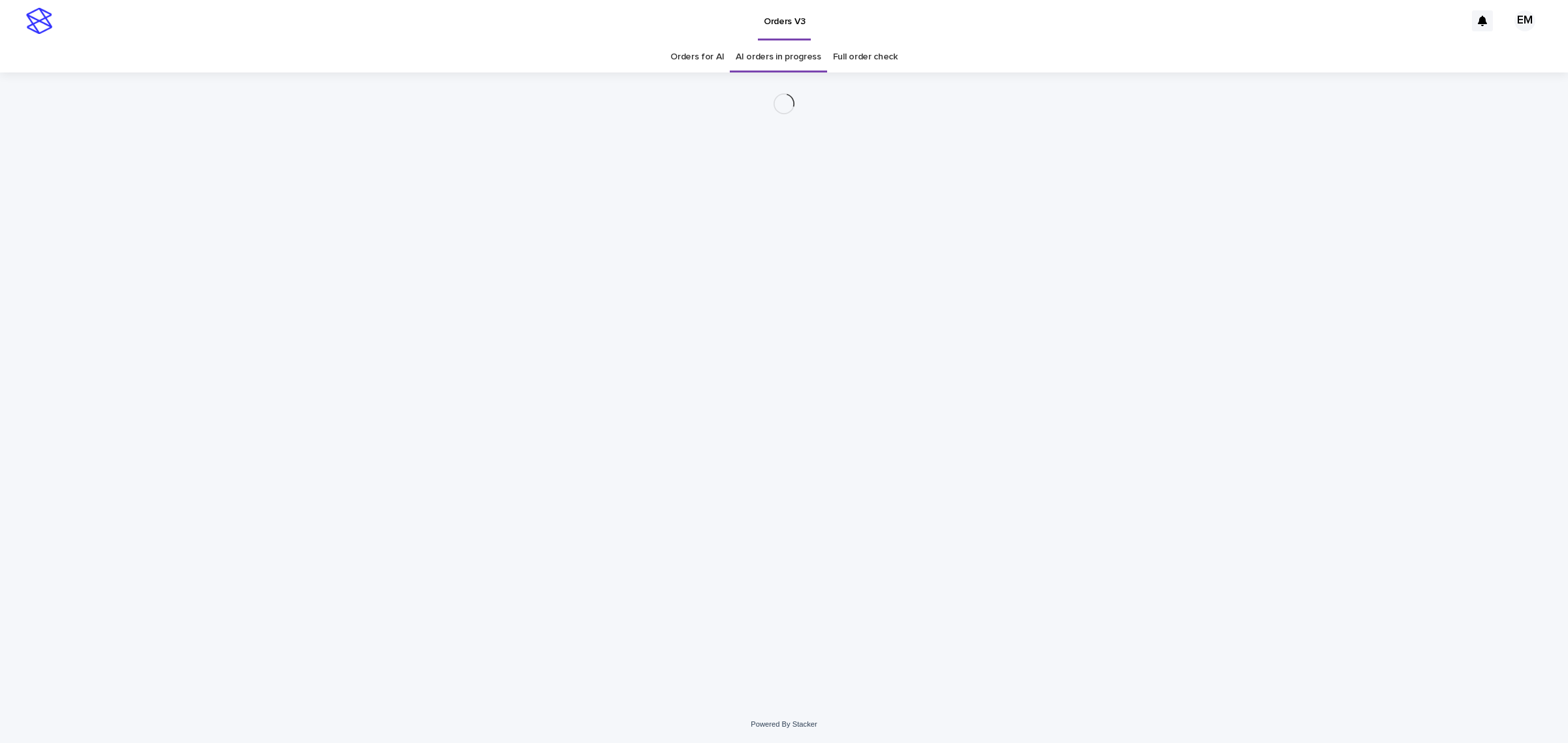
drag, startPoint x: 572, startPoint y: 116, endPoint x: 350, endPoint y: 125, distance: 222.2
click at [351, 123] on div "Loading... Saving… Loading... Saving…" at bounding box center [784, 390] width 1568 height 634
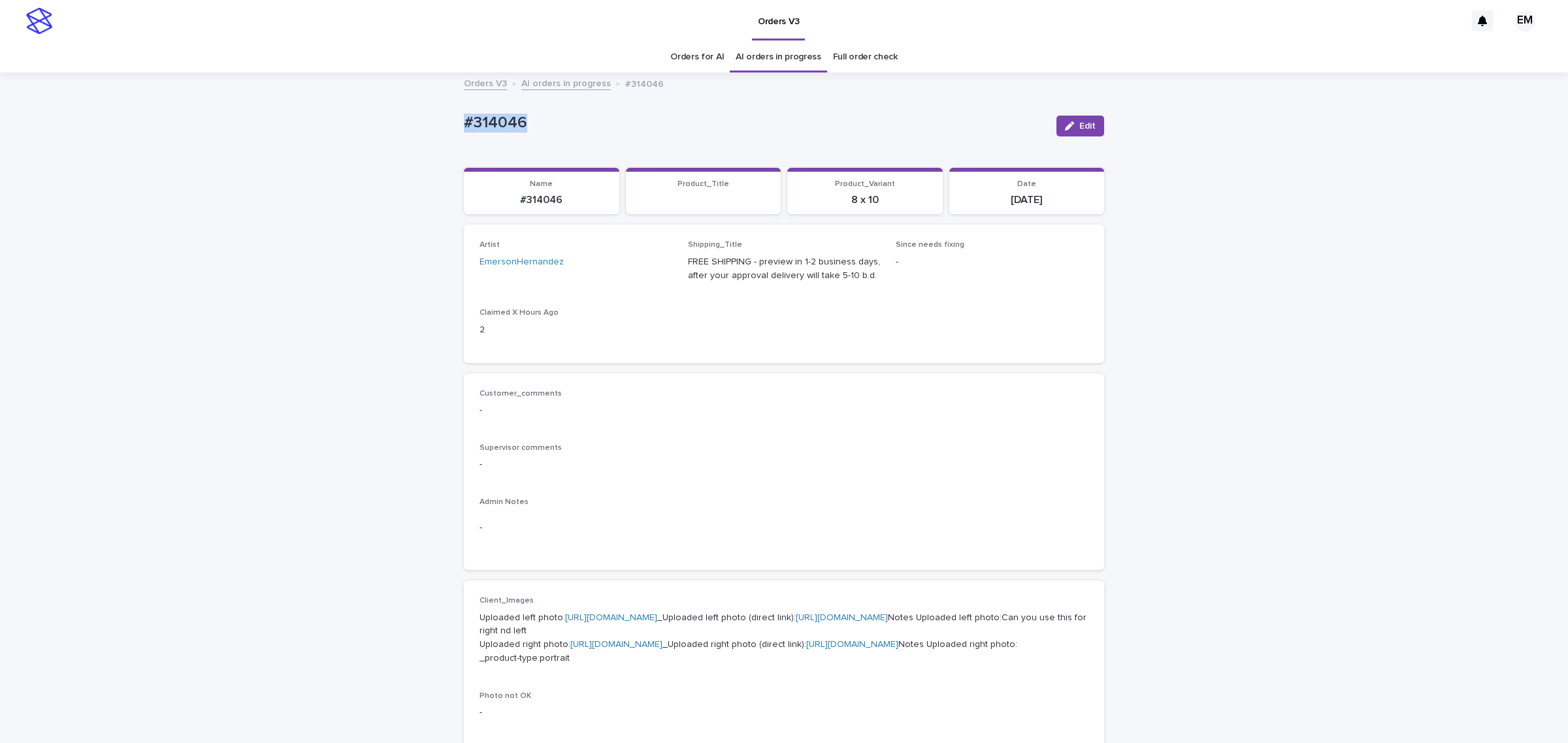
drag, startPoint x: 611, startPoint y: 120, endPoint x: 216, endPoint y: 145, distance: 395.8
click at [216, 145] on div "Loading... Saving… Loading... Saving… #314046 Edit #314046 Edit Sorry, there wa…" at bounding box center [784, 682] width 1568 height 1217
copy p "#314046"
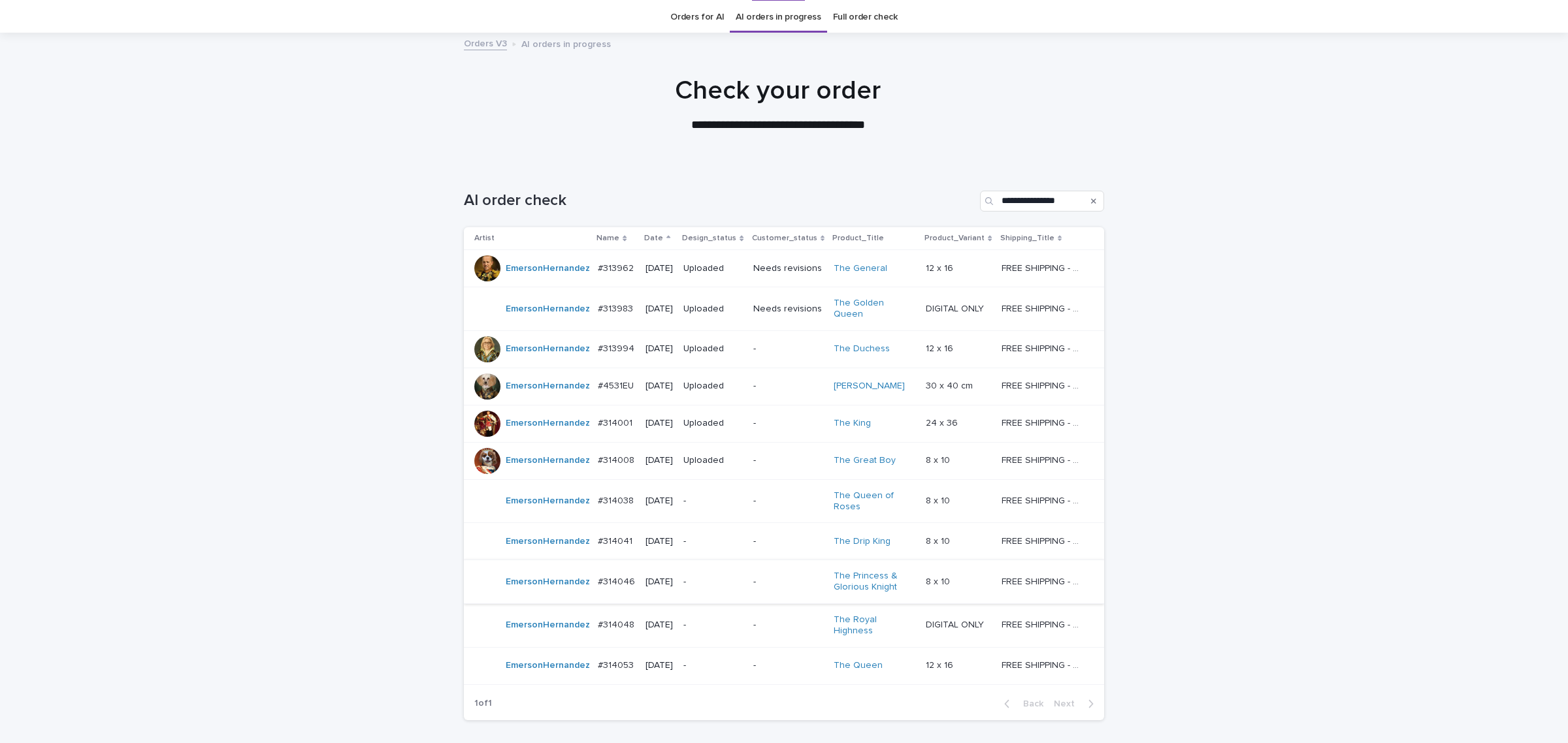
scroll to position [137, 0]
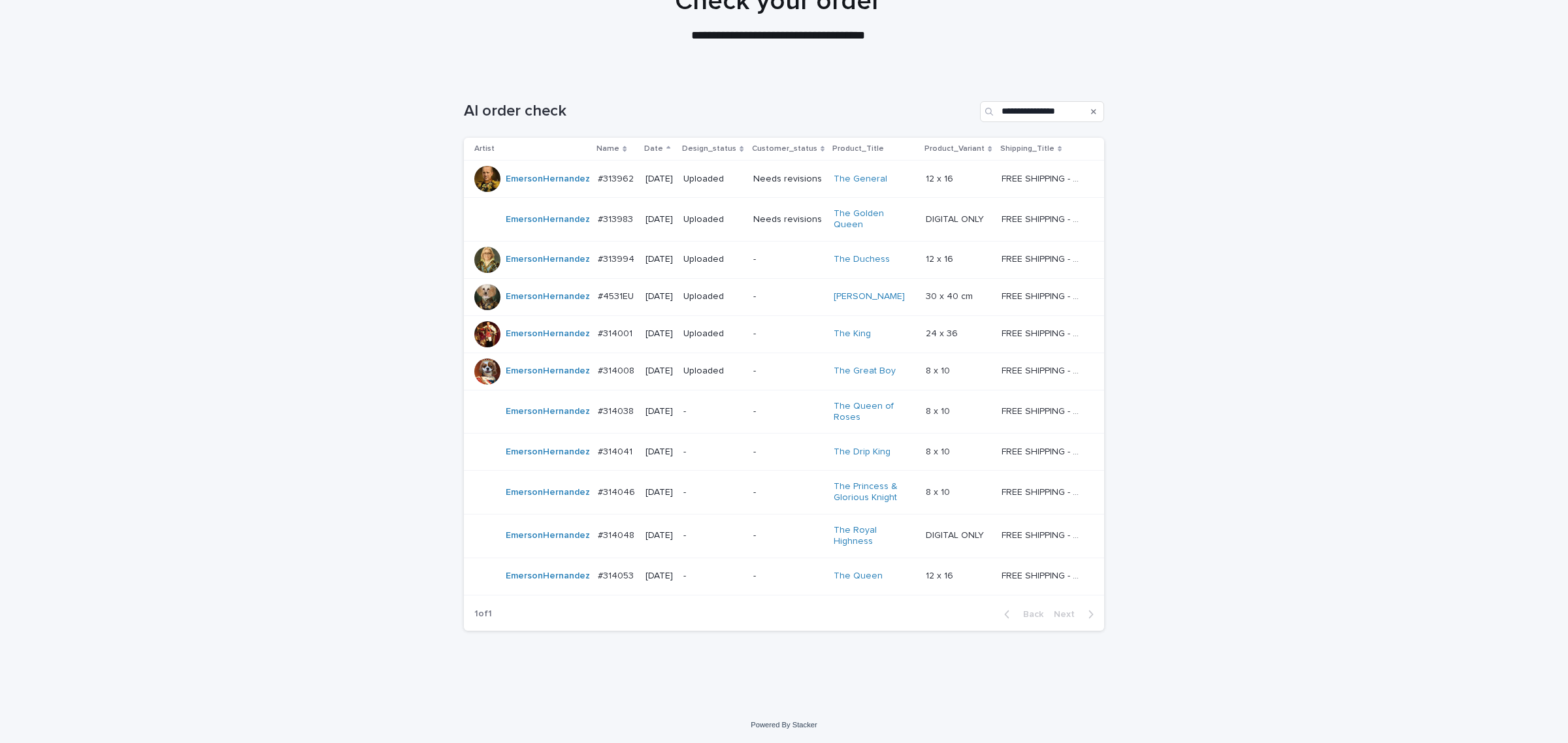
click at [735, 530] on p "-" at bounding box center [712, 536] width 58 height 11
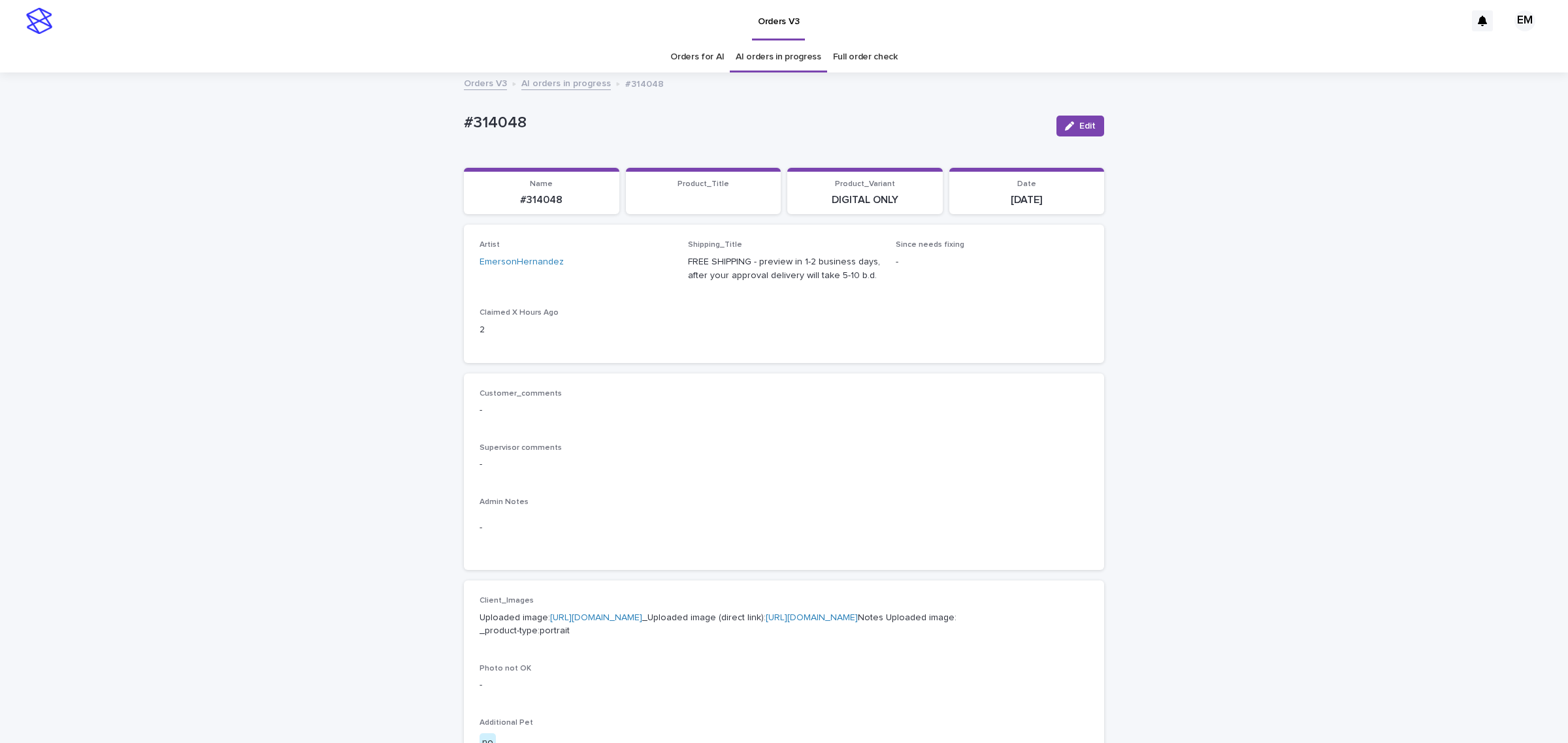
click at [250, 120] on div "Loading... Saving… Loading... Saving… #314048 Edit #314048 Edit Sorry, there wa…" at bounding box center [784, 668] width 1568 height 1190
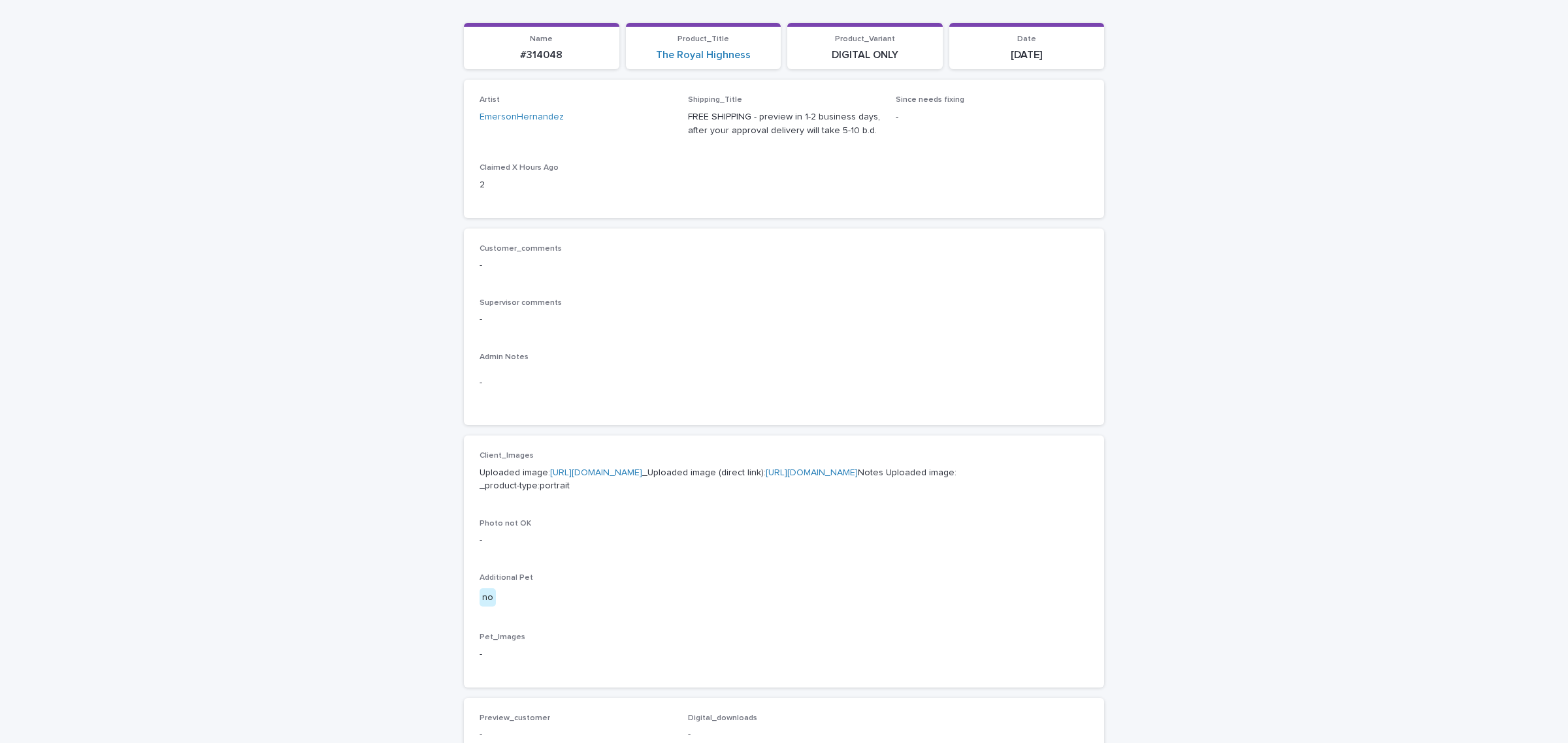
scroll to position [164, 0]
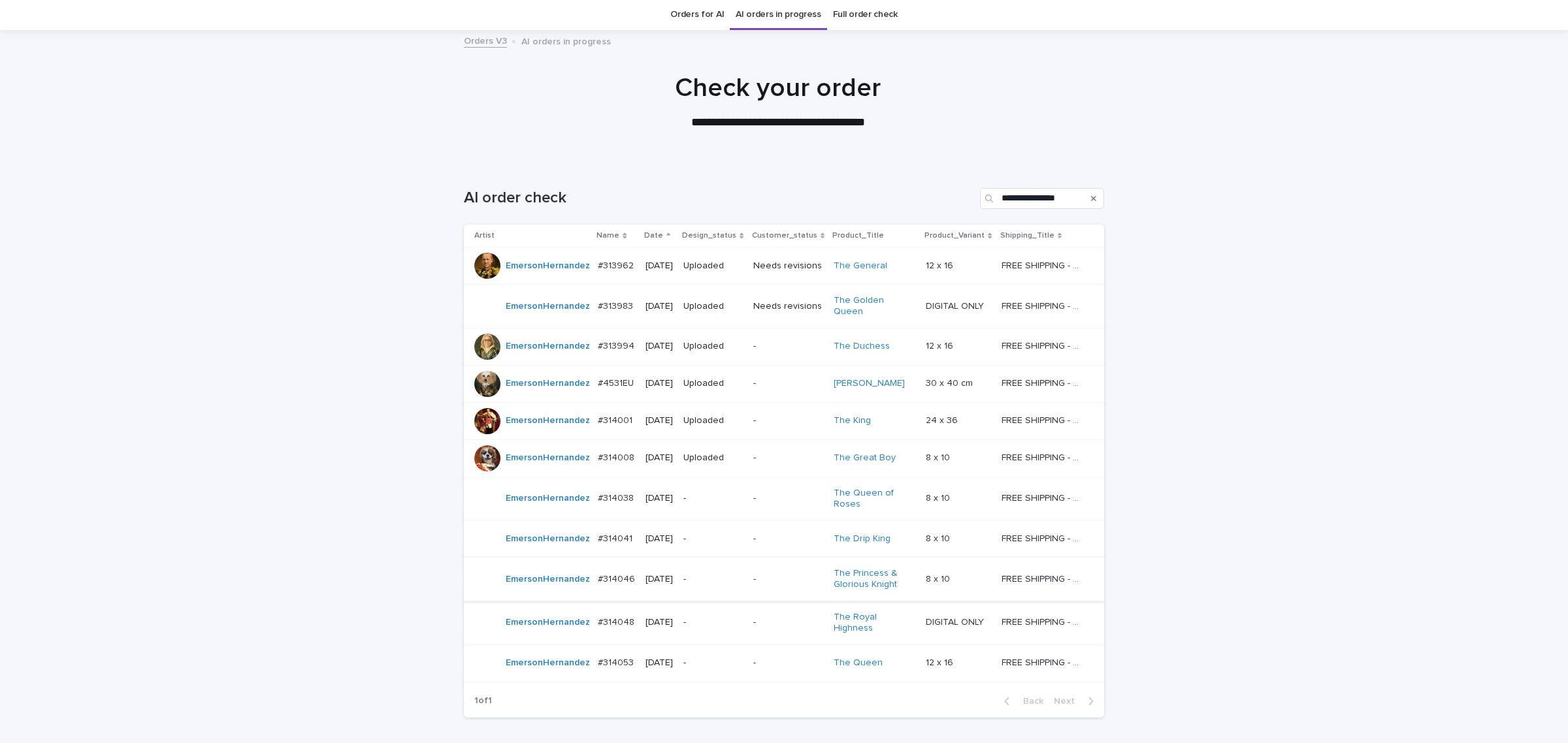
scroll to position [137, 0]
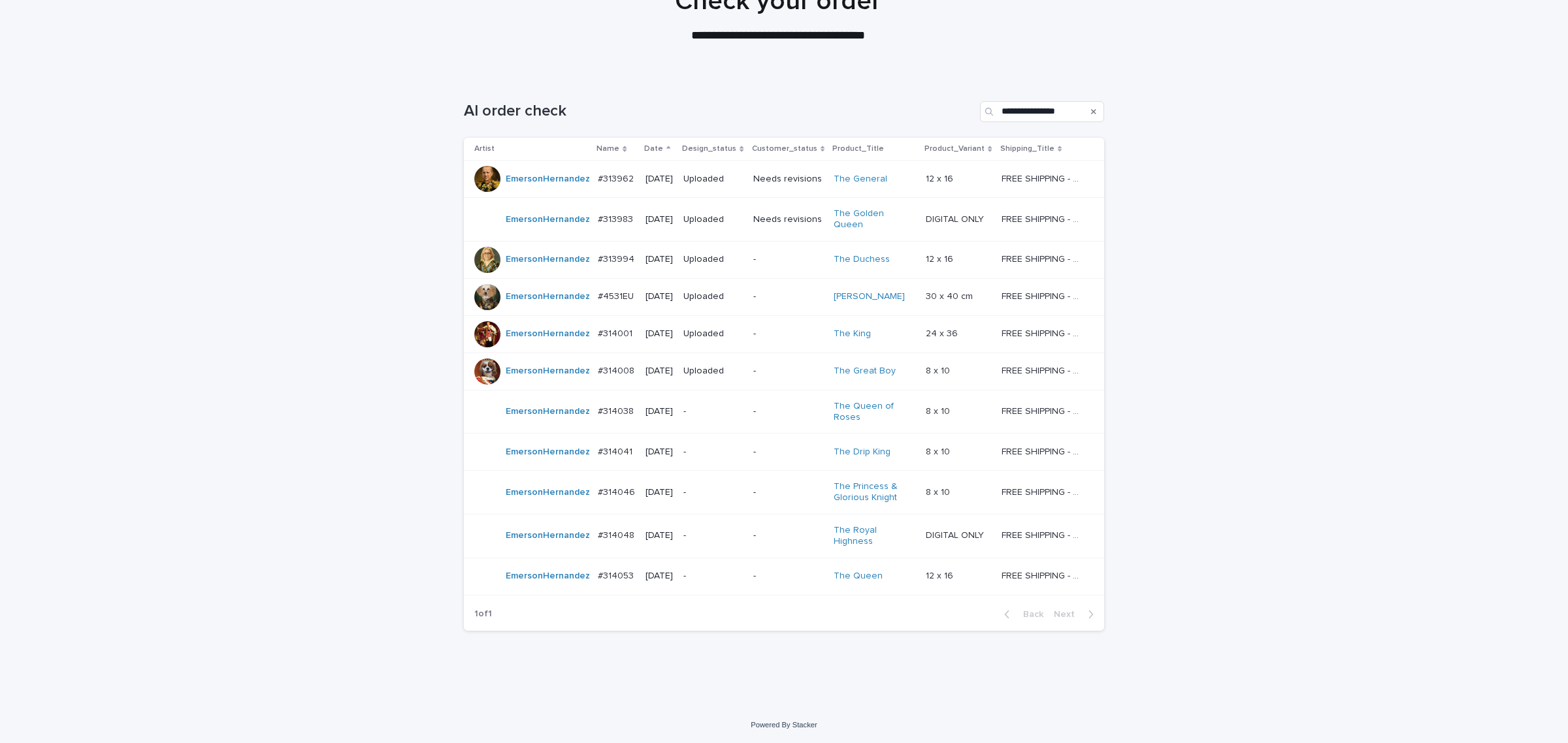
click at [726, 575] on p "-" at bounding box center [712, 576] width 58 height 11
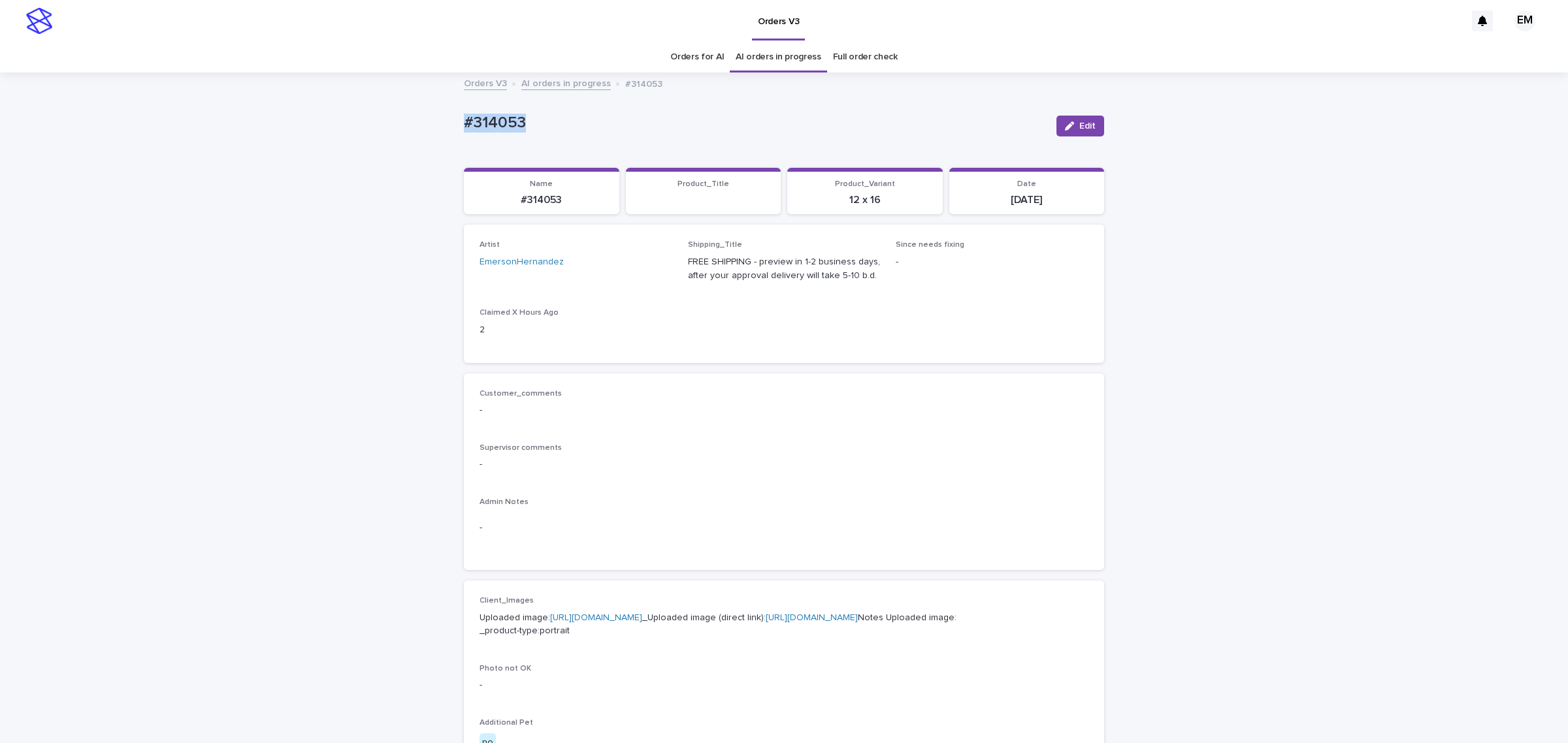
drag, startPoint x: 563, startPoint y: 124, endPoint x: 306, endPoint y: 130, distance: 257.1
click at [306, 126] on div "Loading... Saving… Loading... Saving… #314053 Edit #314053 Edit Sorry, there wa…" at bounding box center [784, 668] width 1568 height 1190
